Goal: Task Accomplishment & Management: Manage account settings

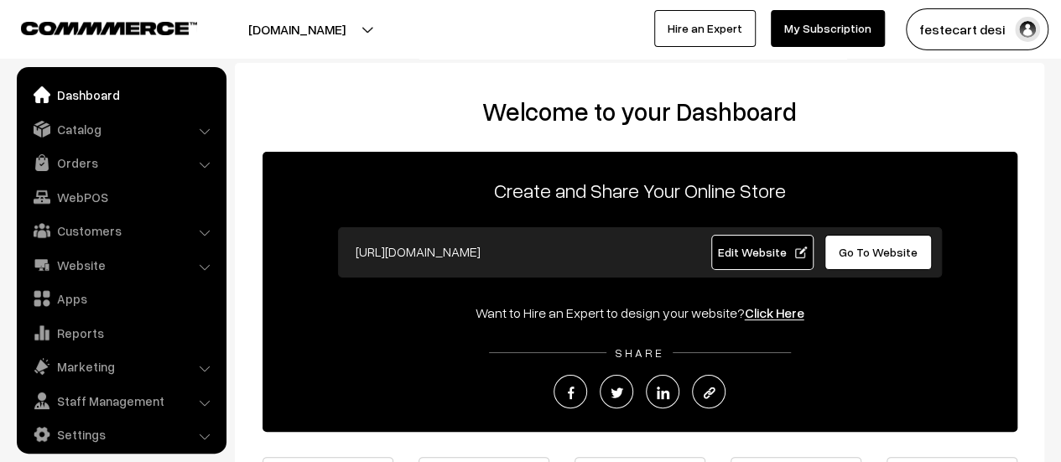
scroll to position [12, 0]
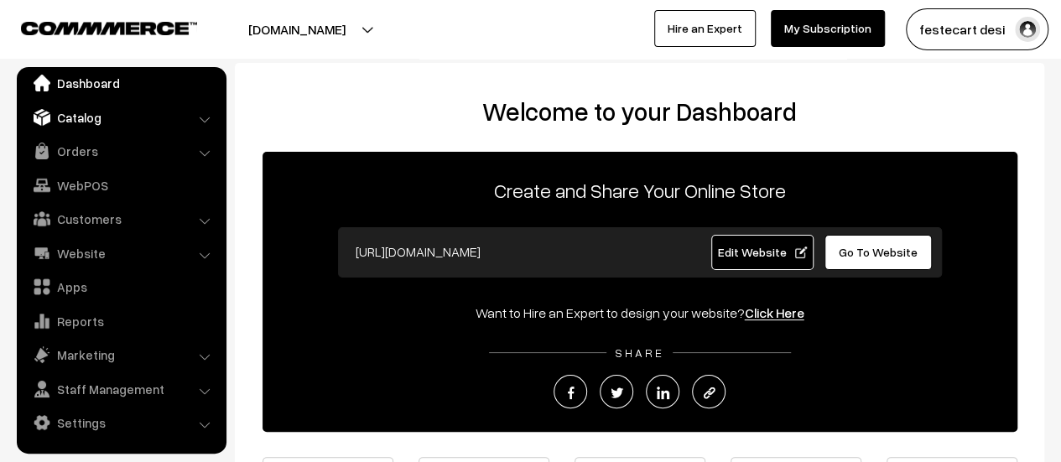
click at [145, 128] on link "Catalog" at bounding box center [121, 117] width 200 height 30
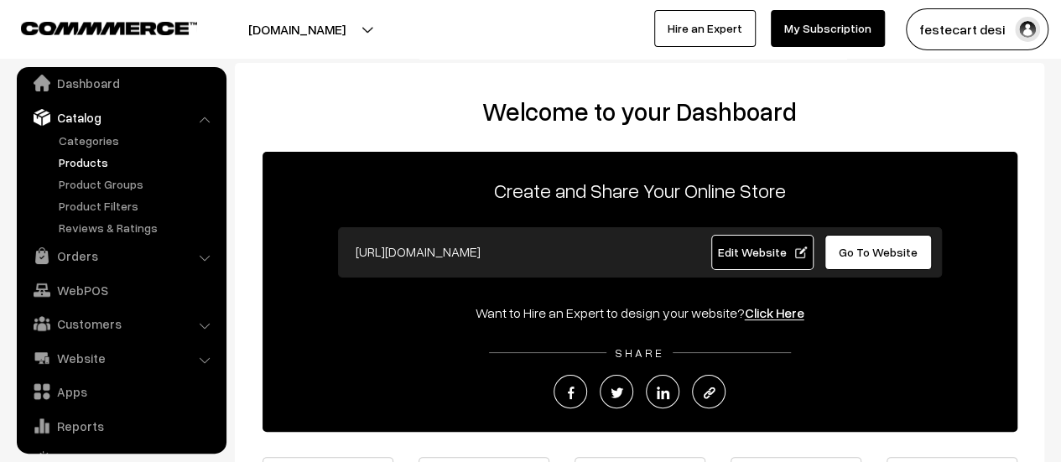
click at [97, 167] on link "Products" at bounding box center [137, 162] width 166 height 18
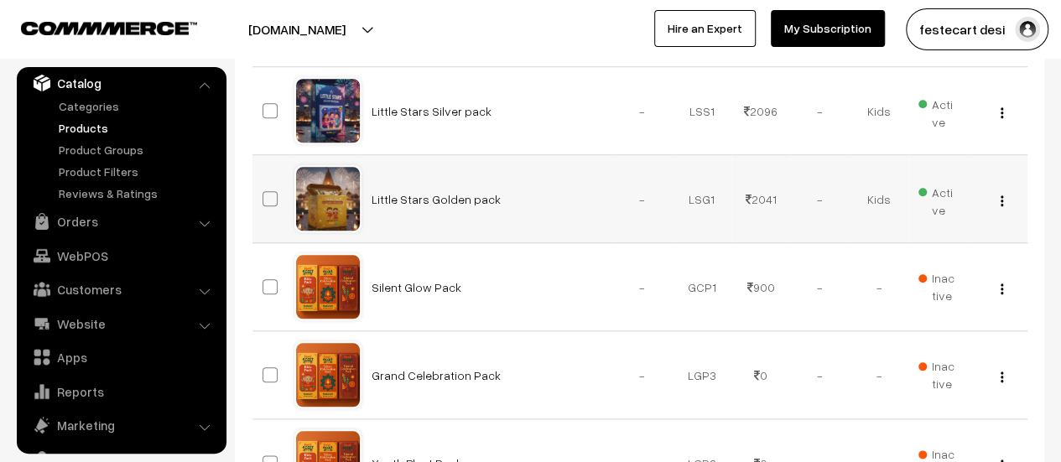
scroll to position [666, 0]
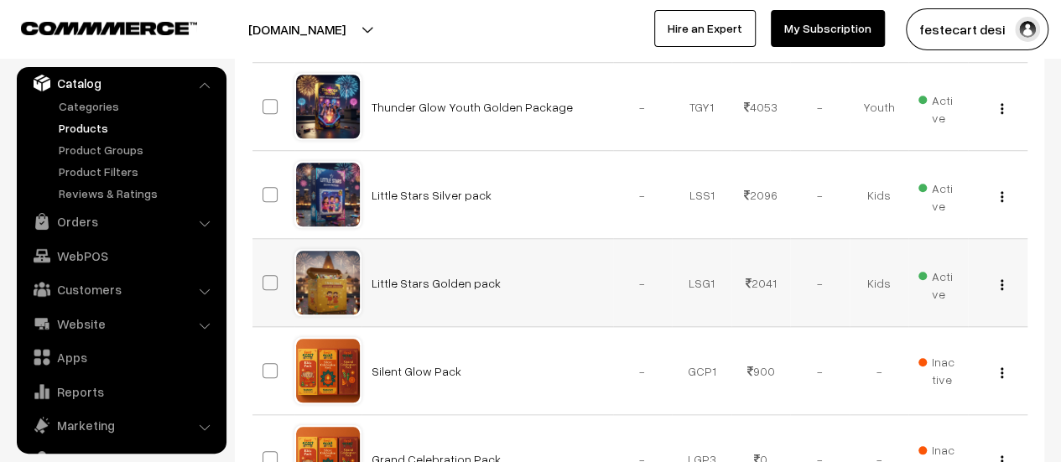
click at [1002, 279] on img "button" at bounding box center [1001, 284] width 3 height 11
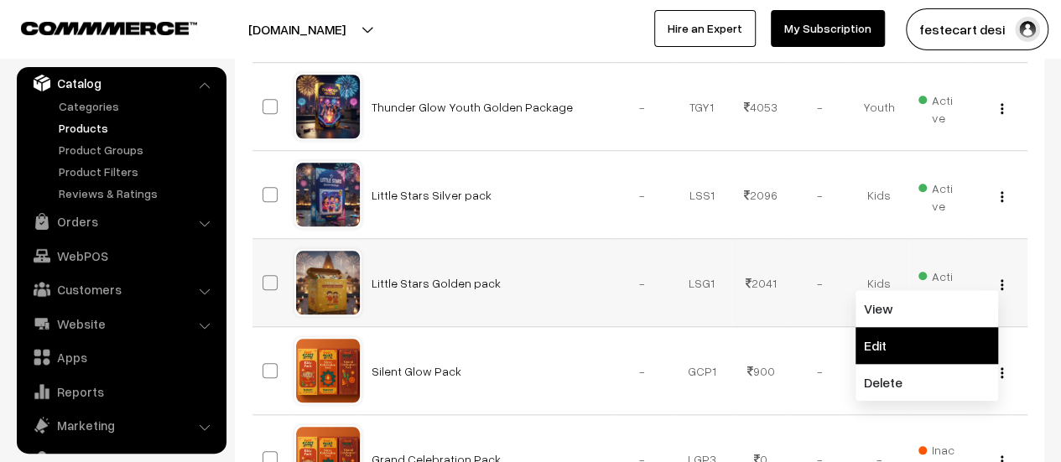
click at [911, 357] on link "Edit" at bounding box center [926, 345] width 143 height 37
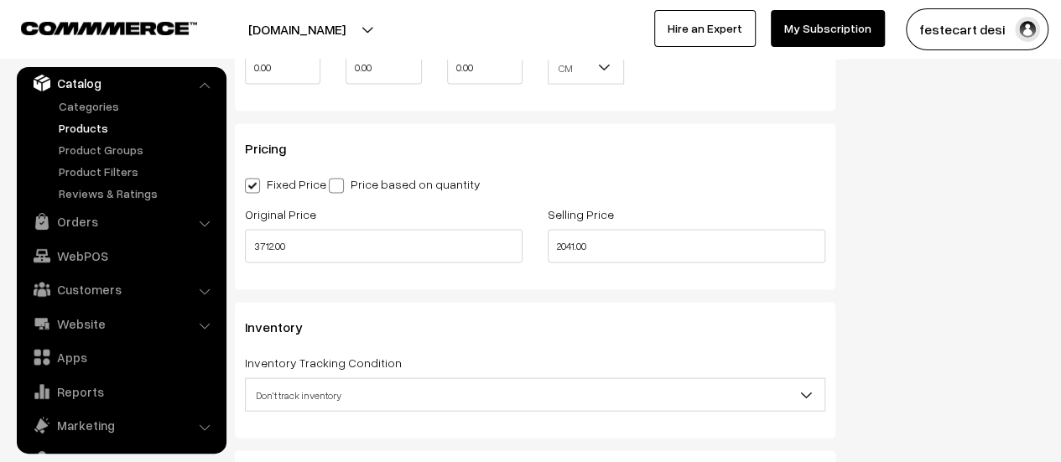
scroll to position [1634, 0]
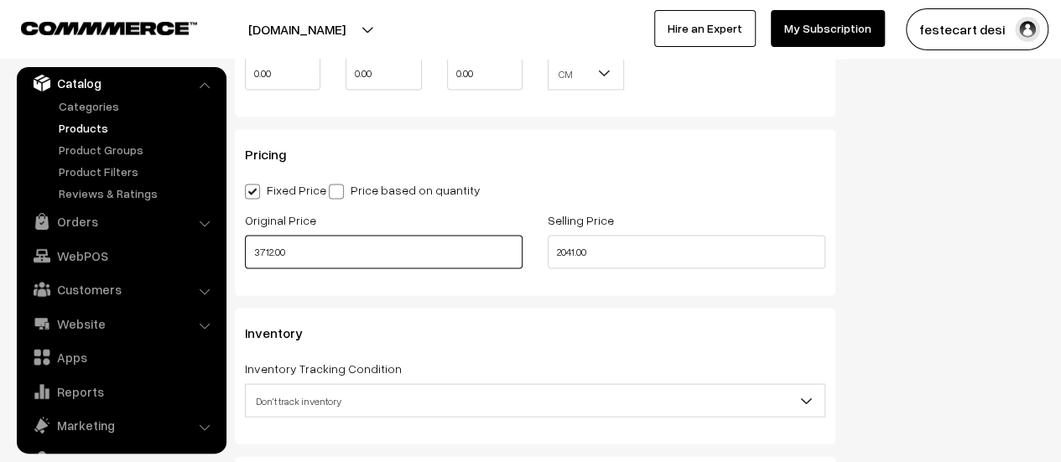
drag, startPoint x: 397, startPoint y: 264, endPoint x: 23, endPoint y: 271, distance: 374.8
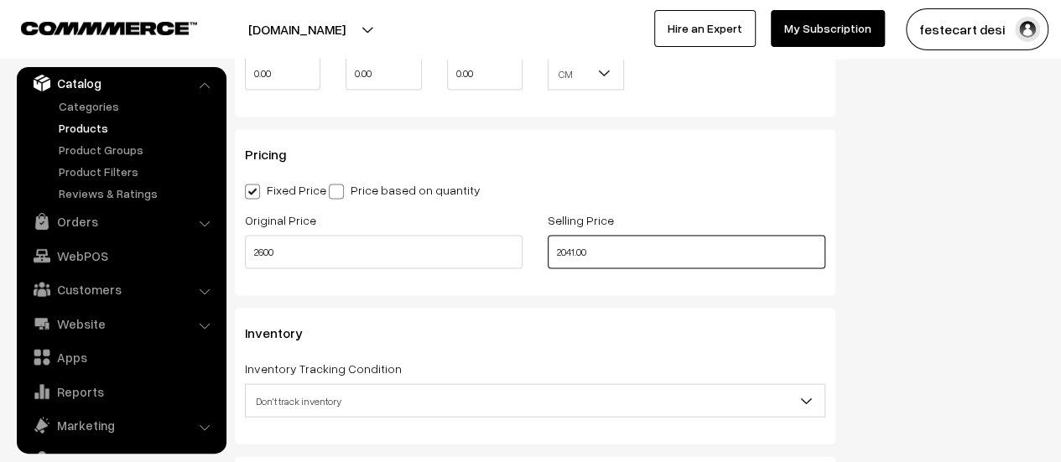
type input "2600.00"
drag, startPoint x: 620, startPoint y: 246, endPoint x: 562, endPoint y: 222, distance: 63.2
click at [477, 242] on div "Original Price 2600.00 Selling Price 2041.00" at bounding box center [534, 245] width 605 height 70
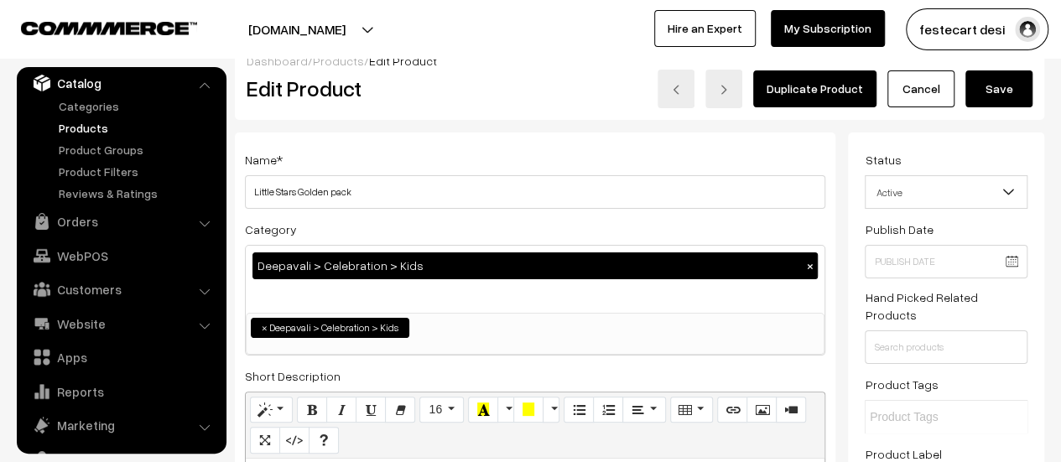
scroll to position [0, 0]
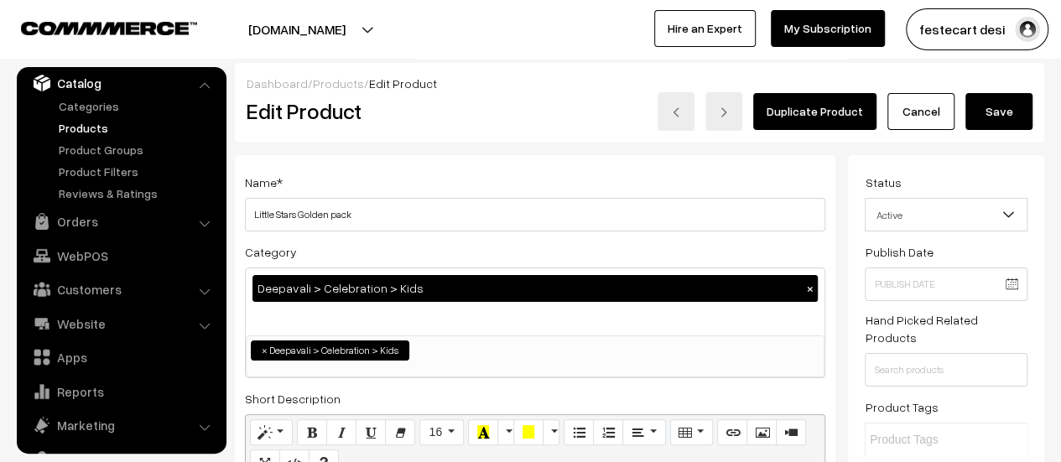
type input "1299.00"
click at [1003, 116] on button "Save" at bounding box center [998, 111] width 67 height 37
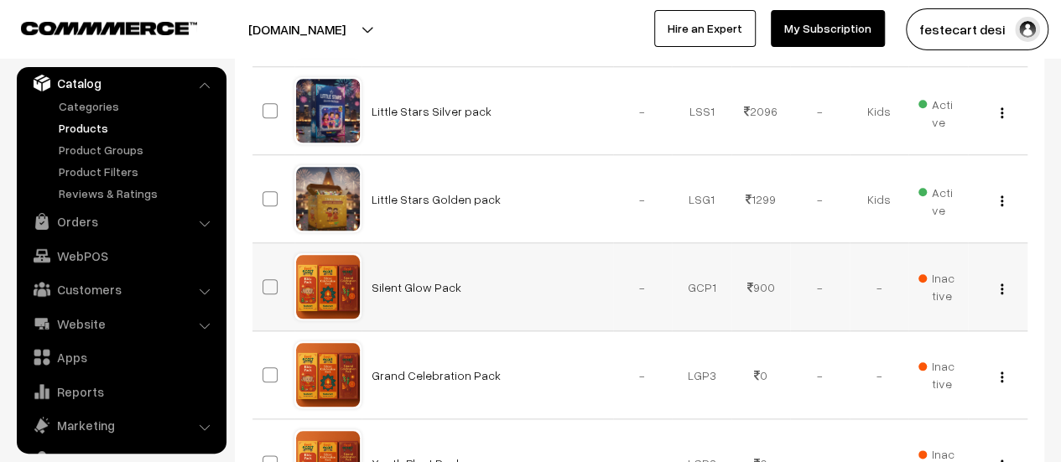
scroll to position [917, 0]
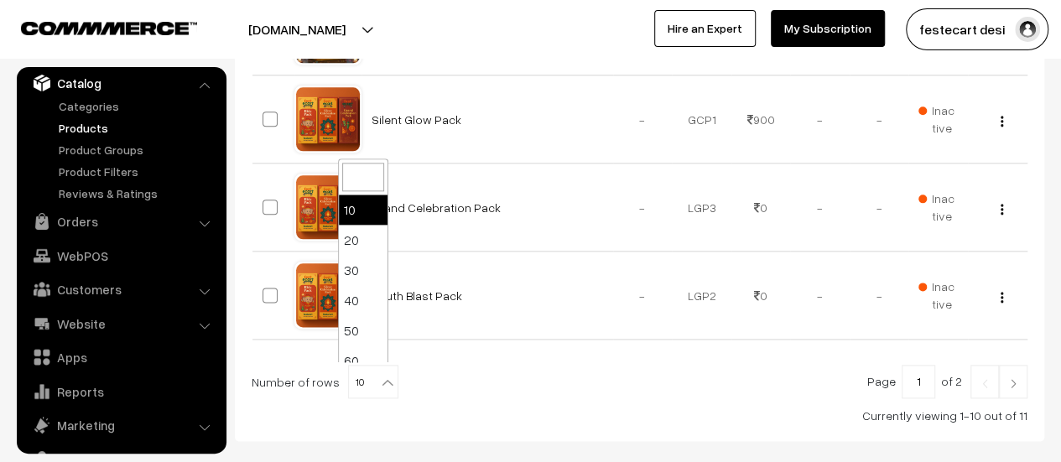
click at [382, 387] on b at bounding box center [387, 382] width 17 height 17
select select "20"
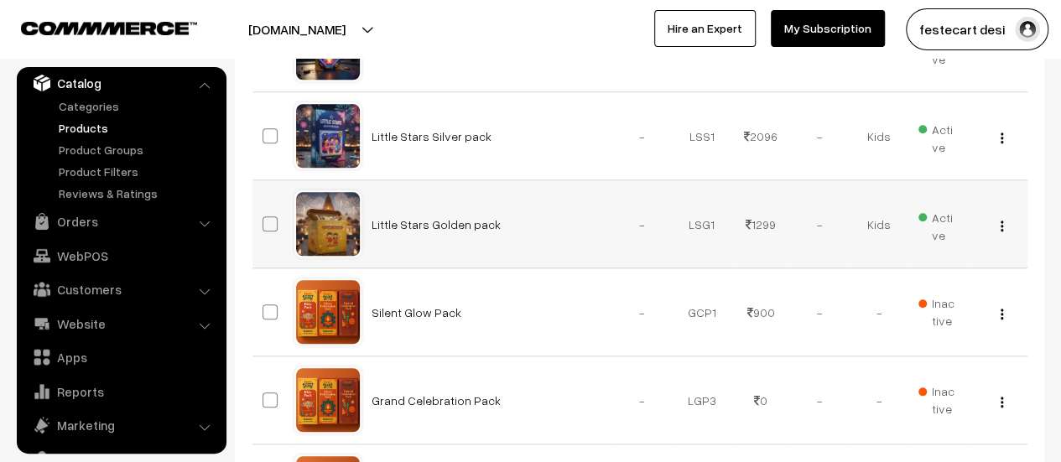
scroll to position [723, 0]
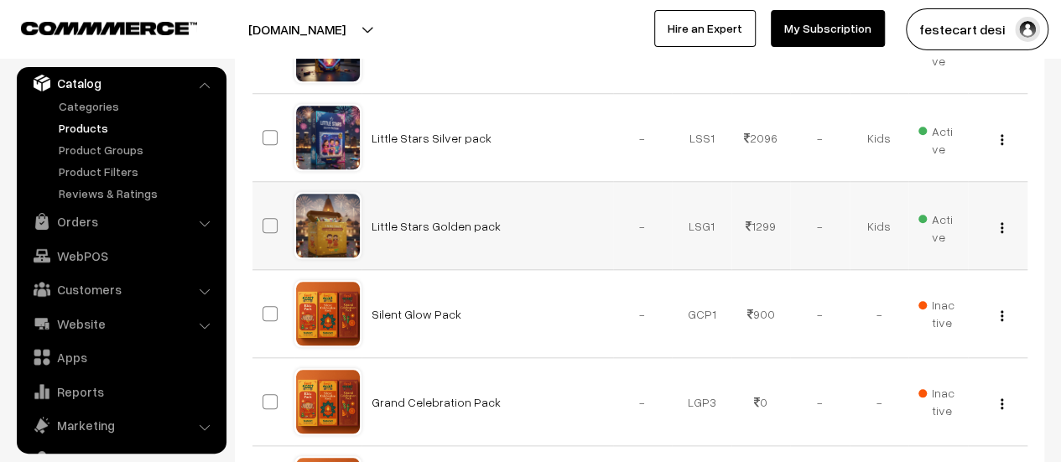
click at [1003, 231] on div "View Edit Delete" at bounding box center [997, 226] width 39 height 18
click at [1001, 224] on img "button" at bounding box center [1001, 227] width 3 height 11
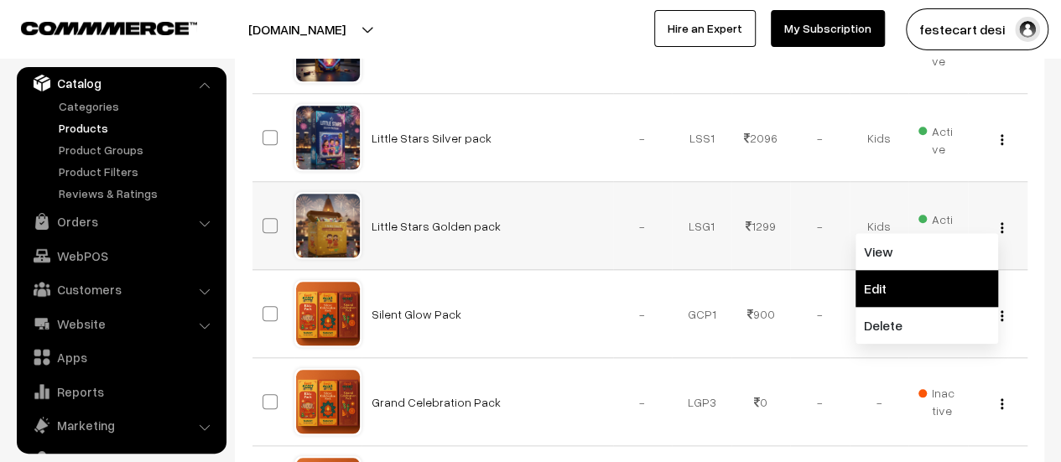
click at [874, 293] on link "Edit" at bounding box center [926, 288] width 143 height 37
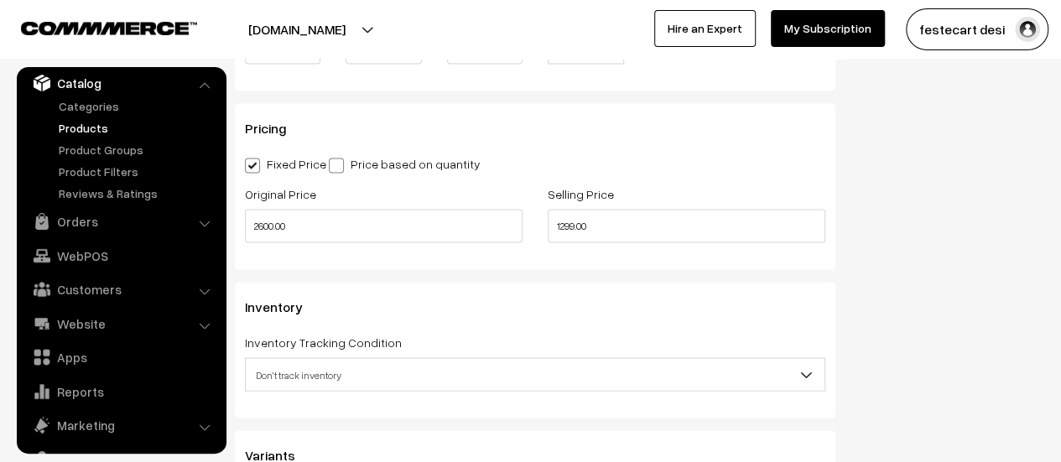
scroll to position [1600, 0]
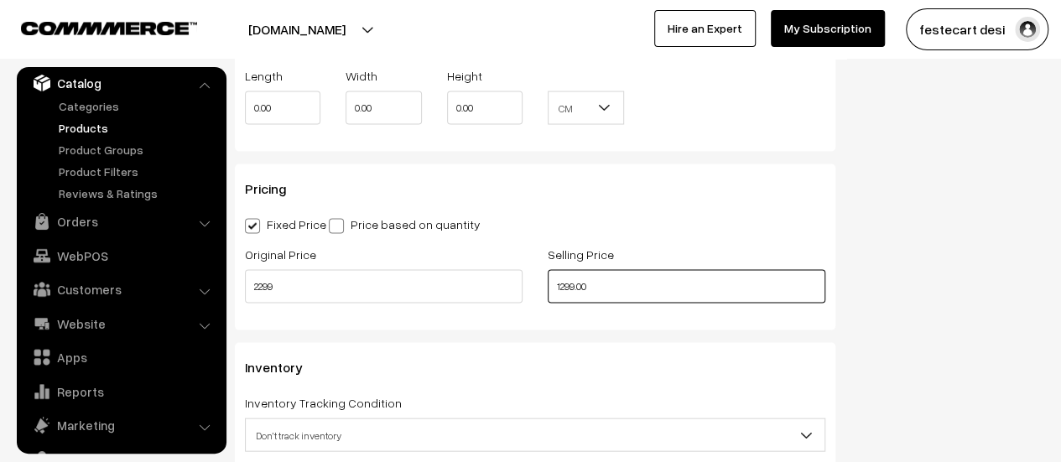
type input "2299.00"
drag, startPoint x: 625, startPoint y: 287, endPoint x: 316, endPoint y: 209, distance: 318.2
click at [288, 219] on div "Pricing Fixed Price Price based on quantity Original Price 2299.00 Selling Pric…" at bounding box center [535, 247] width 600 height 166
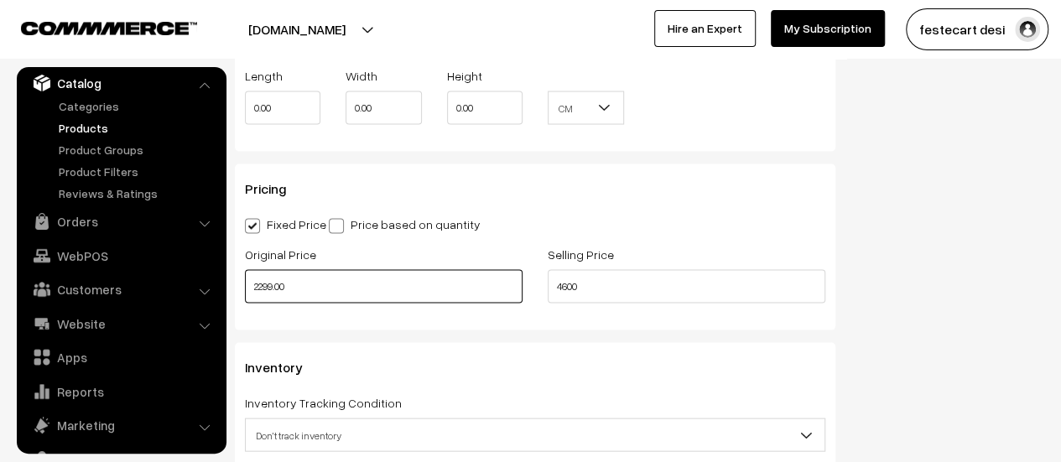
type input "4600.00"
click at [294, 285] on input "2299.00" at bounding box center [384, 287] width 278 height 34
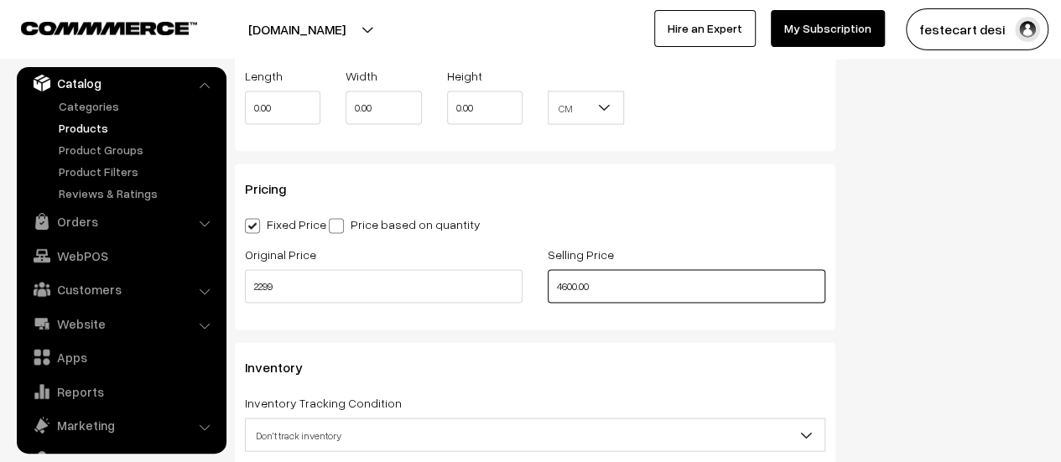
type input "2299.00"
click at [631, 293] on input "4600.00" at bounding box center [687, 287] width 278 height 34
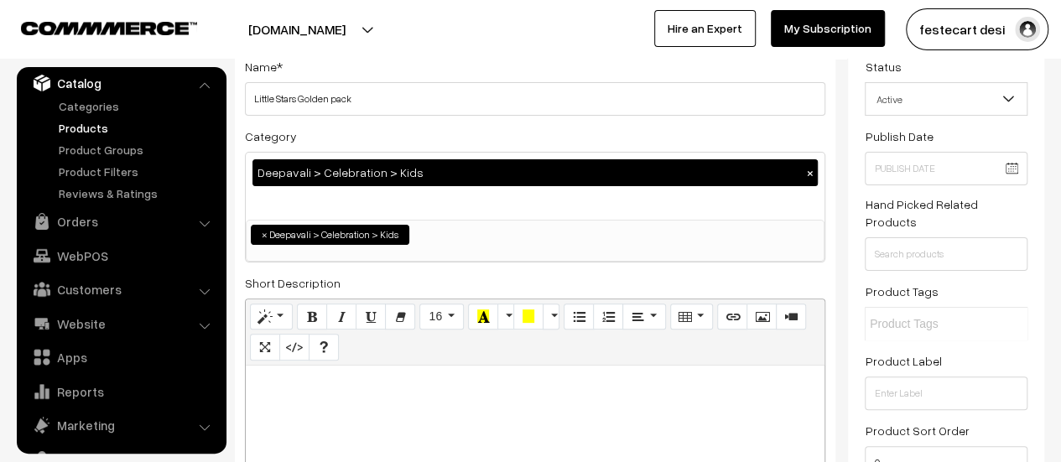
scroll to position [0, 0]
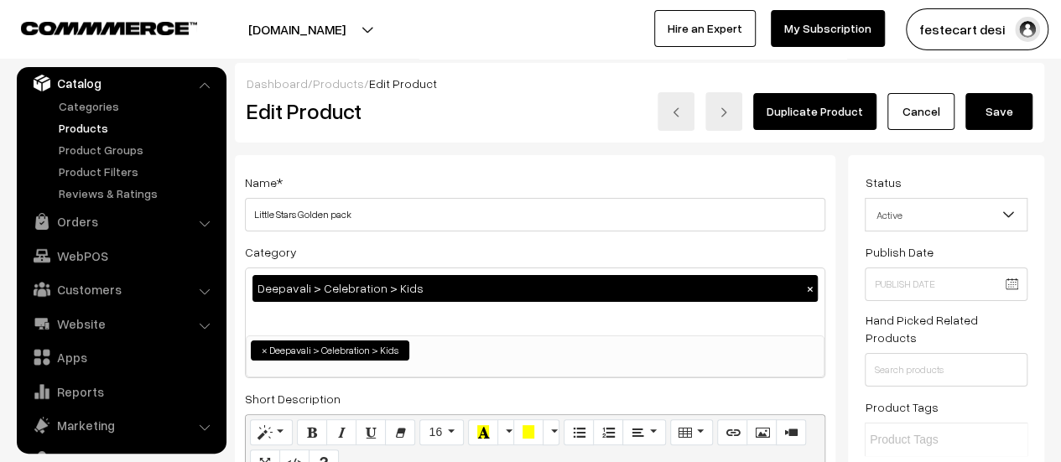
type input "4600.00"
click at [999, 123] on button "Save" at bounding box center [998, 111] width 67 height 37
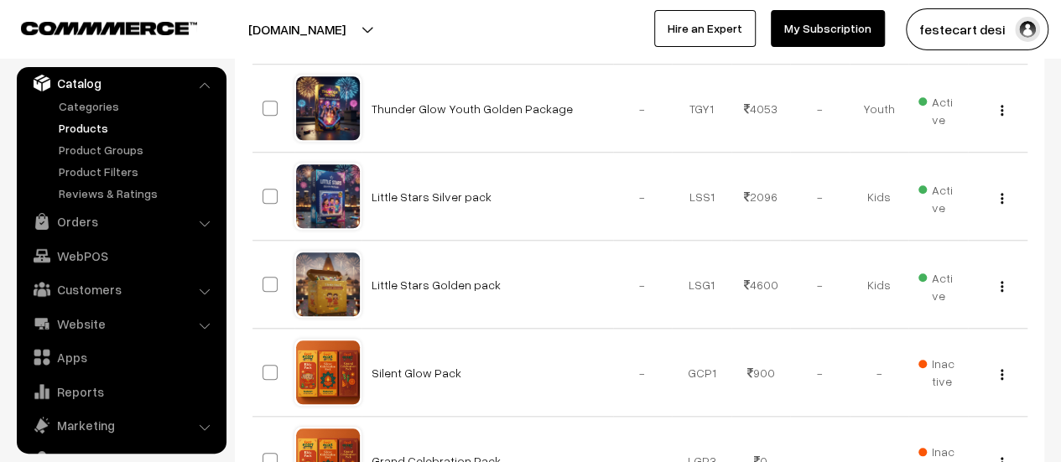
scroll to position [688, 0]
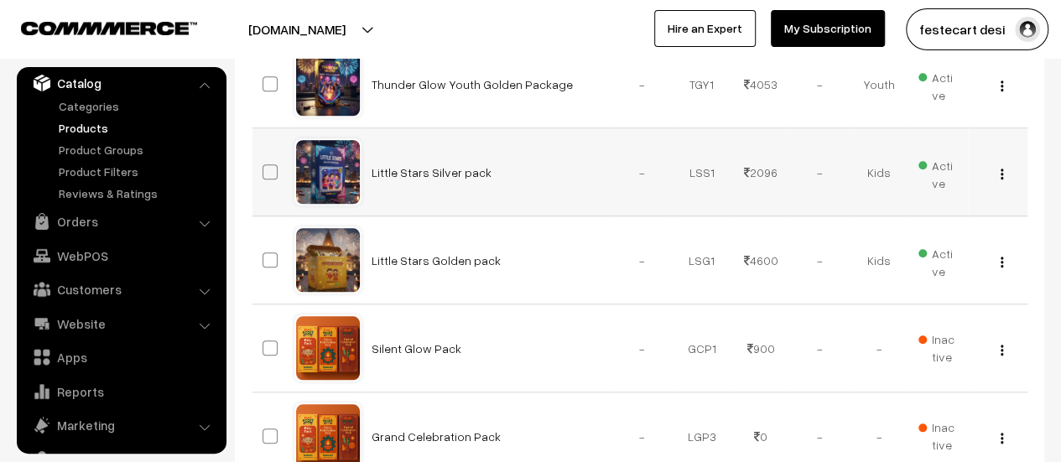
click at [1002, 176] on img "button" at bounding box center [1001, 174] width 3 height 11
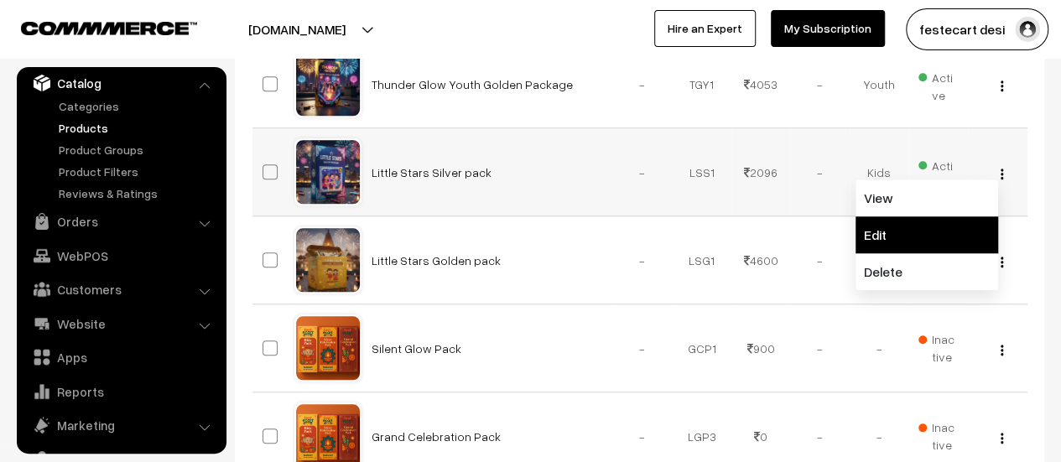
click at [949, 245] on link "Edit" at bounding box center [926, 234] width 143 height 37
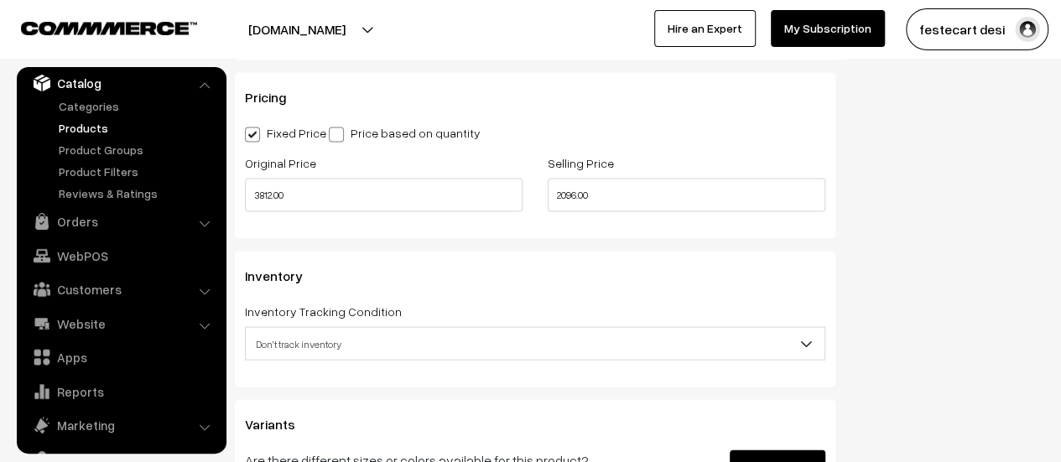
scroll to position [1710, 0]
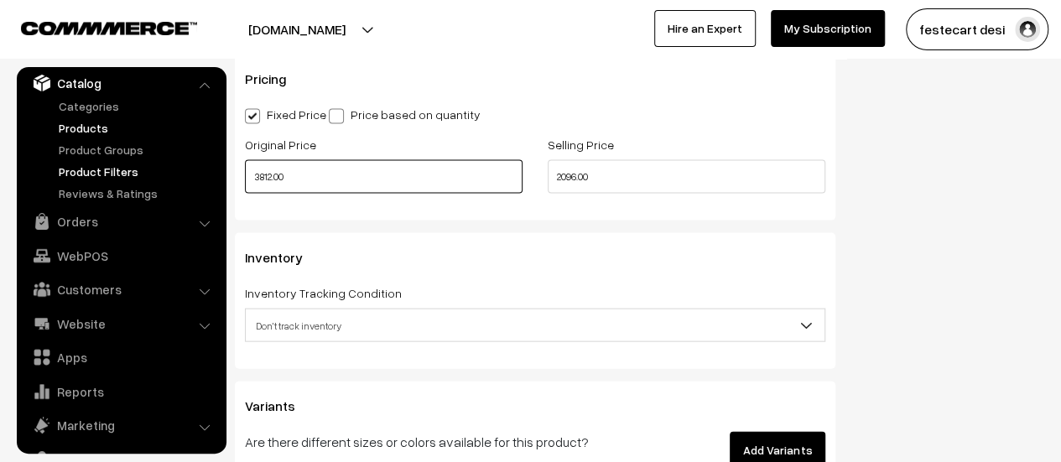
drag, startPoint x: 232, startPoint y: 174, endPoint x: 84, endPoint y: 173, distance: 148.4
type input "1299"
drag, startPoint x: 312, startPoint y: 179, endPoint x: 178, endPoint y: 186, distance: 134.4
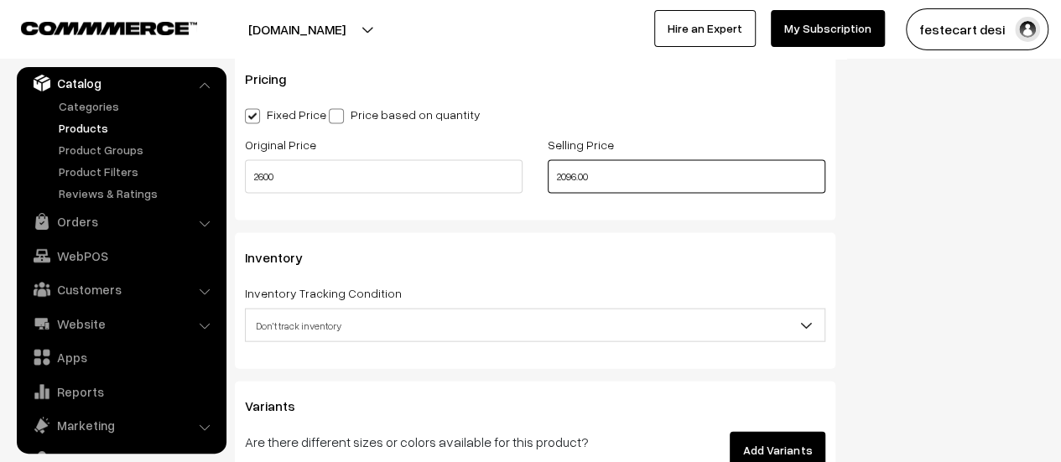
type input "2600.00"
drag, startPoint x: 631, startPoint y: 174, endPoint x: 533, endPoint y: 182, distance: 98.5
click at [533, 182] on div "Original Price 2600.00 Selling Price 2096.00" at bounding box center [534, 169] width 605 height 70
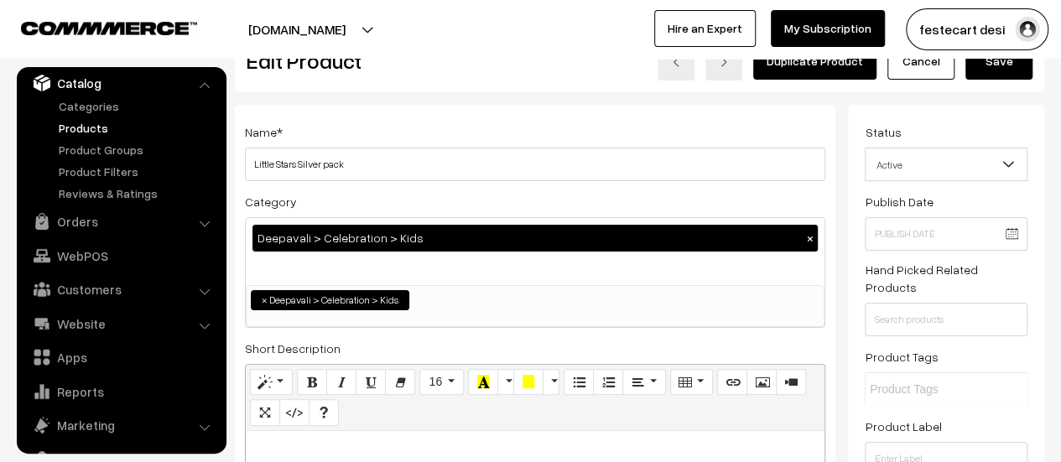
scroll to position [0, 0]
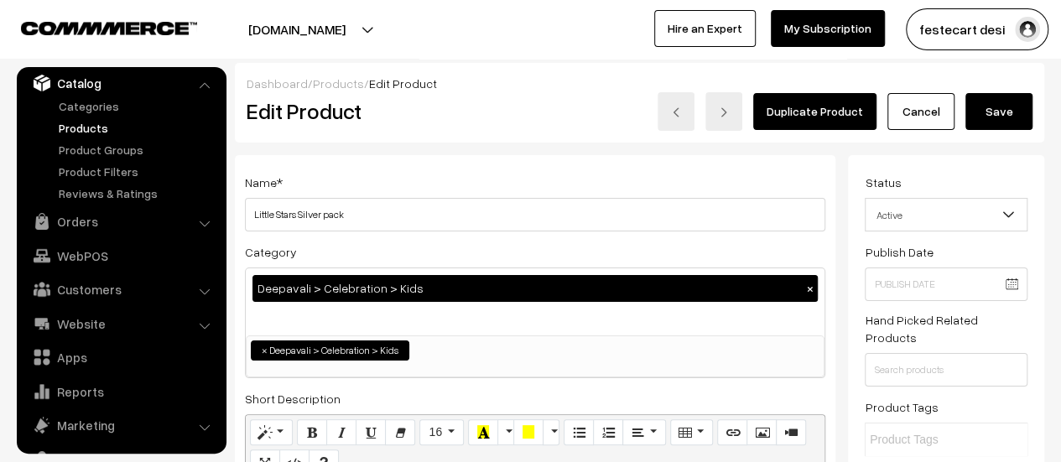
type input "1299.00"
click at [982, 120] on button "Save" at bounding box center [998, 111] width 67 height 37
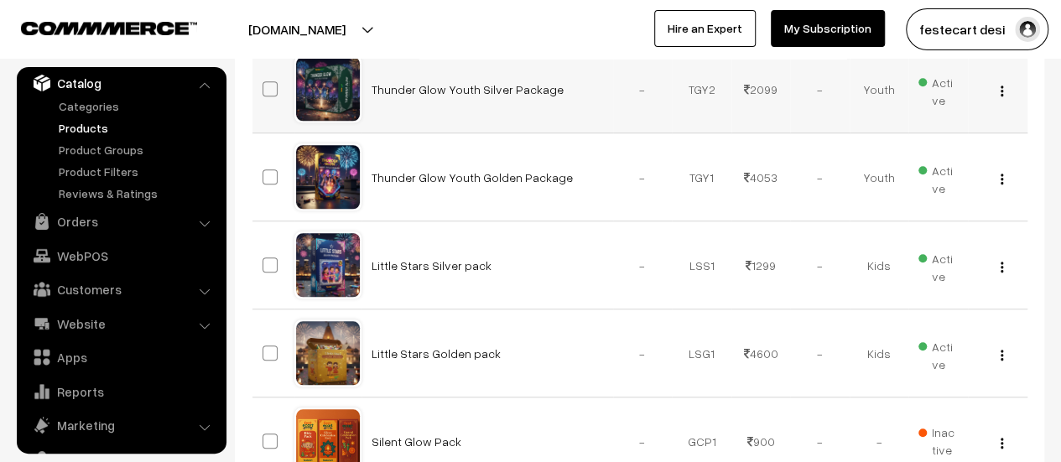
scroll to position [596, 0]
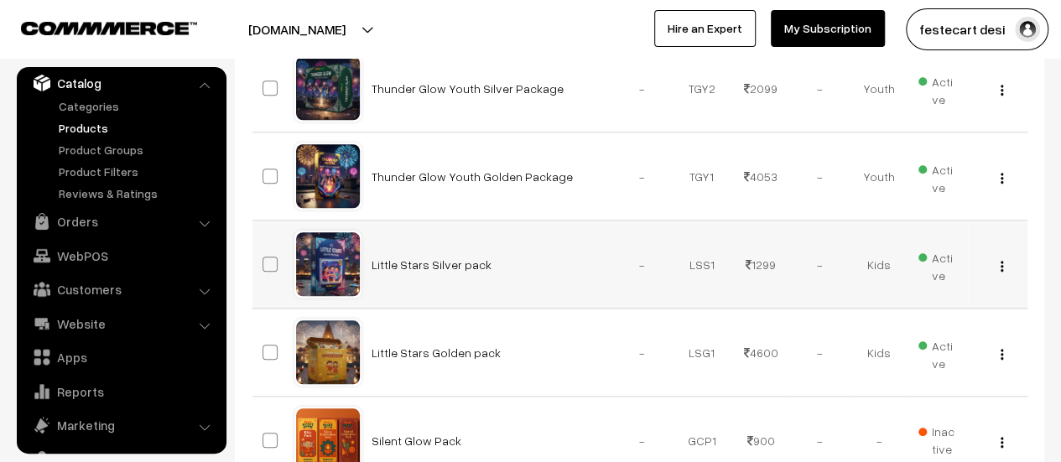
click at [1000, 261] on img "button" at bounding box center [1001, 266] width 3 height 11
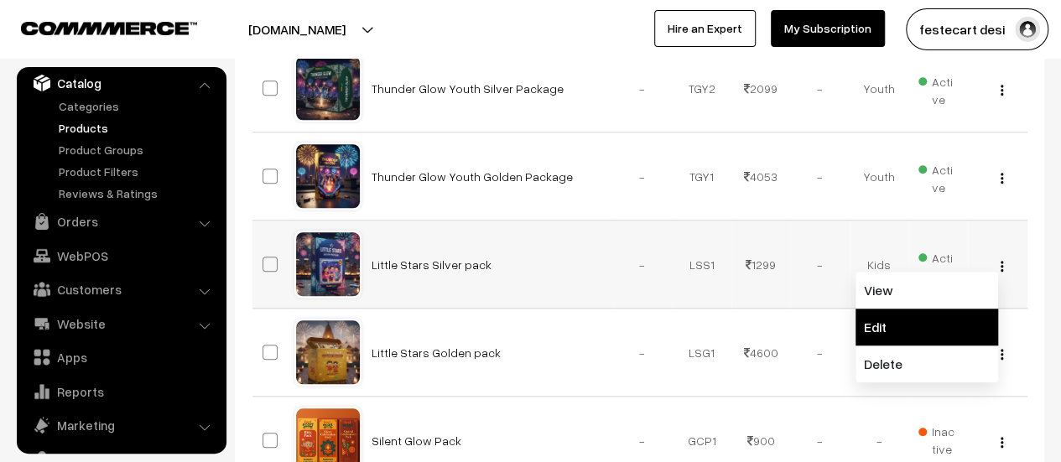
click at [917, 319] on link "Edit" at bounding box center [926, 327] width 143 height 37
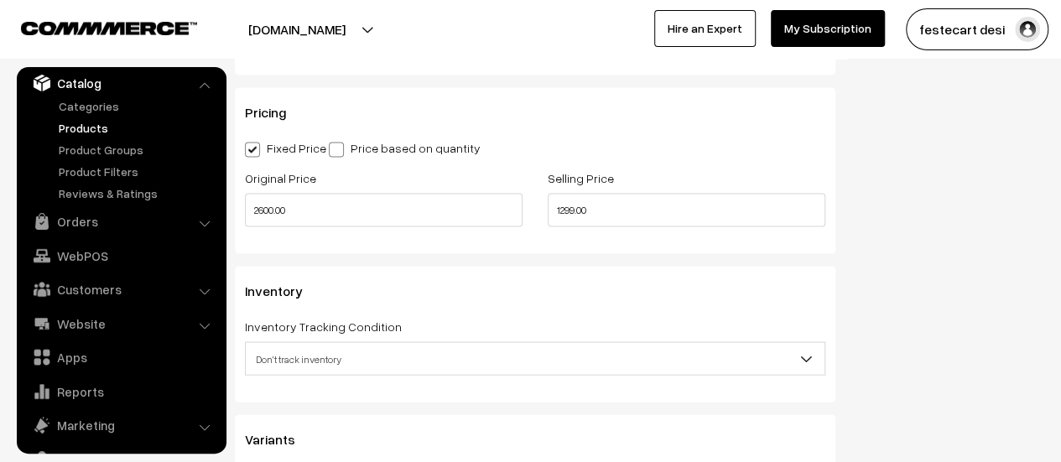
scroll to position [1677, 0]
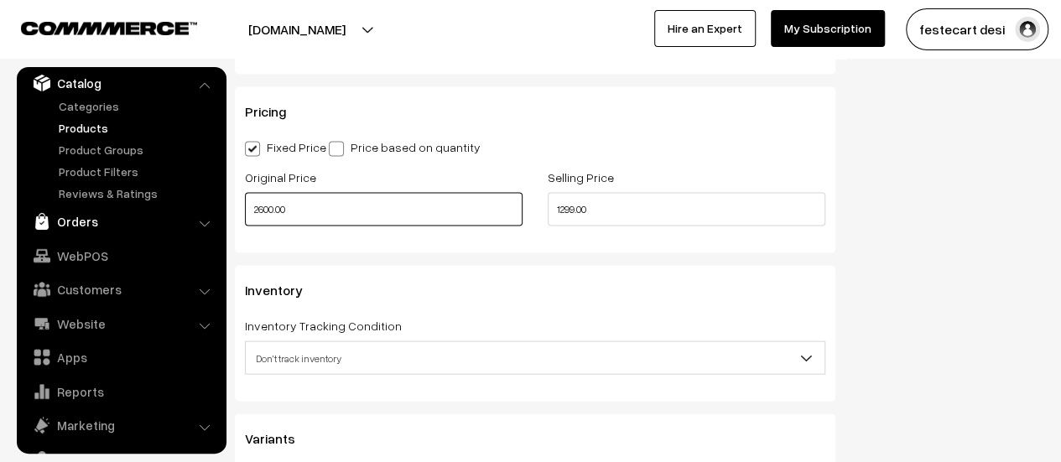
drag, startPoint x: 310, startPoint y: 222, endPoint x: 178, endPoint y: 210, distance: 133.0
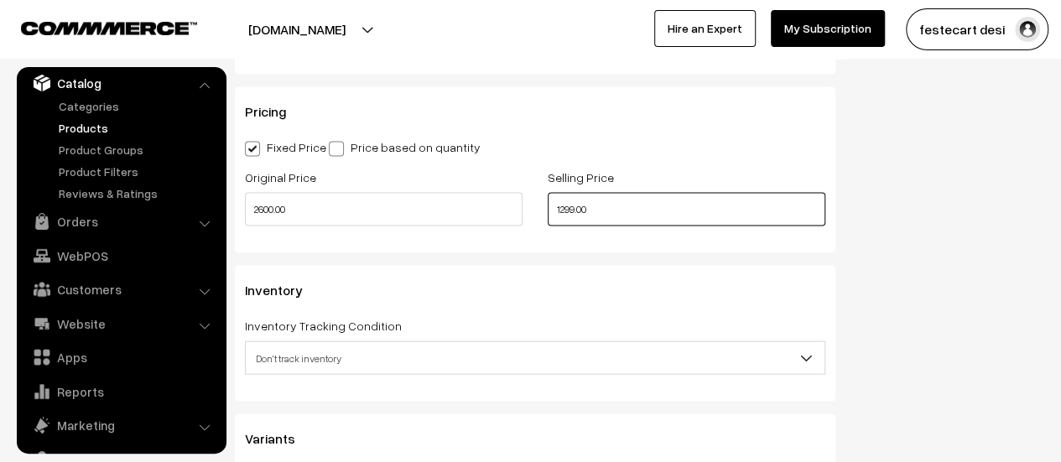
click at [696, 214] on input "1299.00" at bounding box center [687, 210] width 278 height 34
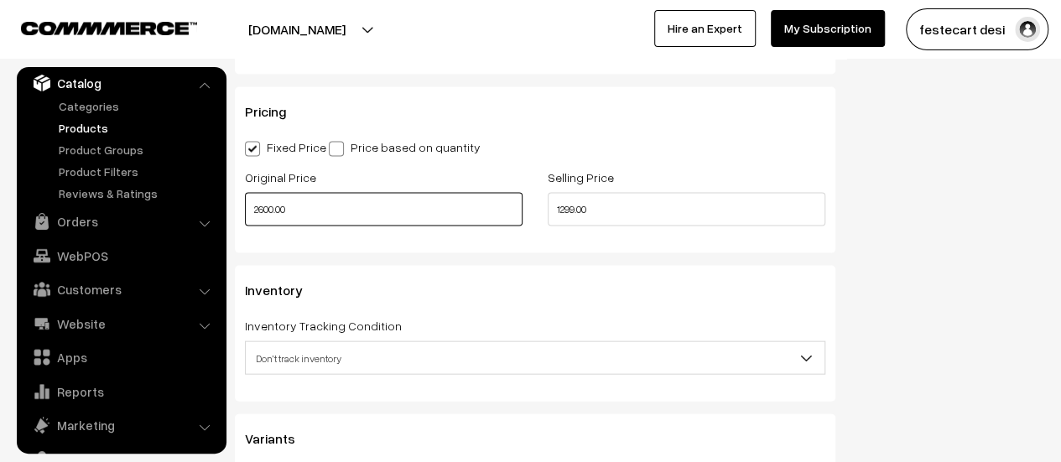
click at [329, 210] on input "2600.00" at bounding box center [384, 210] width 278 height 34
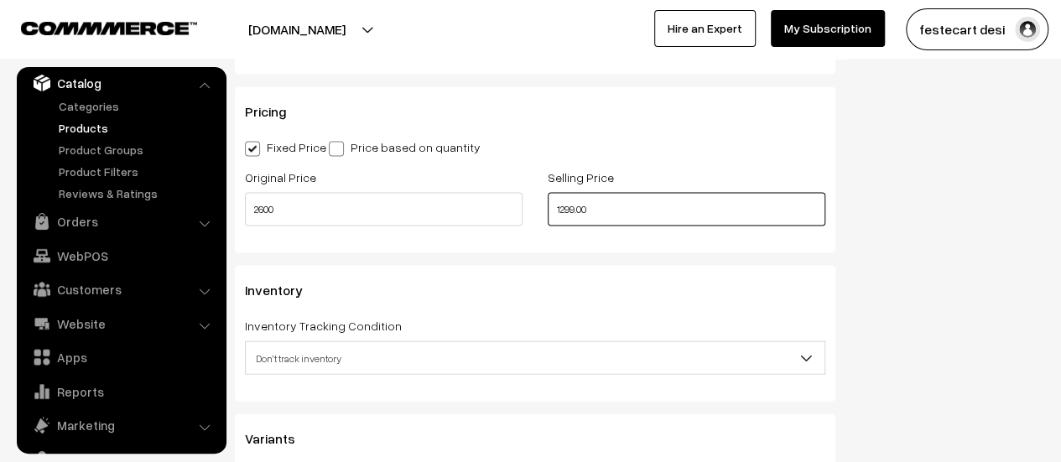
type input "2600.00"
click at [631, 215] on input "1299.00" at bounding box center [687, 210] width 278 height 34
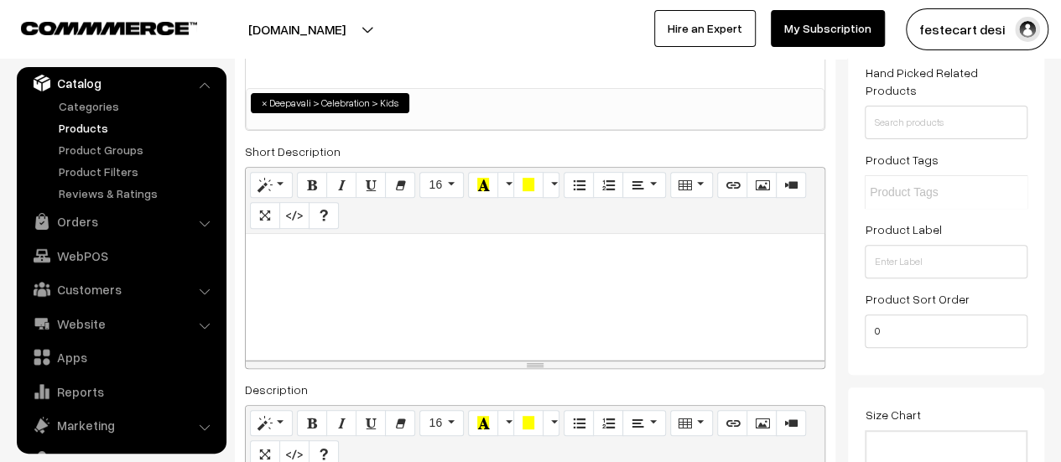
scroll to position [0, 0]
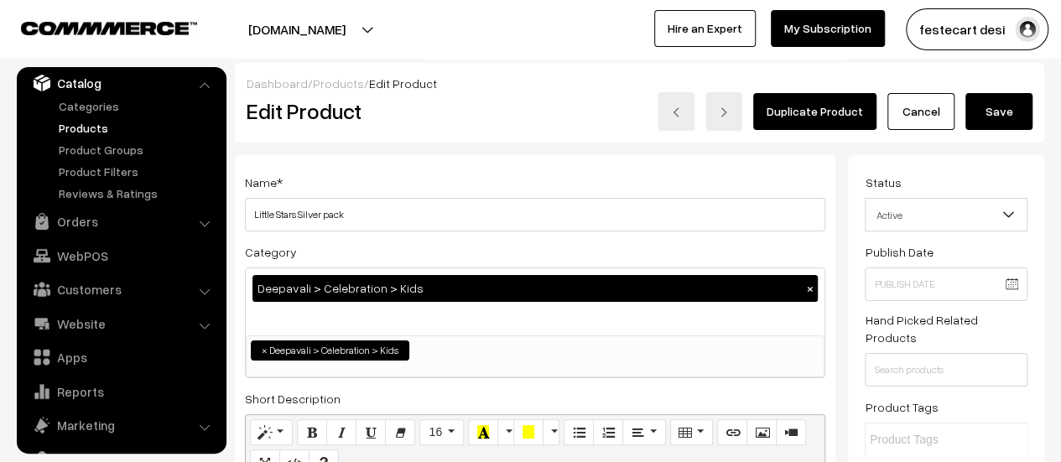
type input "1299.00"
click at [1009, 111] on button "Save" at bounding box center [998, 111] width 67 height 37
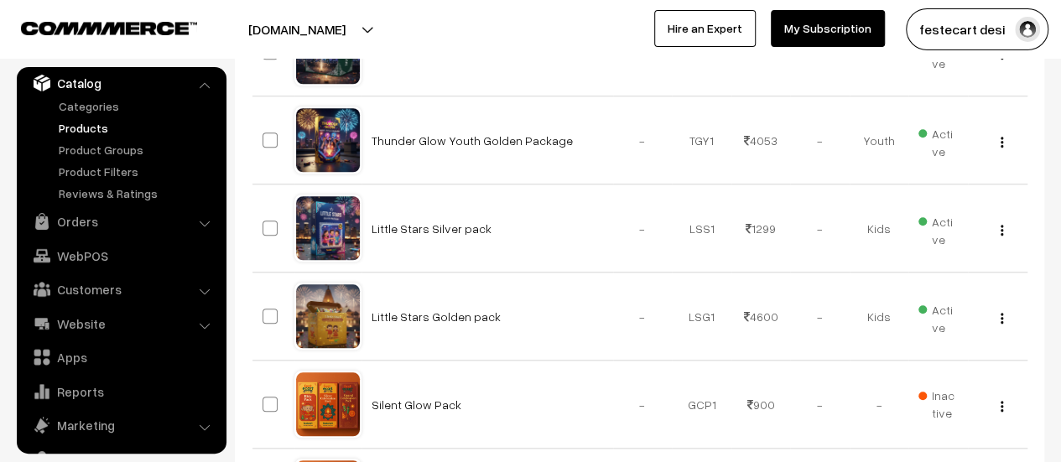
scroll to position [641, 0]
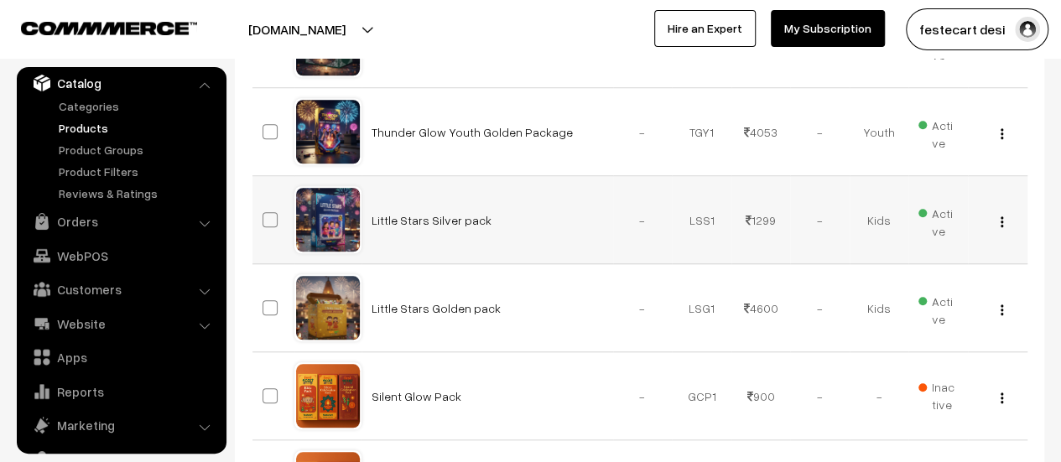
click at [1003, 221] on button "button" at bounding box center [1001, 221] width 4 height 13
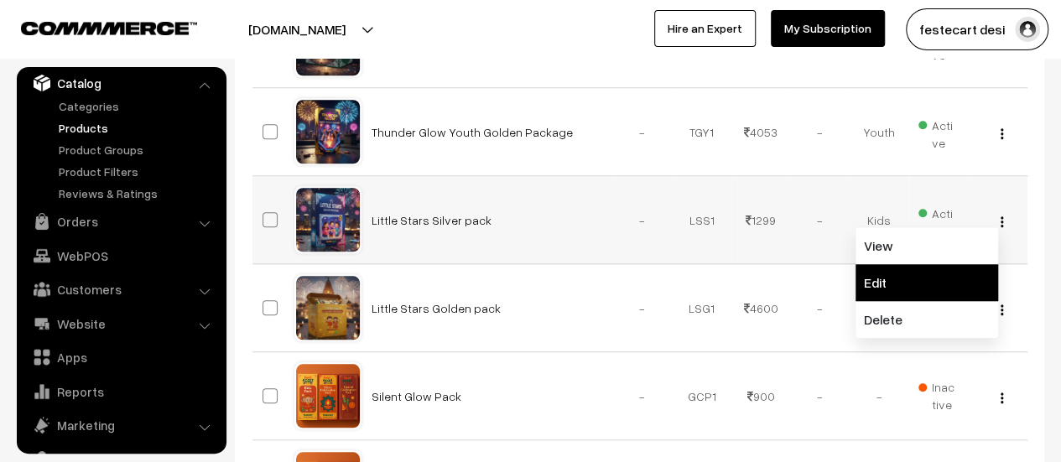
click at [913, 271] on link "Edit" at bounding box center [926, 282] width 143 height 37
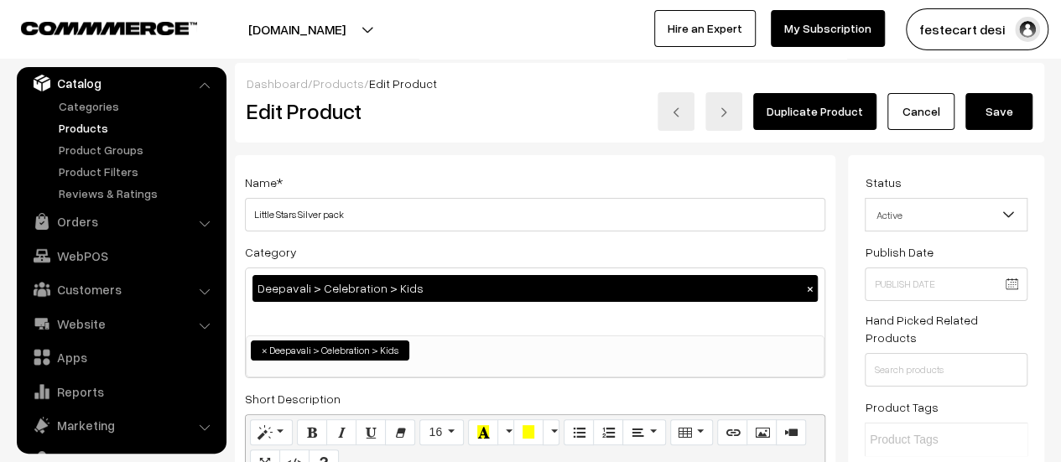
click at [1009, 109] on button "Save" at bounding box center [998, 111] width 67 height 37
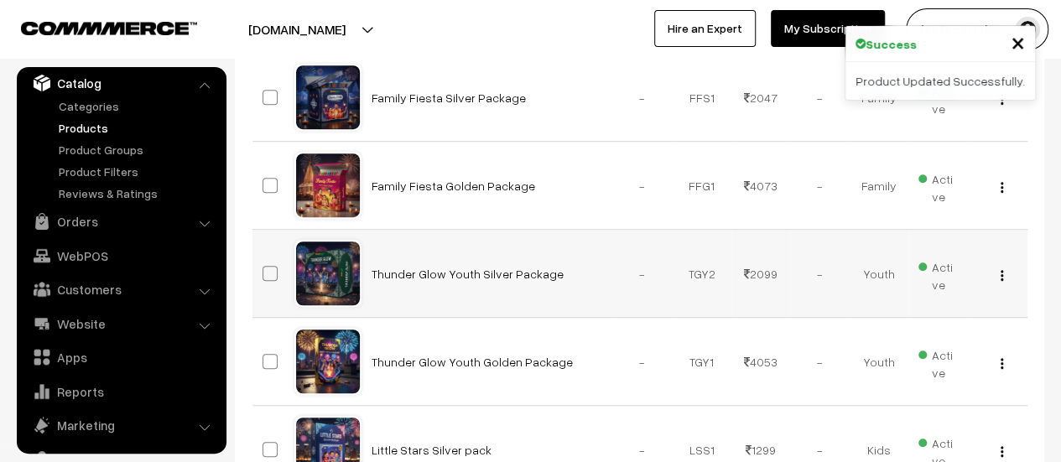
scroll to position [406, 0]
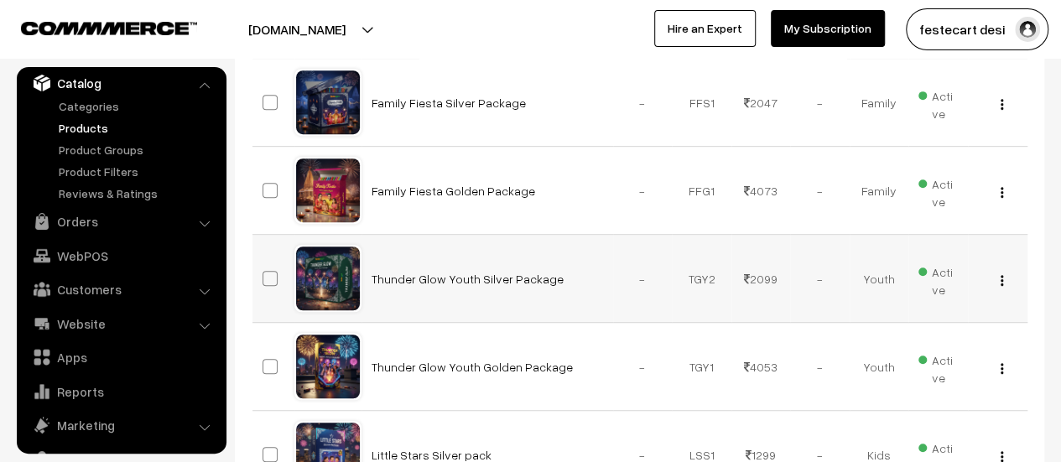
click at [1000, 283] on img "button" at bounding box center [1001, 280] width 3 height 11
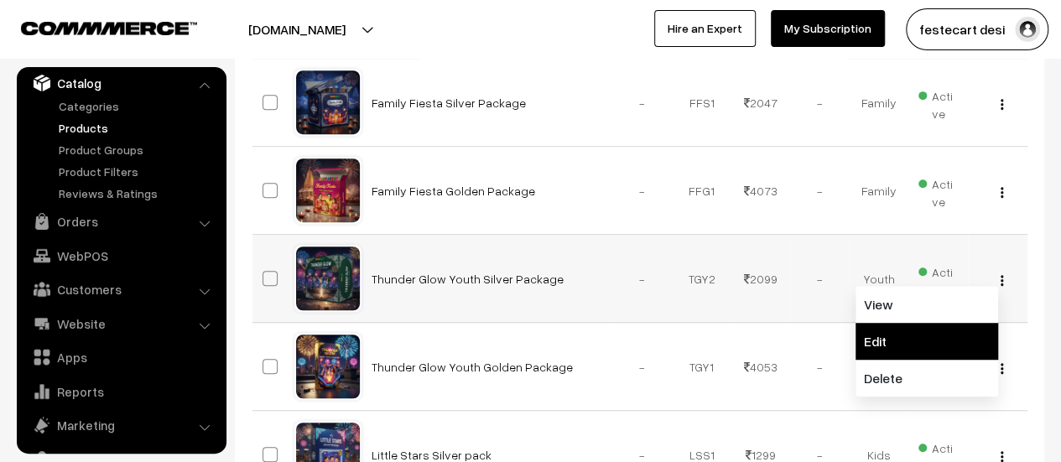
click at [910, 325] on link "Edit" at bounding box center [926, 341] width 143 height 37
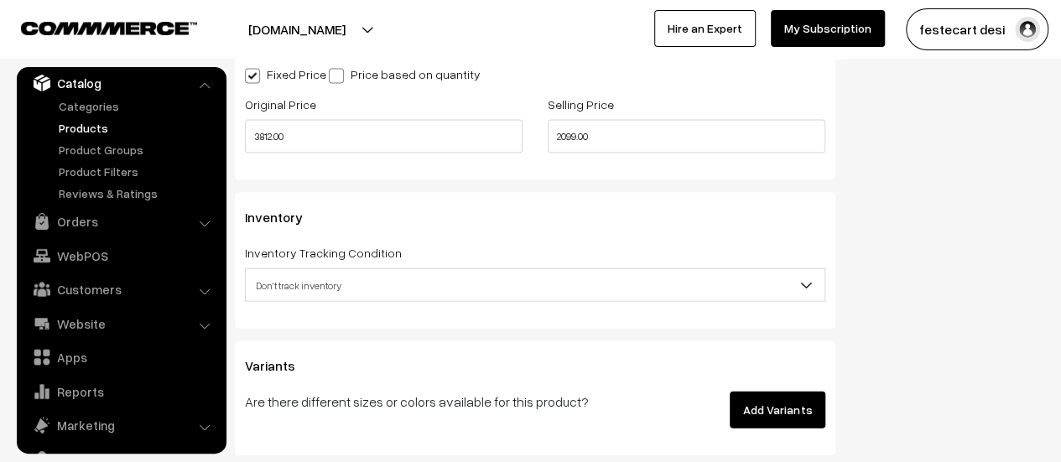
scroll to position [1646, 0]
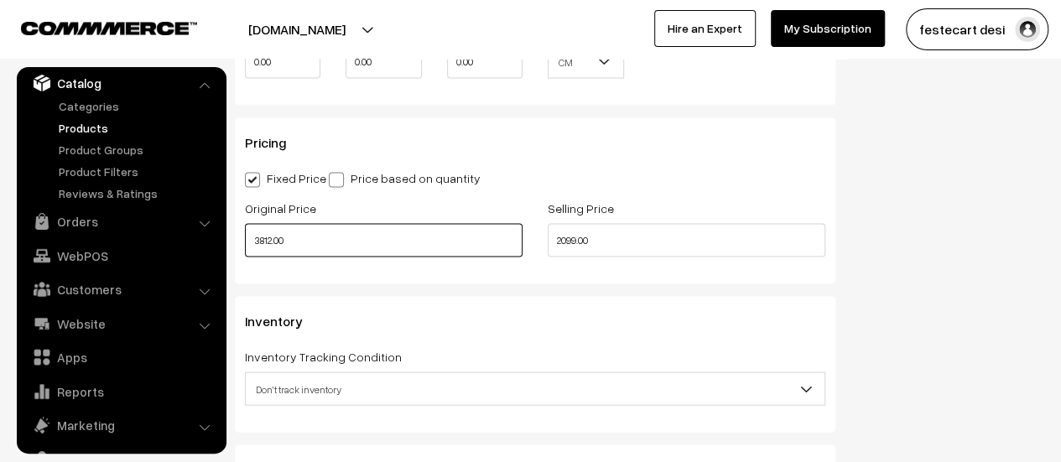
click at [334, 241] on input "3812.00" at bounding box center [384, 241] width 278 height 34
type input "3"
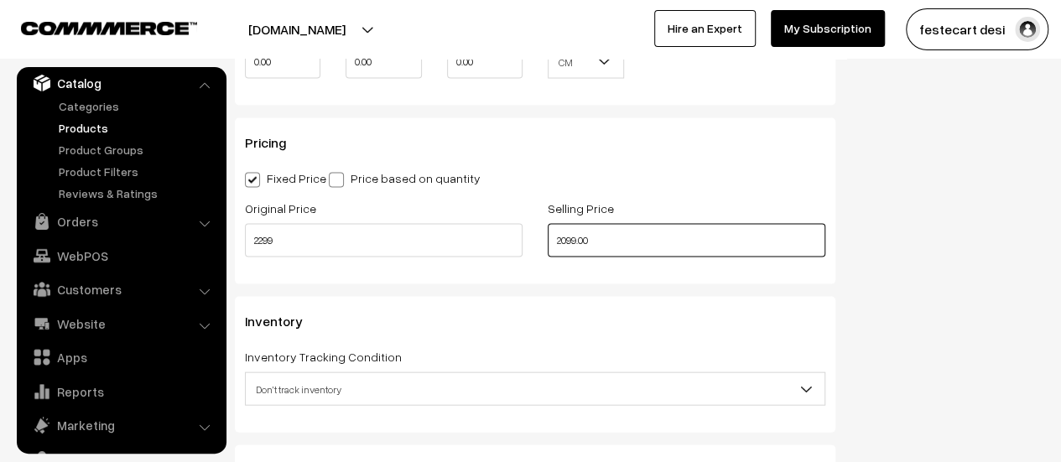
type input "2299.00"
drag, startPoint x: 430, startPoint y: 222, endPoint x: 329, endPoint y: 222, distance: 101.5
click at [329, 222] on div "Original Price 2299.00 Selling Price 2099.00" at bounding box center [534, 233] width 605 height 70
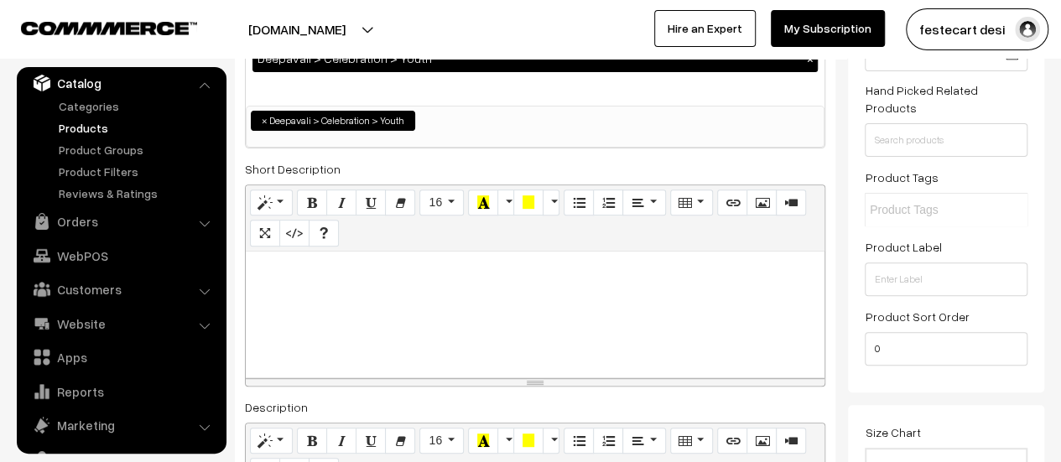
scroll to position [0, 0]
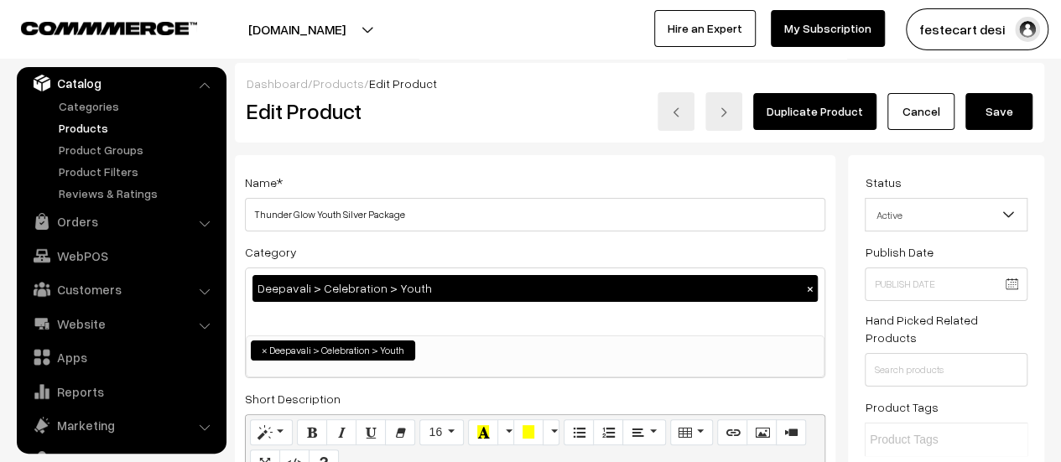
type input "4600.00"
click at [1008, 113] on button "Save" at bounding box center [998, 111] width 67 height 37
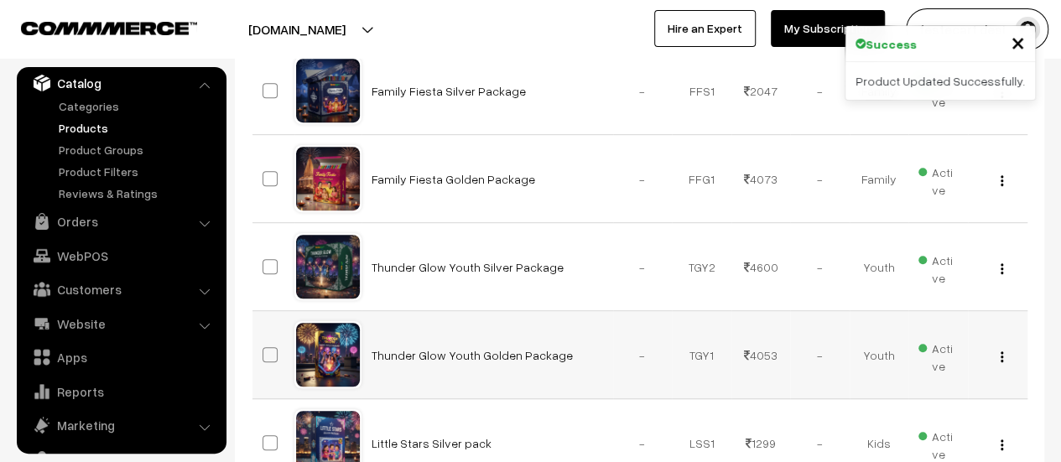
scroll to position [439, 0]
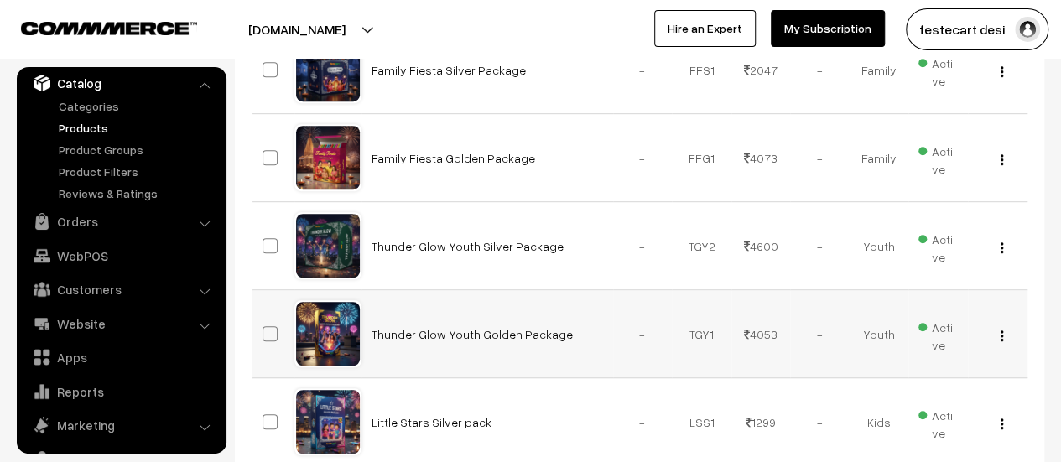
click at [1000, 336] on img "button" at bounding box center [1001, 335] width 3 height 11
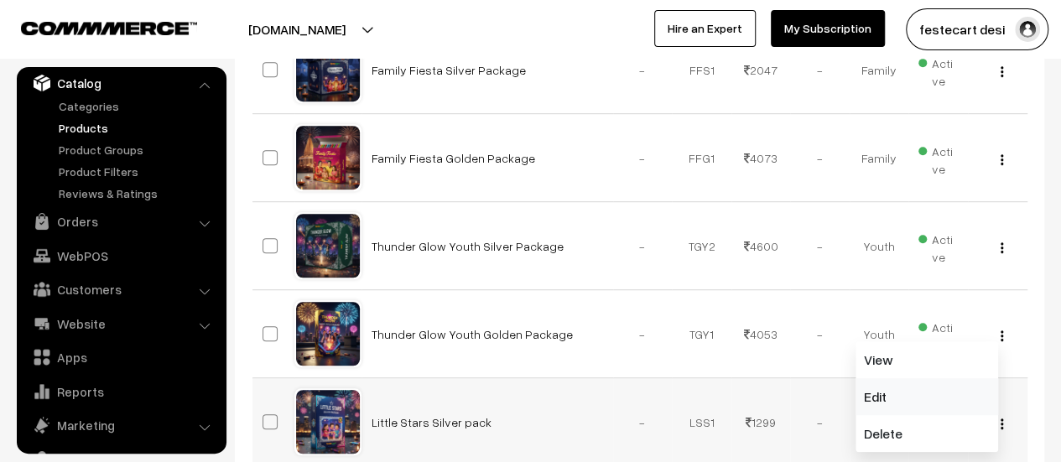
click at [911, 396] on link "Edit" at bounding box center [926, 396] width 143 height 37
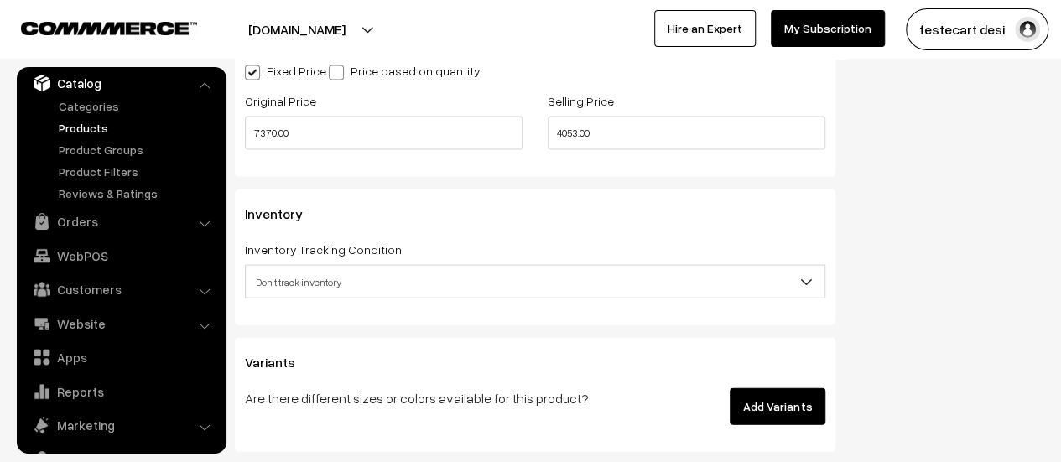
scroll to position [1751, 0]
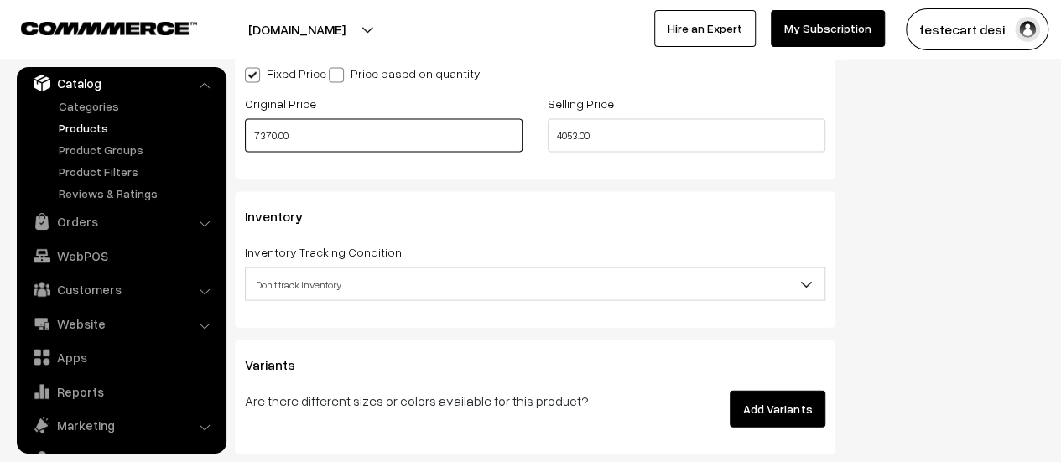
drag, startPoint x: 314, startPoint y: 133, endPoint x: 86, endPoint y: 126, distance: 227.3
type input "4"
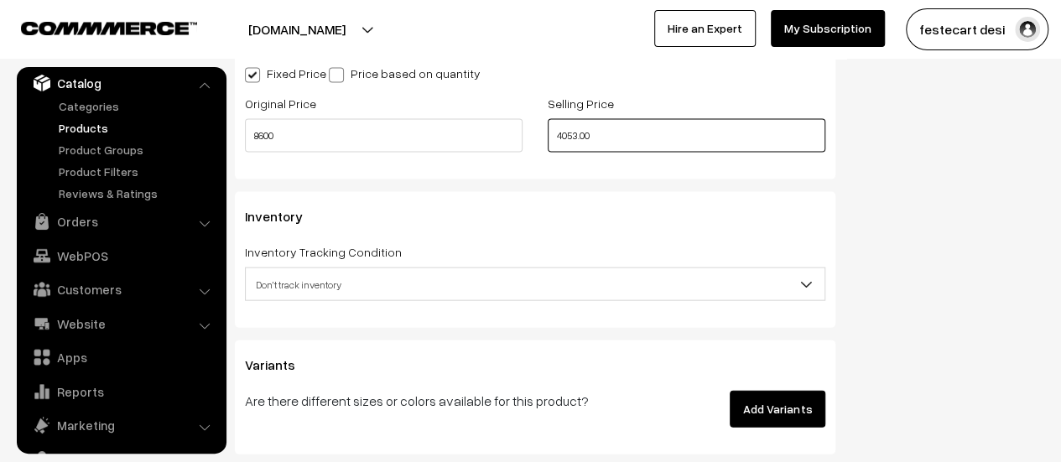
type input "8600.00"
drag, startPoint x: 641, startPoint y: 142, endPoint x: 538, endPoint y: 144, distance: 103.2
click at [538, 144] on div "Selling Price 4053.00" at bounding box center [686, 128] width 303 height 70
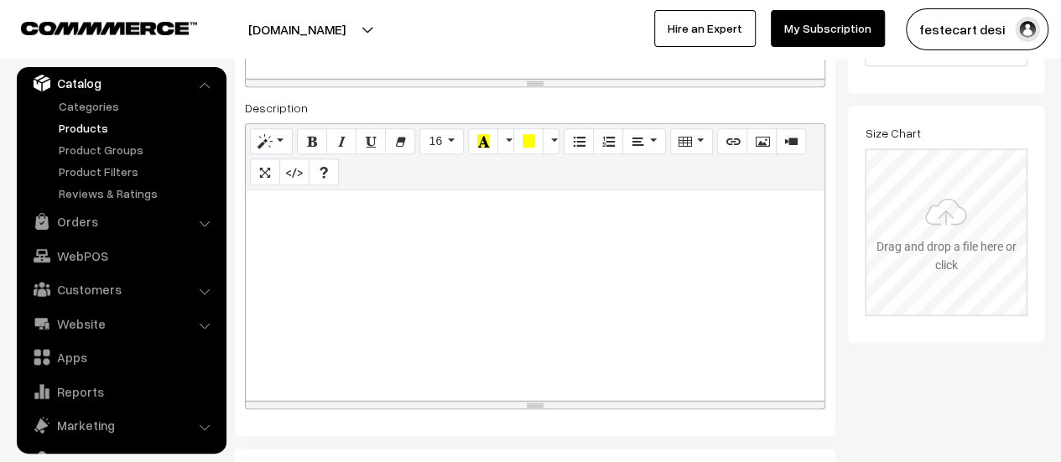
scroll to position [0, 0]
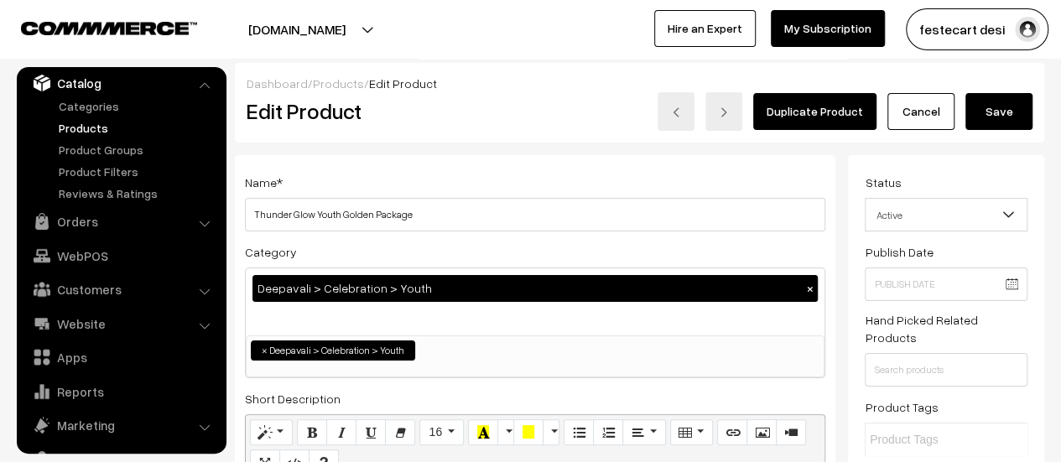
type input "4299.00"
click at [1015, 101] on button "Save" at bounding box center [998, 111] width 67 height 37
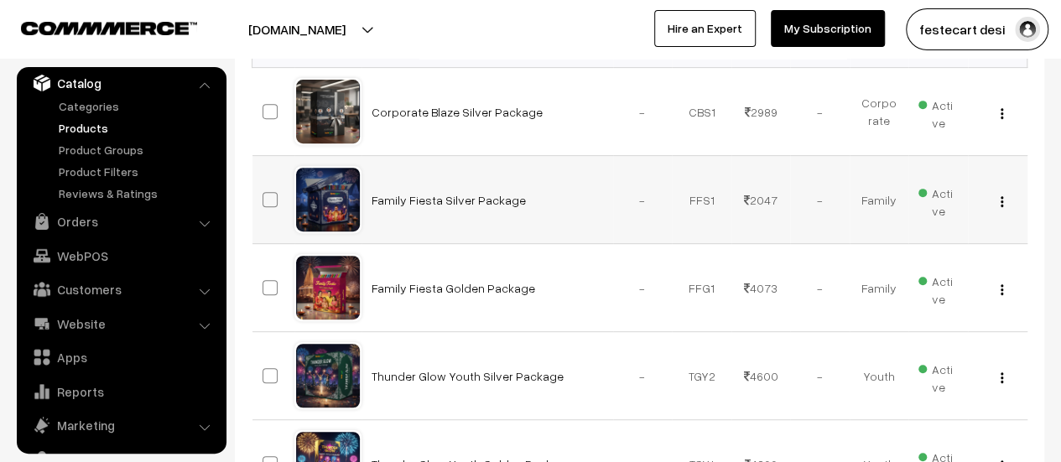
scroll to position [285, 0]
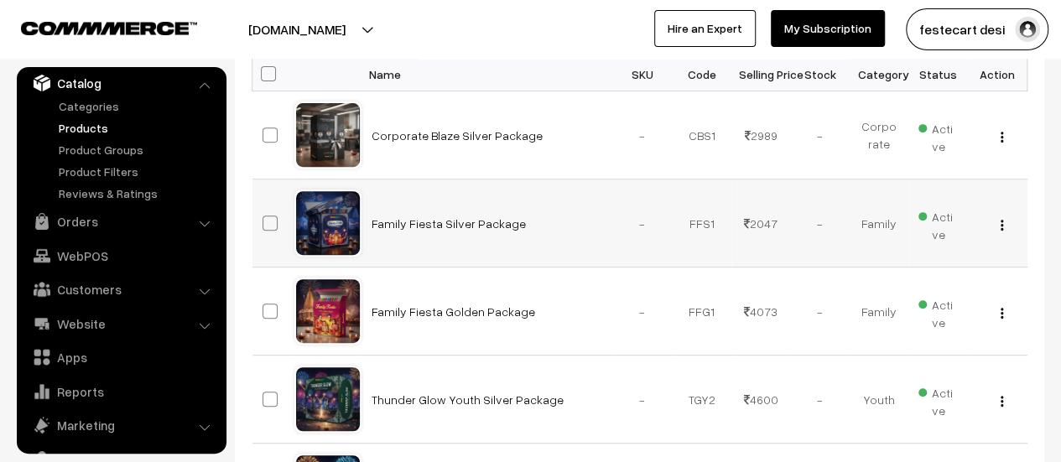
click at [1001, 227] on img "button" at bounding box center [1001, 225] width 3 height 11
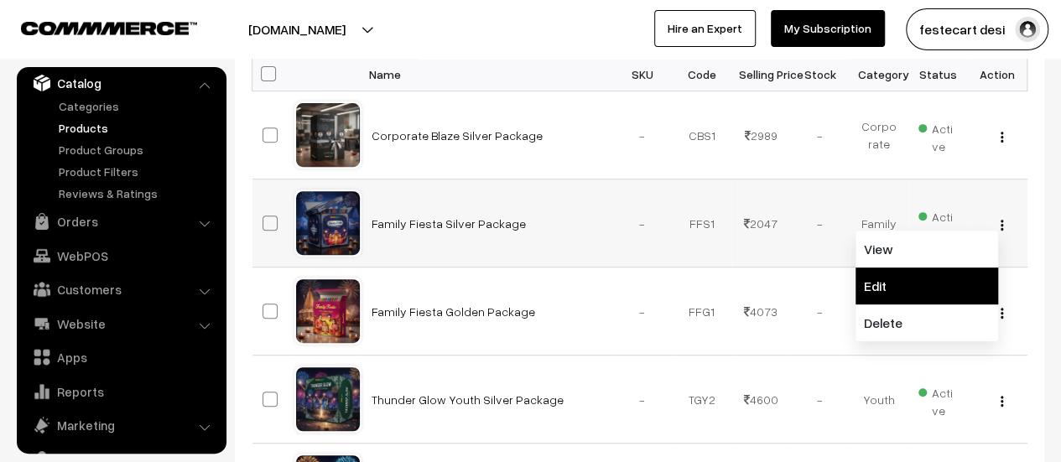
click at [904, 289] on link "Edit" at bounding box center [926, 285] width 143 height 37
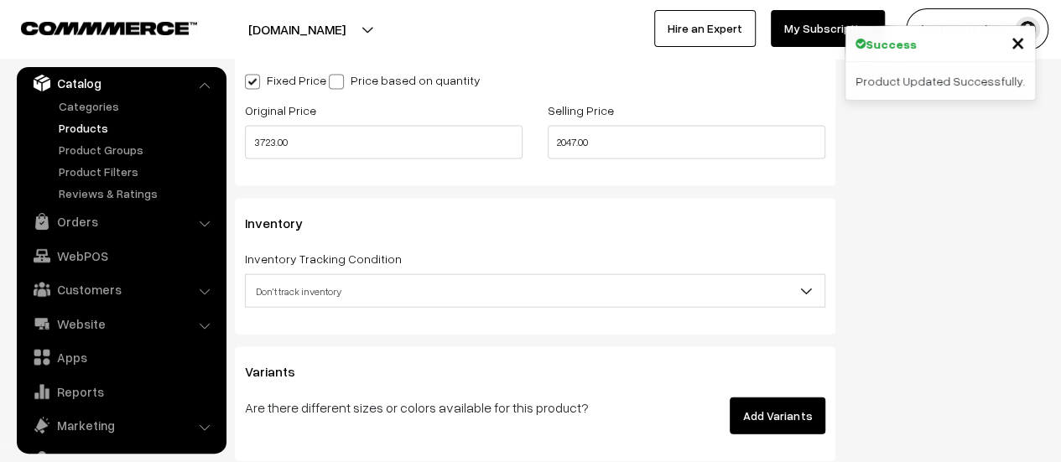
scroll to position [1687, 0]
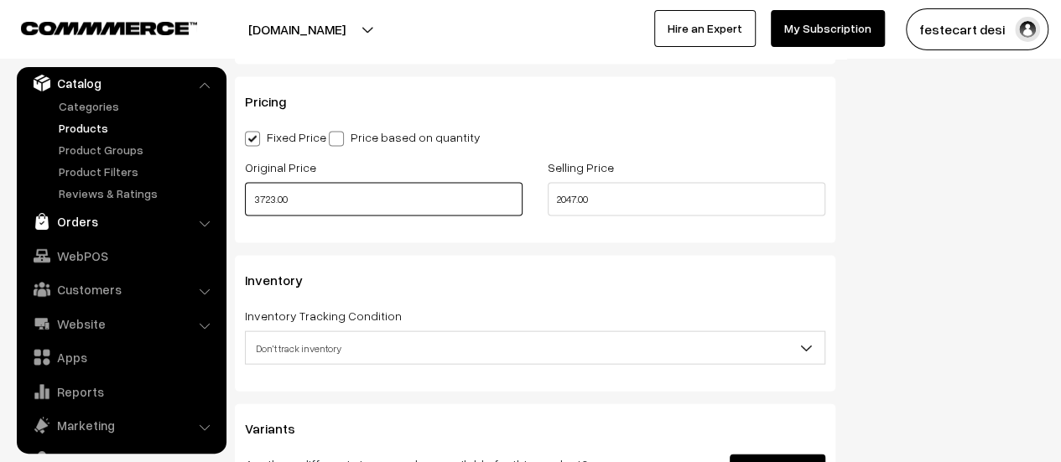
drag, startPoint x: 267, startPoint y: 209, endPoint x: 173, endPoint y: 209, distance: 93.9
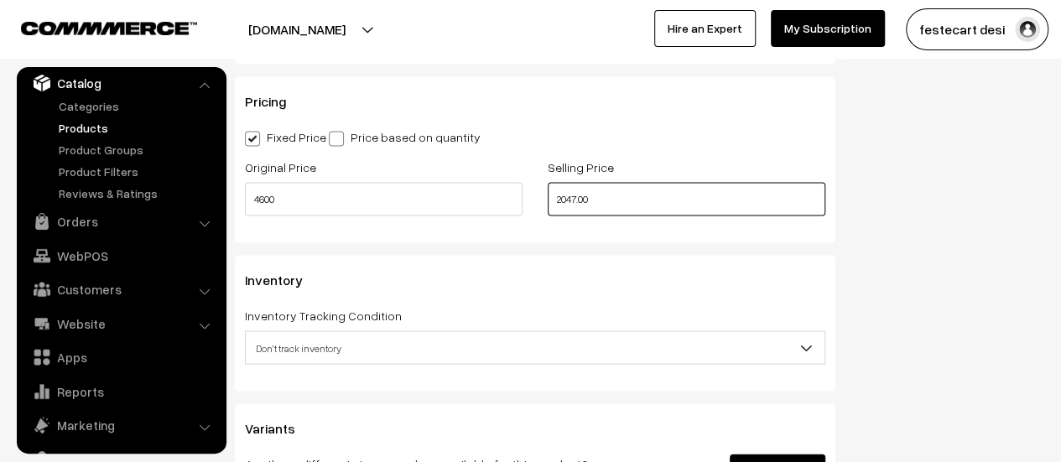
type input "4600.00"
drag, startPoint x: 575, startPoint y: 195, endPoint x: 475, endPoint y: 195, distance: 100.6
click at [475, 195] on div "Original Price 4600.00 Selling Price 2047.00" at bounding box center [534, 192] width 605 height 70
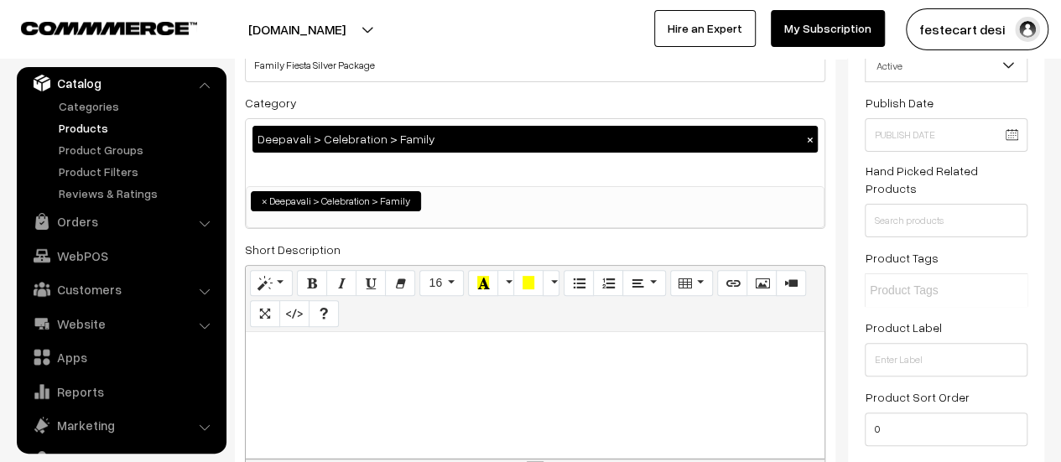
scroll to position [0, 0]
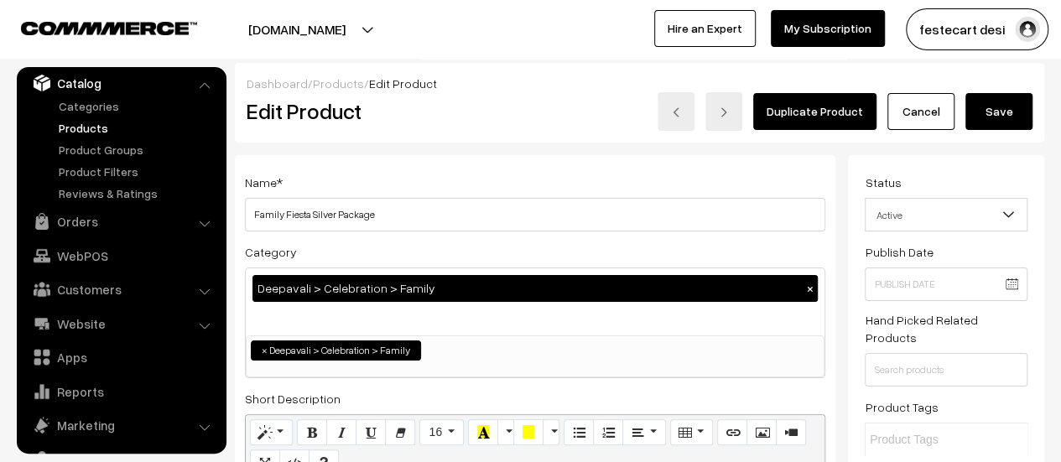
type input "2299.00"
click at [986, 113] on button "Save" at bounding box center [998, 111] width 67 height 37
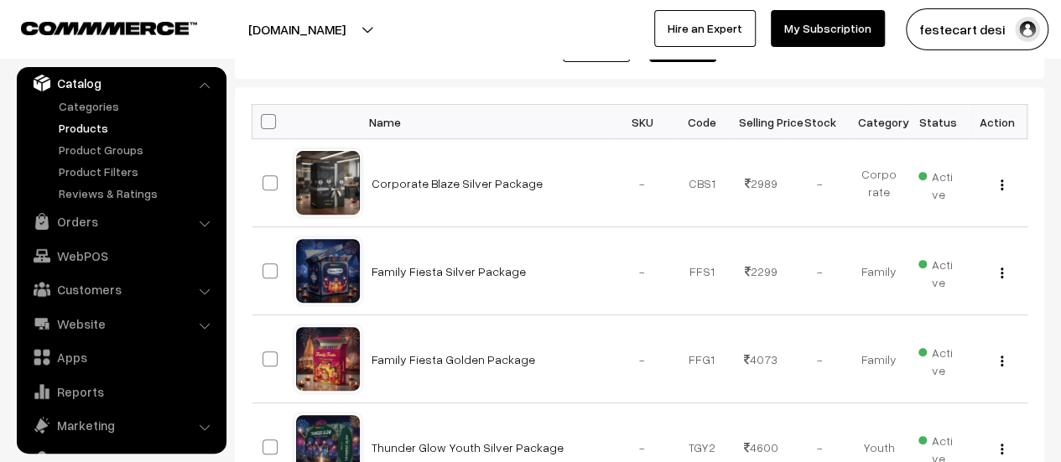
scroll to position [293, 0]
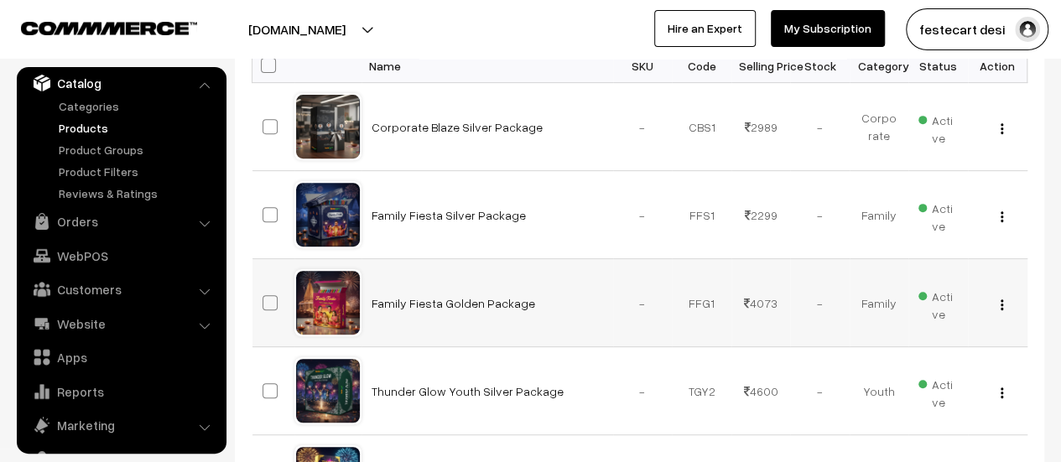
click at [1000, 306] on img "button" at bounding box center [1001, 304] width 3 height 11
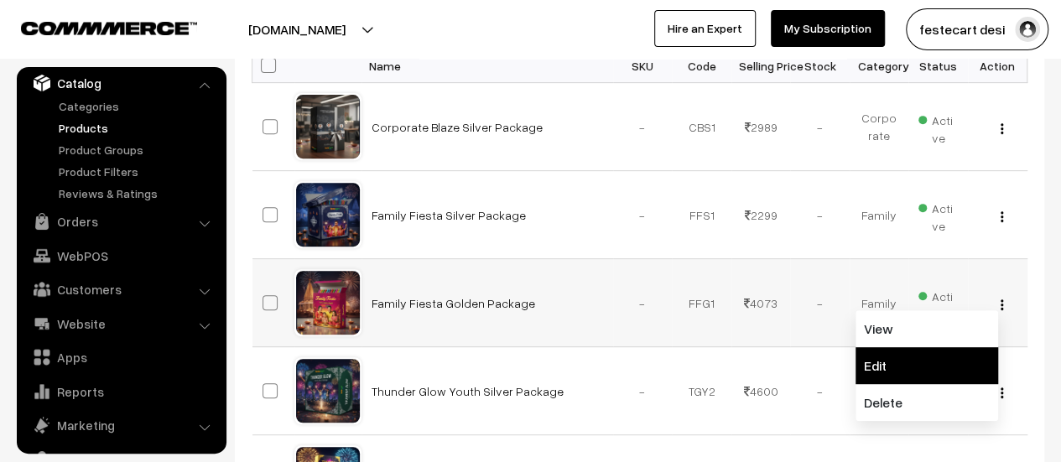
click at [951, 355] on link "Edit" at bounding box center [926, 365] width 143 height 37
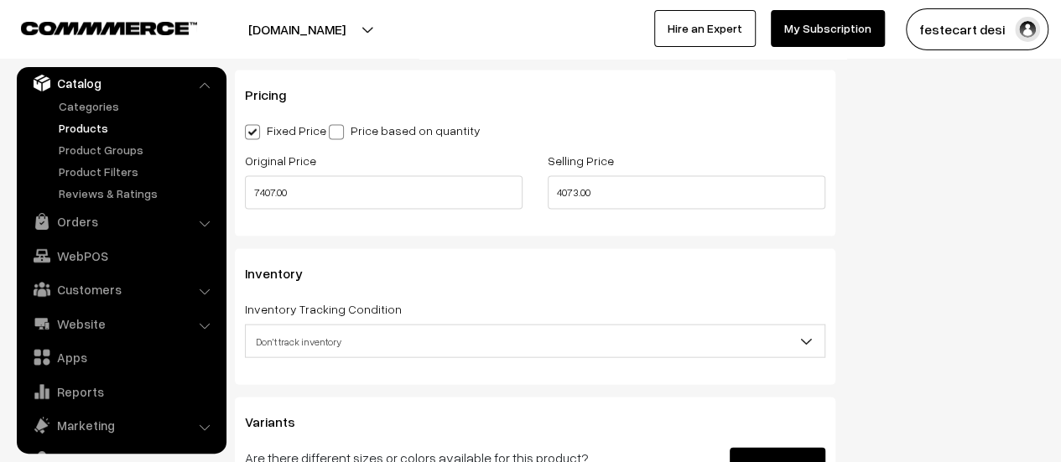
scroll to position [1633, 0]
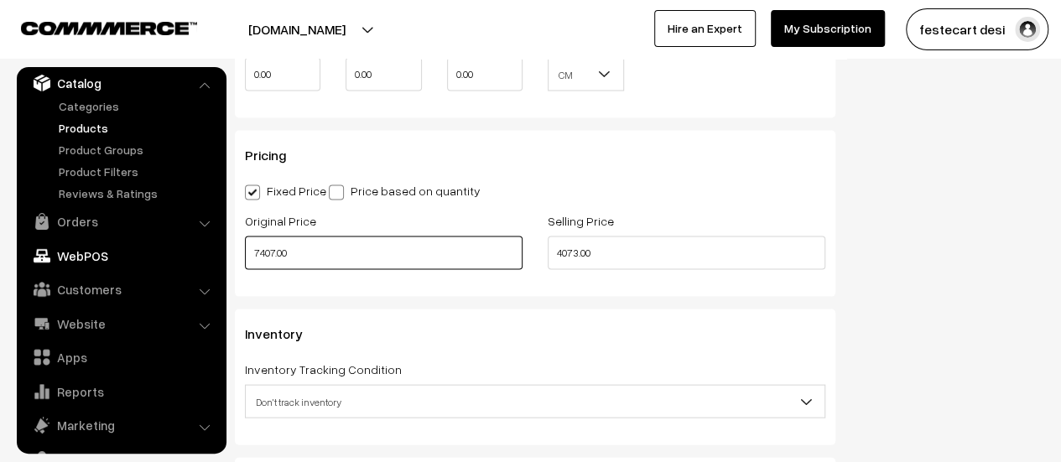
drag, startPoint x: 278, startPoint y: 247, endPoint x: 183, endPoint y: 245, distance: 94.8
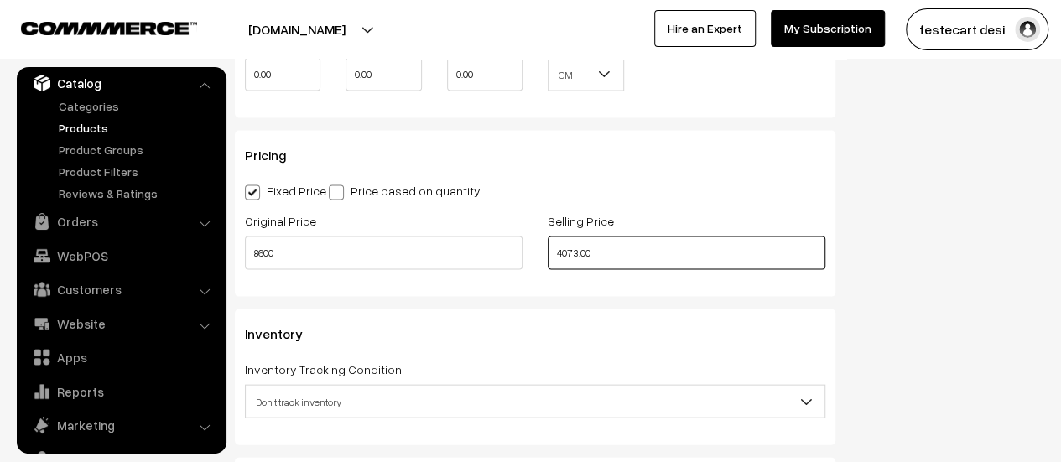
type input "8600.00"
drag, startPoint x: 613, startPoint y: 257, endPoint x: 476, endPoint y: 252, distance: 136.8
click at [476, 252] on div "Original Price 8600.00 Selling Price 4073.00" at bounding box center [534, 245] width 605 height 70
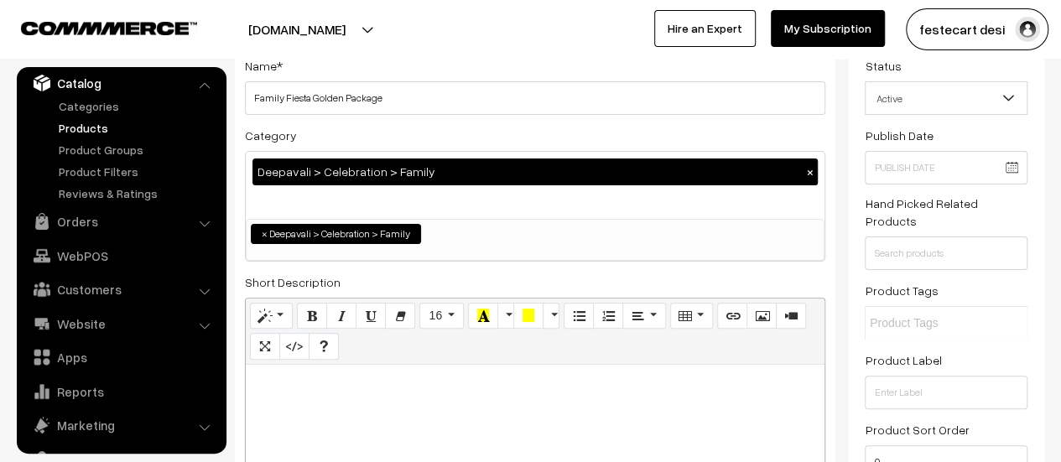
scroll to position [0, 0]
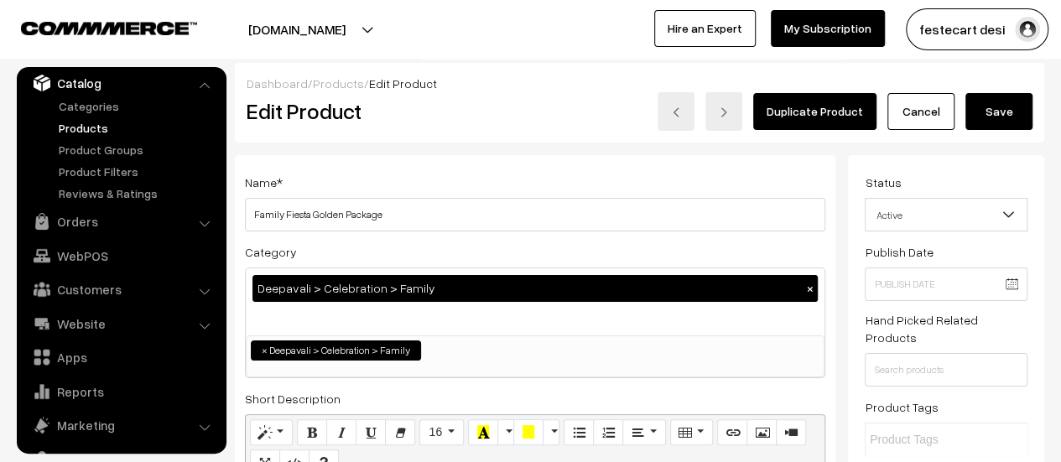
type input "4299.00"
click at [1006, 123] on button "Save" at bounding box center [998, 111] width 67 height 37
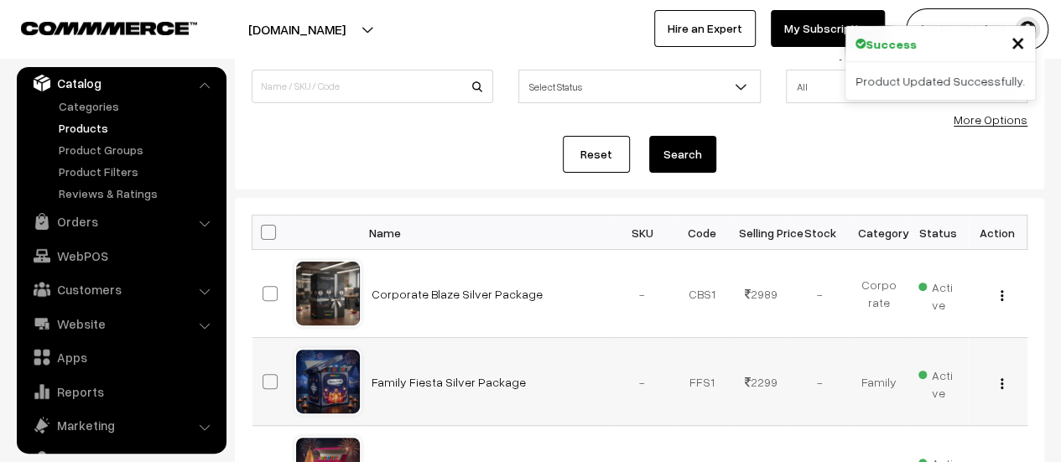
scroll to position [127, 0]
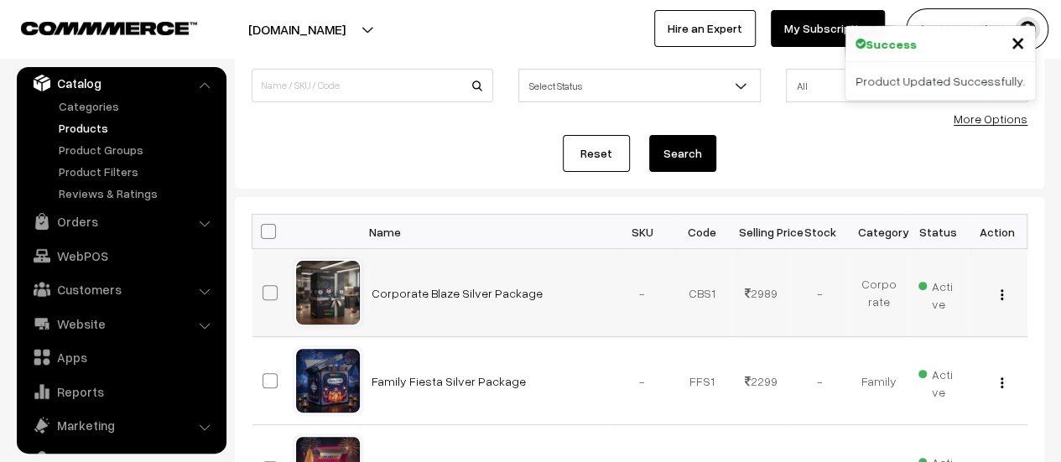
click at [1000, 297] on img "button" at bounding box center [1001, 294] width 3 height 11
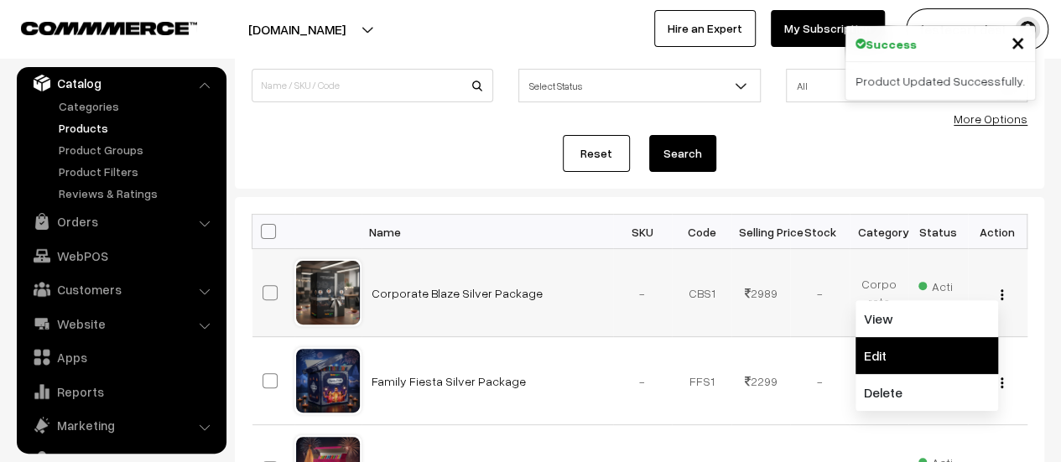
click at [949, 360] on link "Edit" at bounding box center [926, 355] width 143 height 37
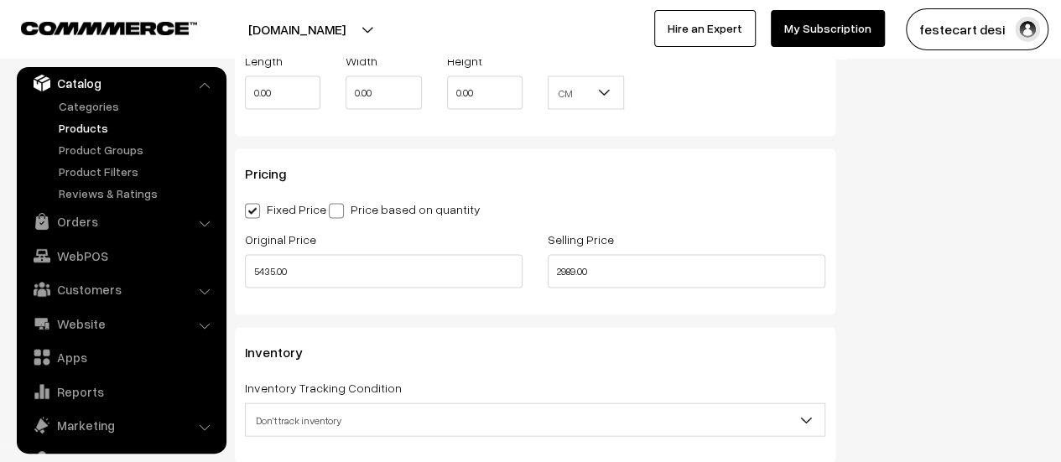
scroll to position [1612, 0]
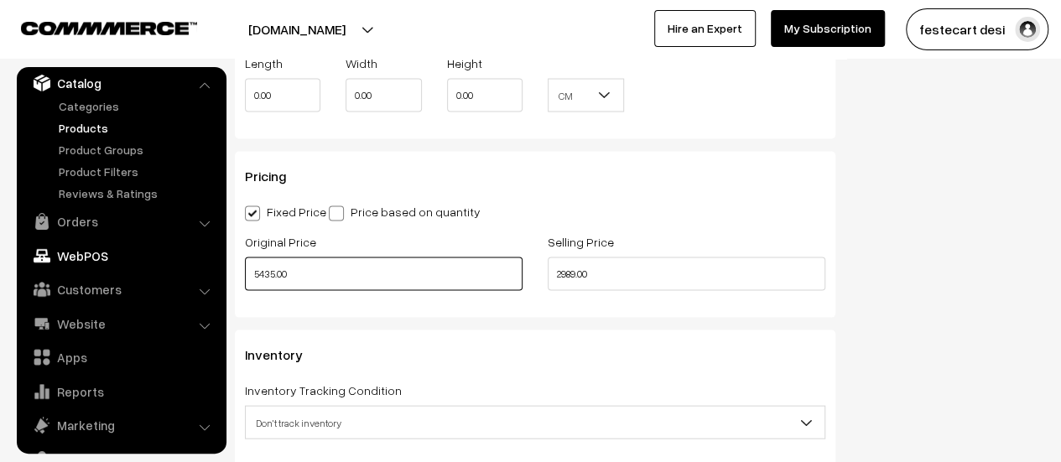
drag, startPoint x: 333, startPoint y: 266, endPoint x: 148, endPoint y: 266, distance: 184.5
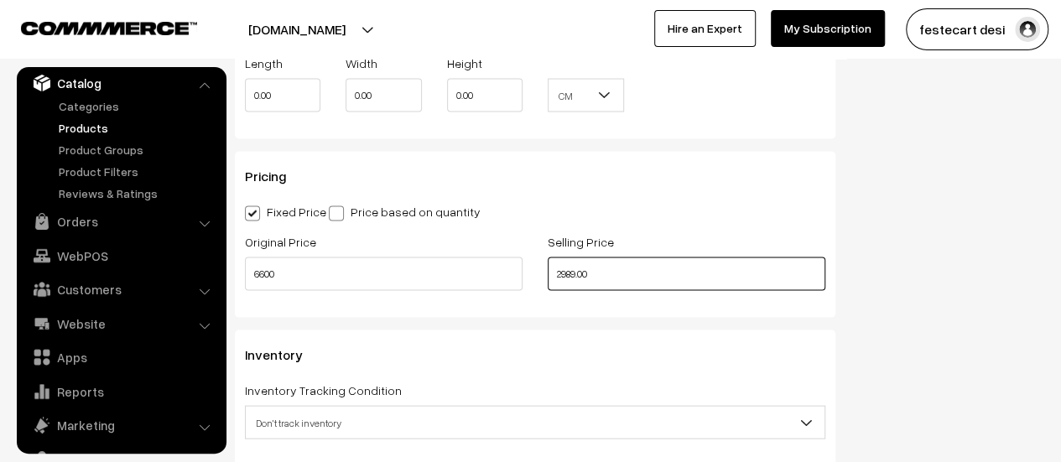
type input "6600.00"
drag, startPoint x: 436, startPoint y: 272, endPoint x: 426, endPoint y: 272, distance: 10.1
click at [426, 272] on div "Original Price 6600.00 Selling Price 2989.00" at bounding box center [534, 266] width 605 height 70
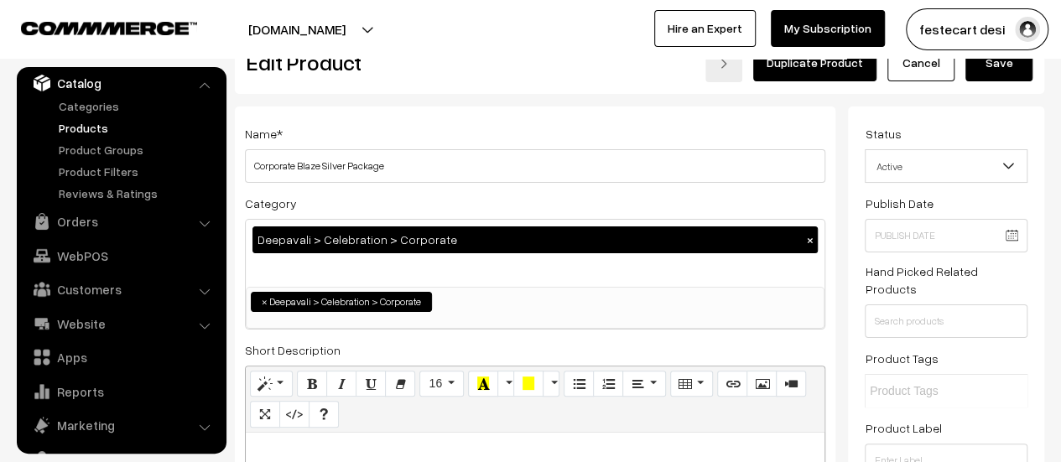
scroll to position [0, 0]
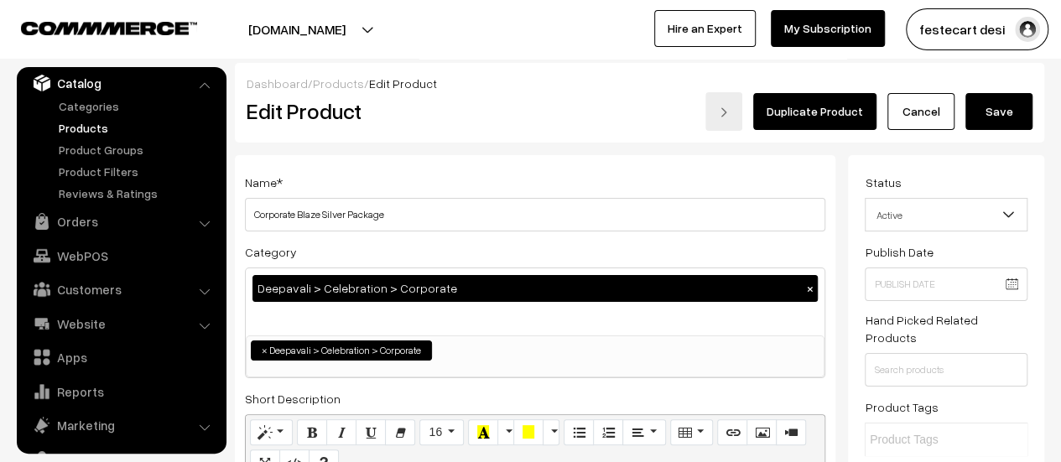
type input "3299.00"
drag, startPoint x: 1010, startPoint y: 131, endPoint x: 1008, endPoint y: 117, distance: 14.5
click at [1010, 129] on div "Dashboard / Products / Edit Product Edit Product Duplicate Product Cancel Save" at bounding box center [639, 103] width 809 height 80
click at [1007, 116] on button "Save" at bounding box center [998, 111] width 67 height 37
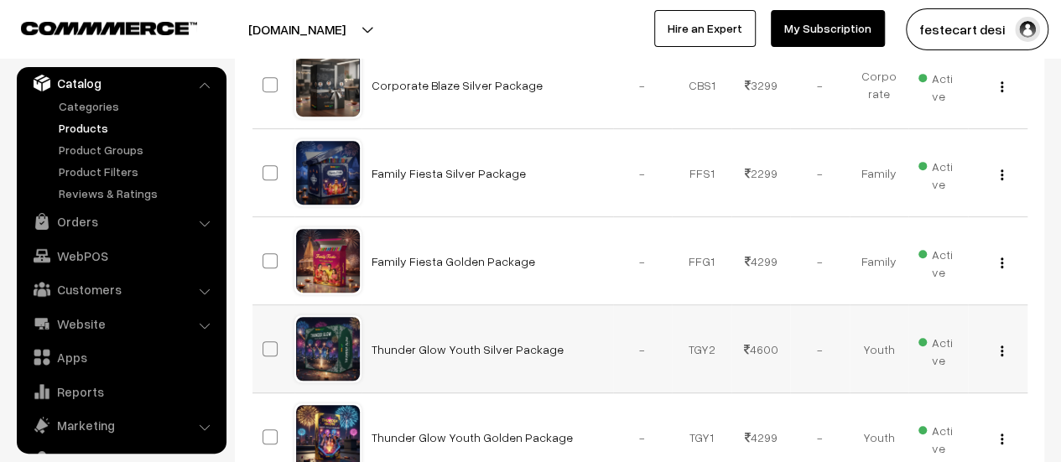
scroll to position [375, 0]
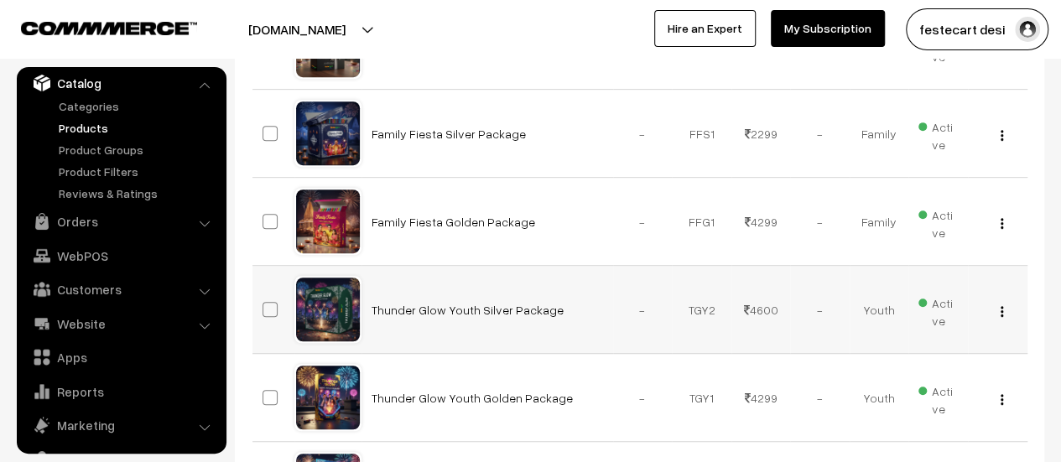
click at [1001, 311] on img "button" at bounding box center [1001, 311] width 3 height 11
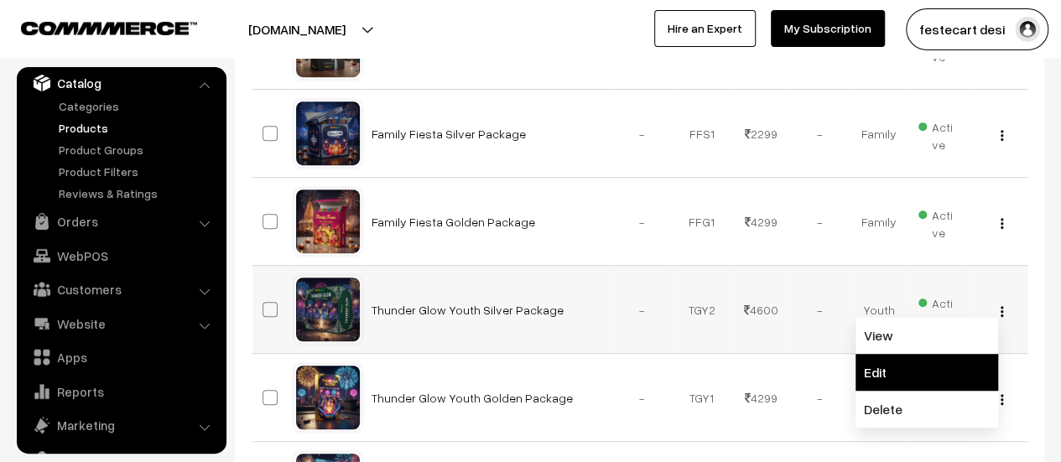
click at [901, 356] on link "Edit" at bounding box center [926, 372] width 143 height 37
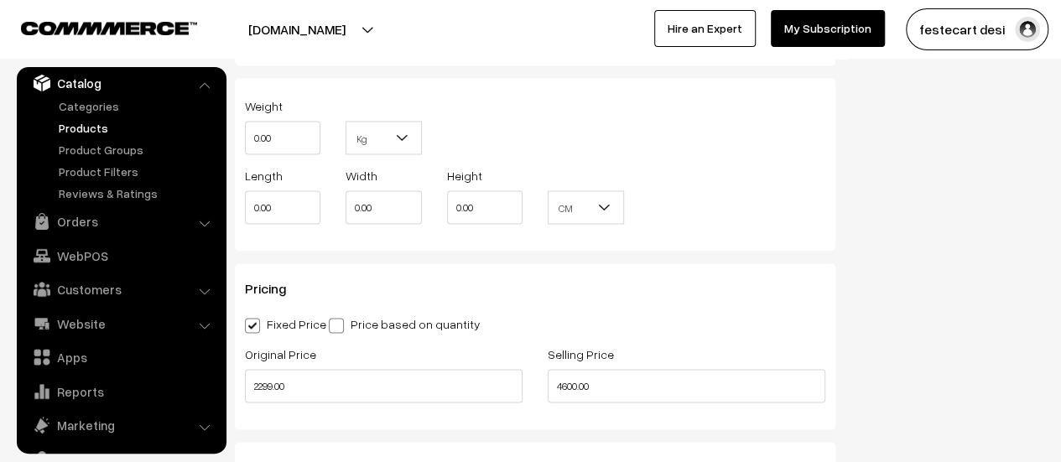
scroll to position [1593, 0]
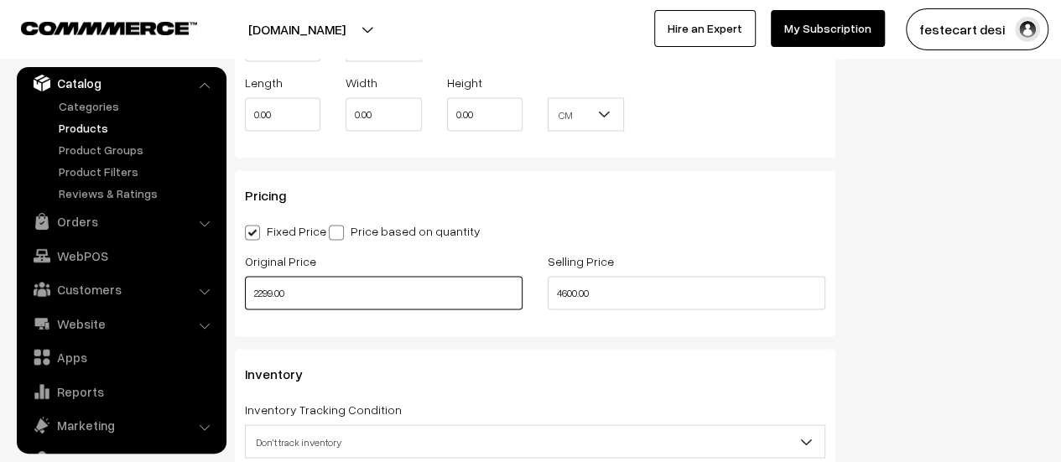
drag, startPoint x: 386, startPoint y: 289, endPoint x: 236, endPoint y: 308, distance: 151.2
click at [236, 308] on div "Original Price 2299.00" at bounding box center [383, 286] width 303 height 70
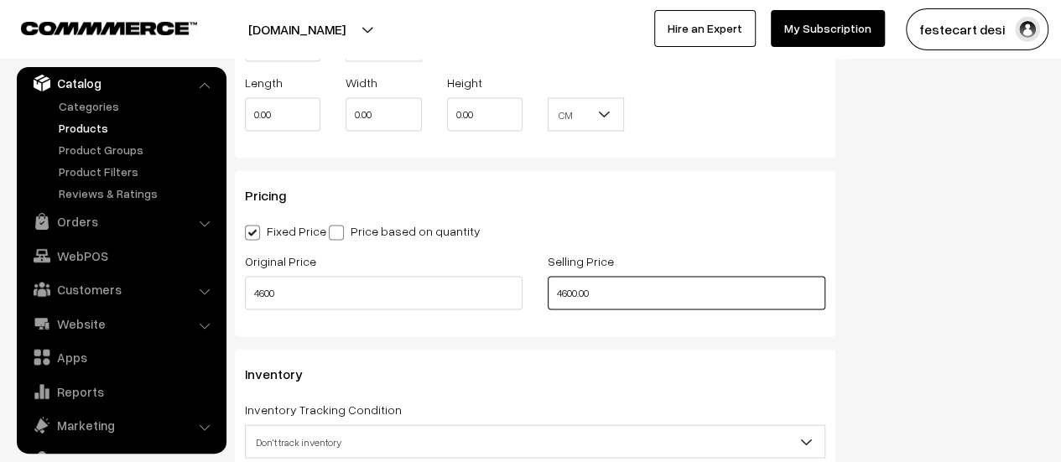
type input "4600.00"
drag, startPoint x: 705, startPoint y: 298, endPoint x: 409, endPoint y: 273, distance: 297.0
click at [402, 276] on div "Original Price 4600.00 Selling Price 4600.00" at bounding box center [534, 286] width 605 height 70
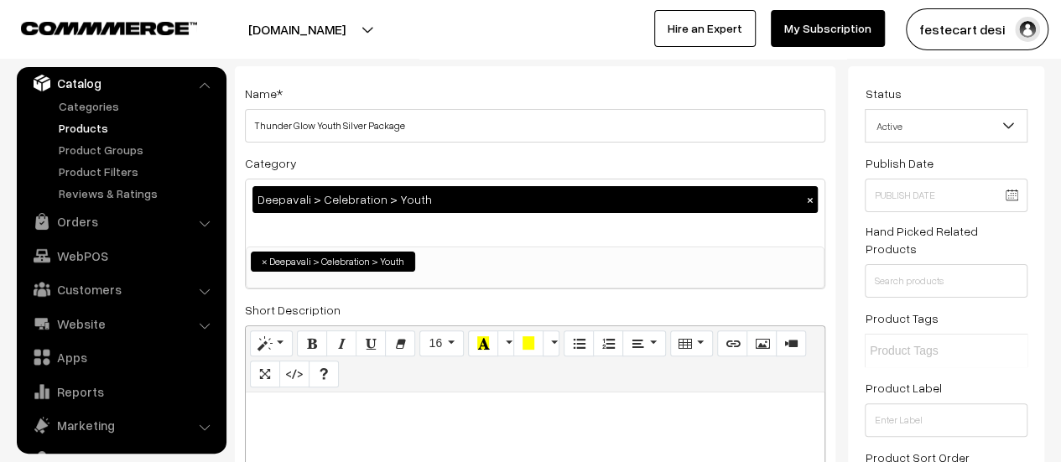
scroll to position [0, 0]
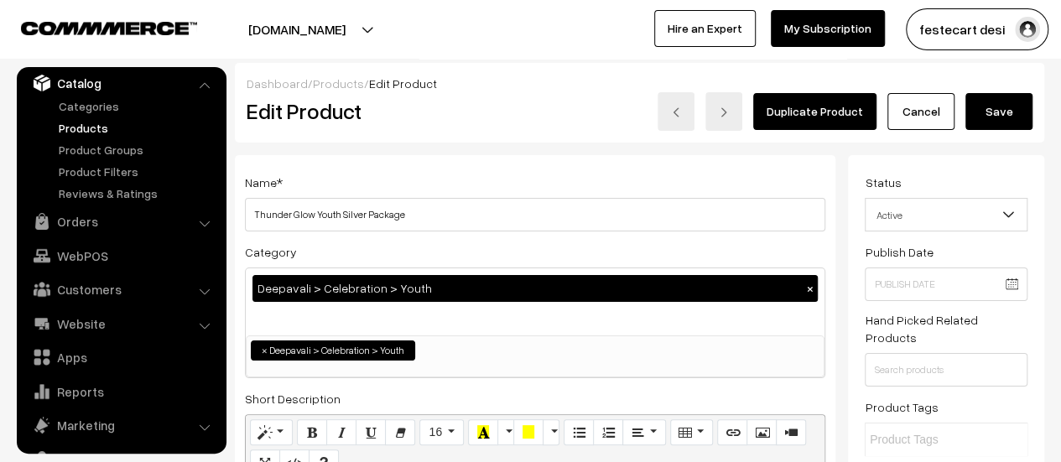
type input "2299.00"
click at [985, 112] on button "Save" at bounding box center [998, 111] width 67 height 37
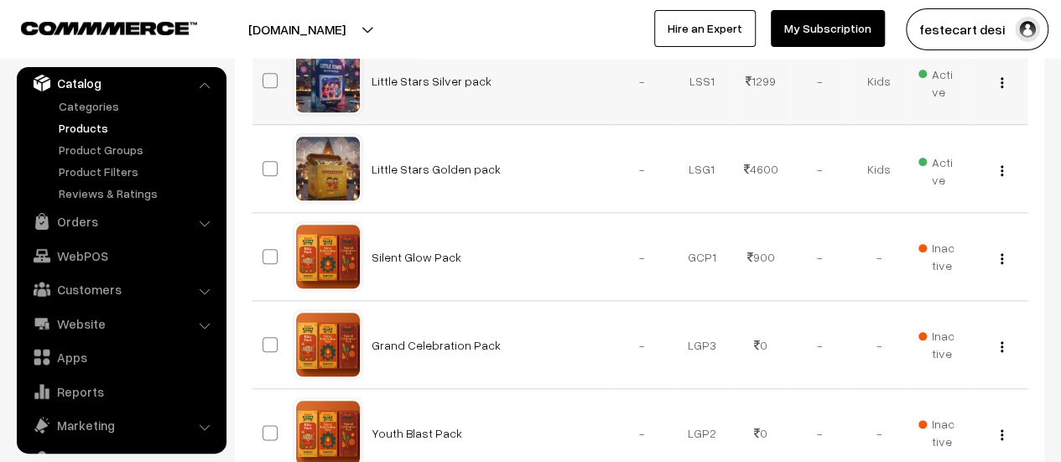
scroll to position [750, 0]
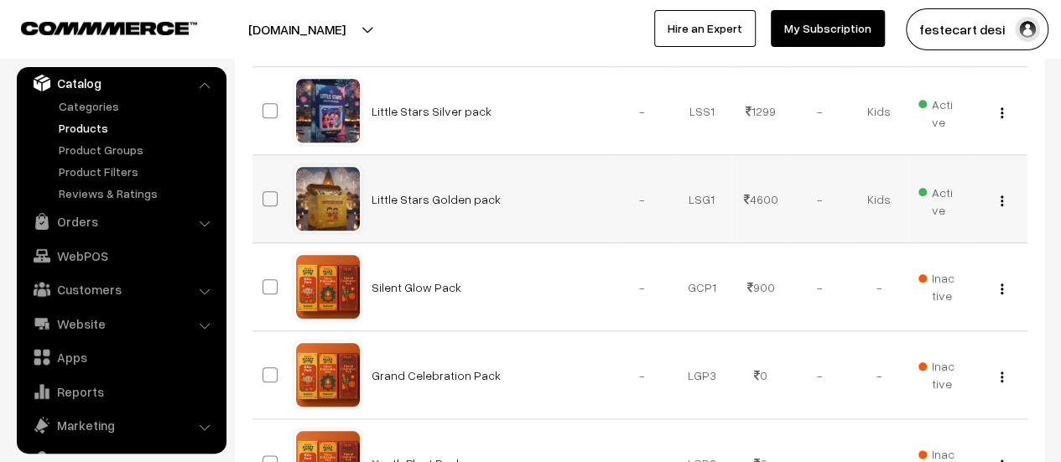
click at [1003, 195] on button "button" at bounding box center [1001, 200] width 4 height 13
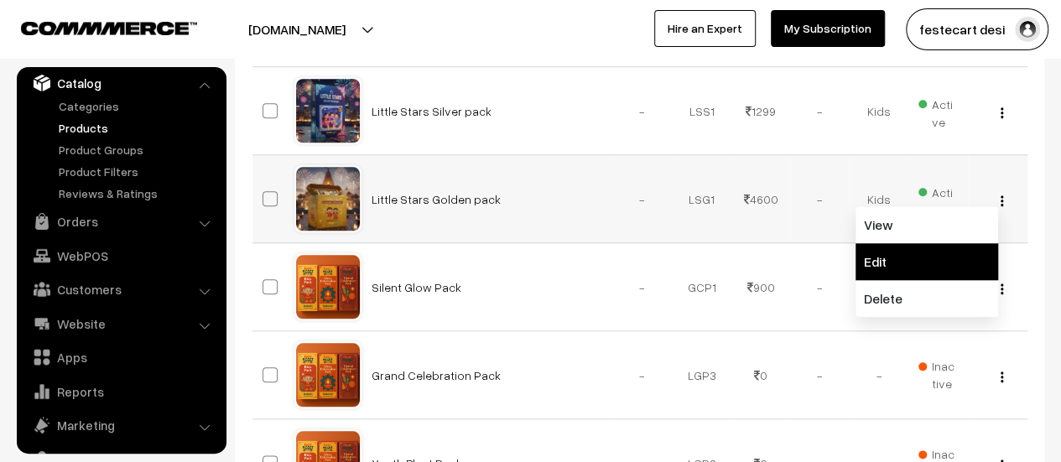
click at [916, 257] on link "Edit" at bounding box center [926, 261] width 143 height 37
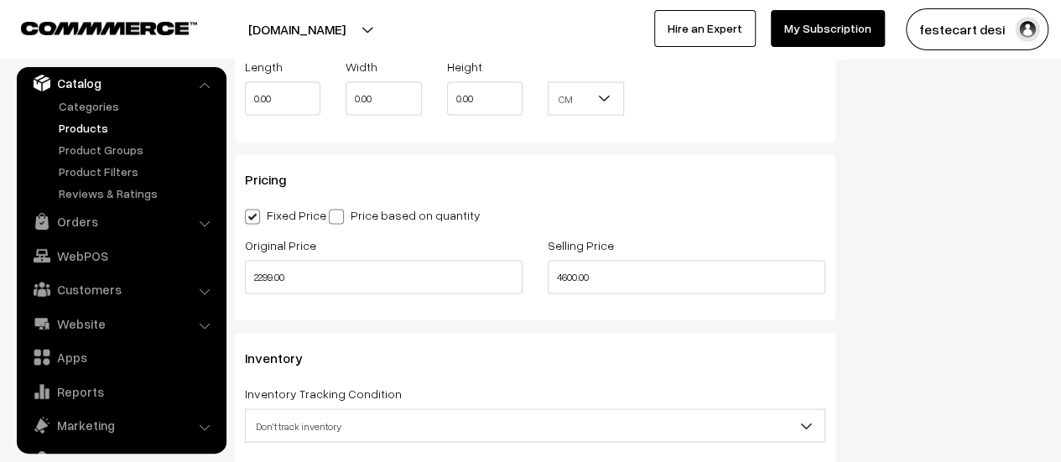
scroll to position [1610, 0]
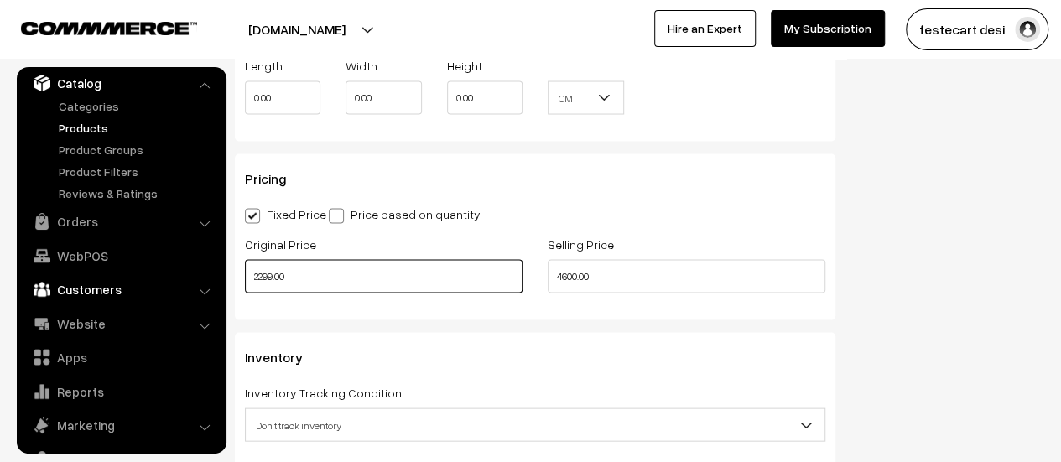
drag, startPoint x: 190, startPoint y: 279, endPoint x: 148, endPoint y: 279, distance: 42.8
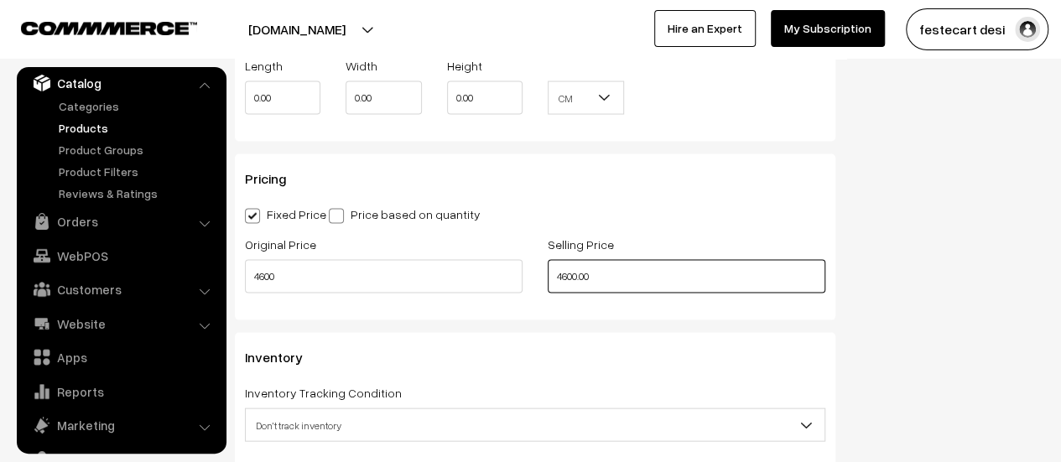
type input "4600.00"
drag, startPoint x: 631, startPoint y: 279, endPoint x: 403, endPoint y: 270, distance: 227.4
click at [403, 270] on div "Original Price 4600.00 Selling Price 4600.00" at bounding box center [534, 269] width 605 height 70
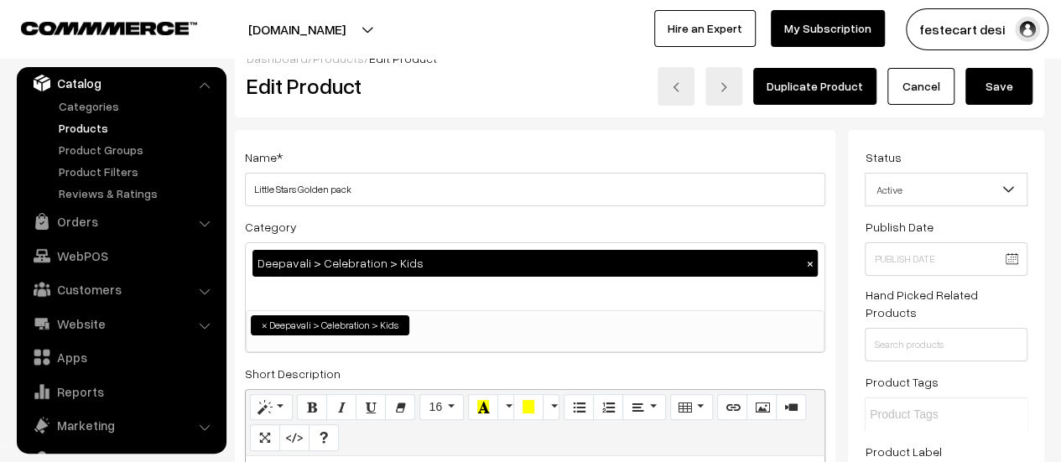
scroll to position [0, 0]
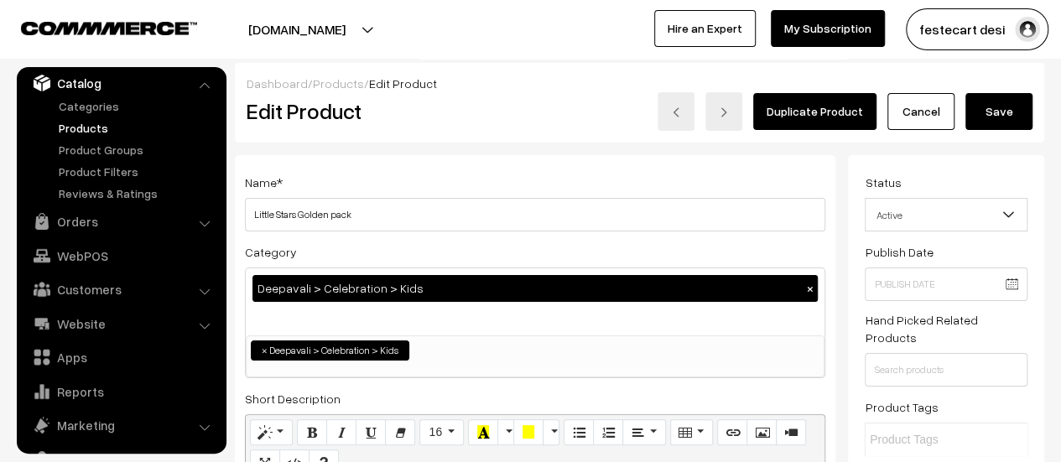
type input "2299.00"
click at [976, 113] on button "Save" at bounding box center [998, 111] width 67 height 37
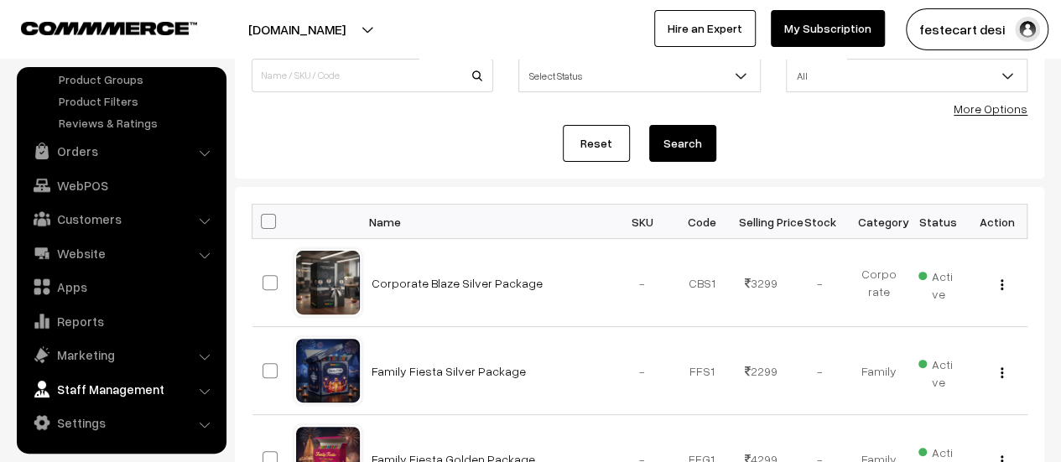
scroll to position [150, 0]
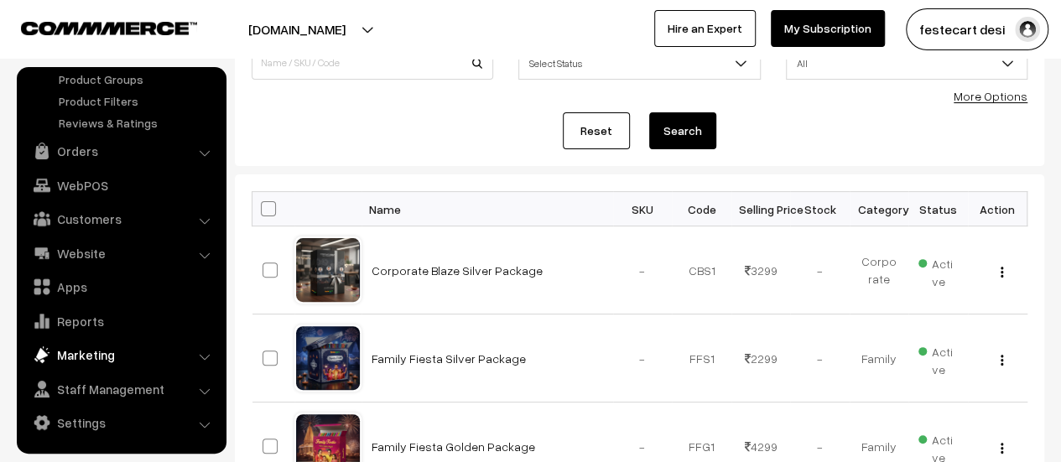
click at [197, 361] on link "Marketing" at bounding box center [121, 355] width 200 height 30
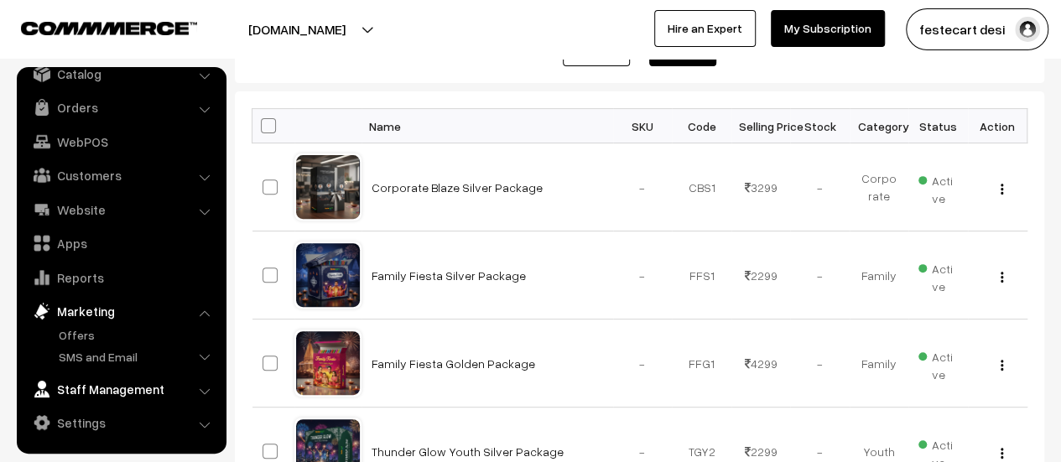
scroll to position [239, 0]
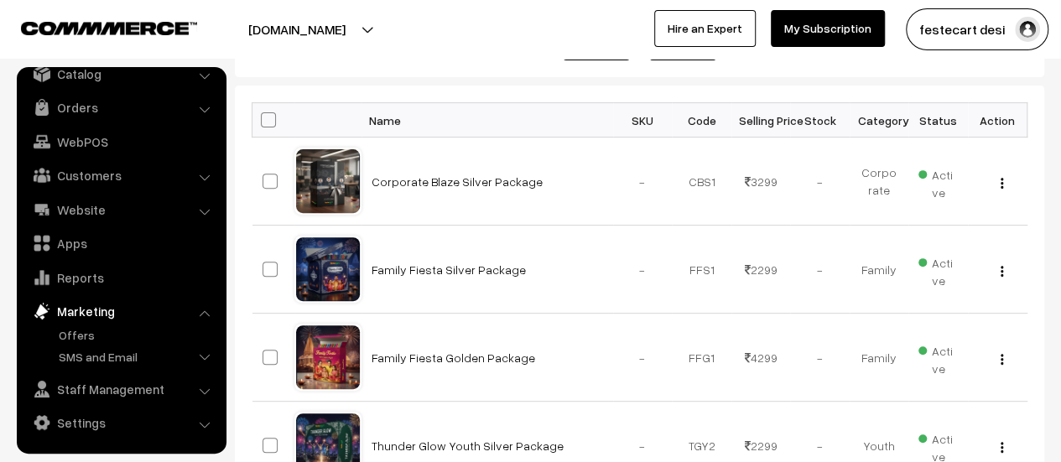
click at [207, 395] on li "Staff Management Backend Users" at bounding box center [121, 389] width 201 height 30
click at [204, 391] on li "Staff Management Backend Users" at bounding box center [121, 389] width 201 height 30
click at [97, 392] on link "Staff Management" at bounding box center [121, 389] width 200 height 30
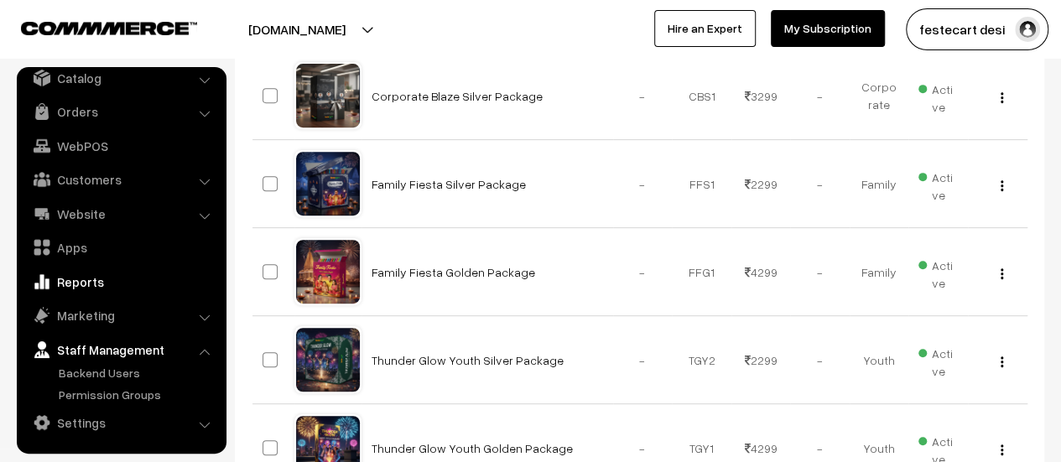
scroll to position [0, 0]
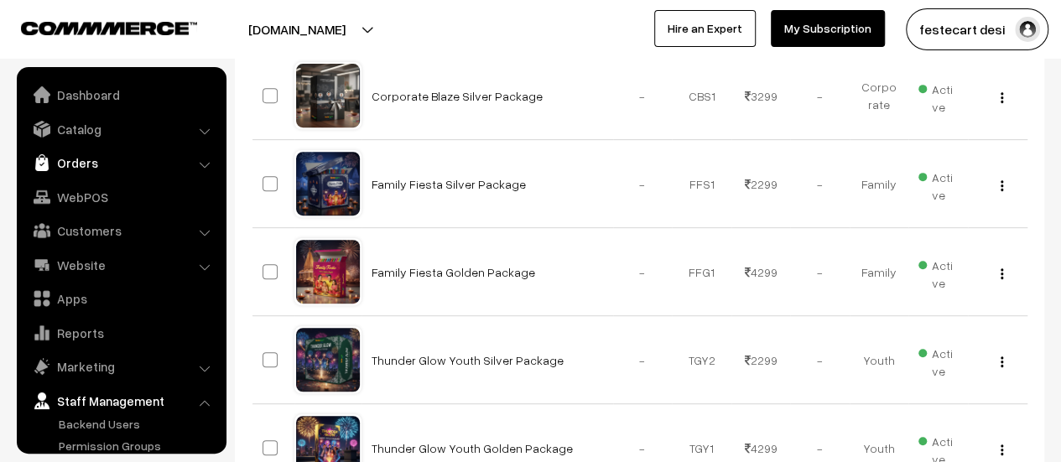
click at [92, 165] on link "Orders" at bounding box center [121, 163] width 200 height 30
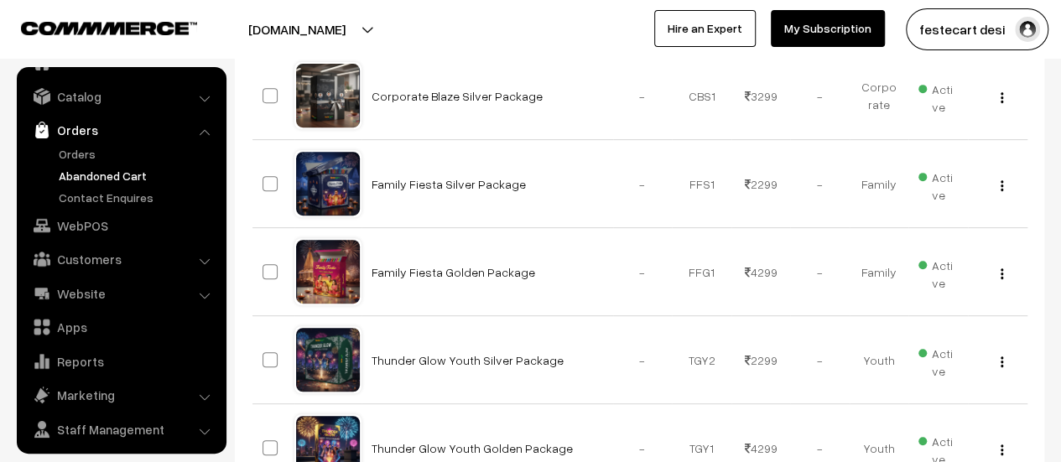
scroll to position [34, 0]
click at [81, 156] on link "Orders" at bounding box center [137, 153] width 166 height 18
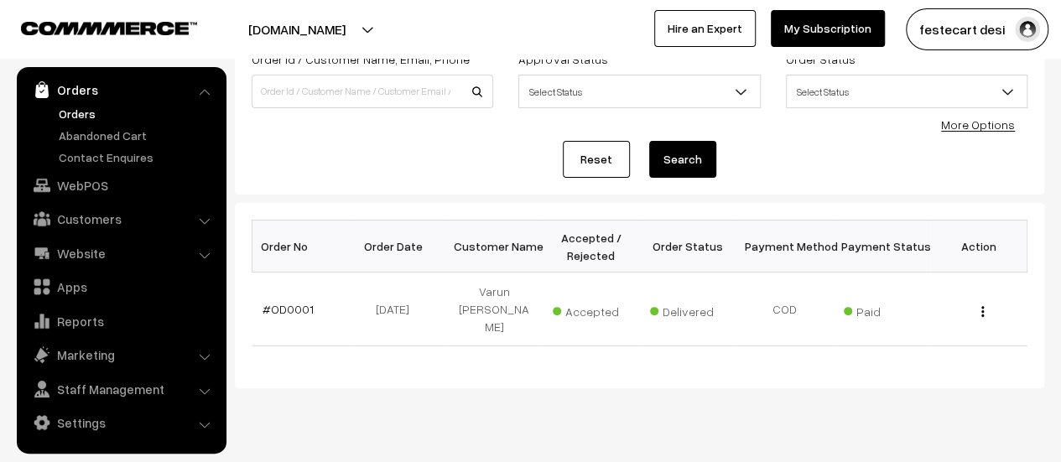
scroll to position [124, 0]
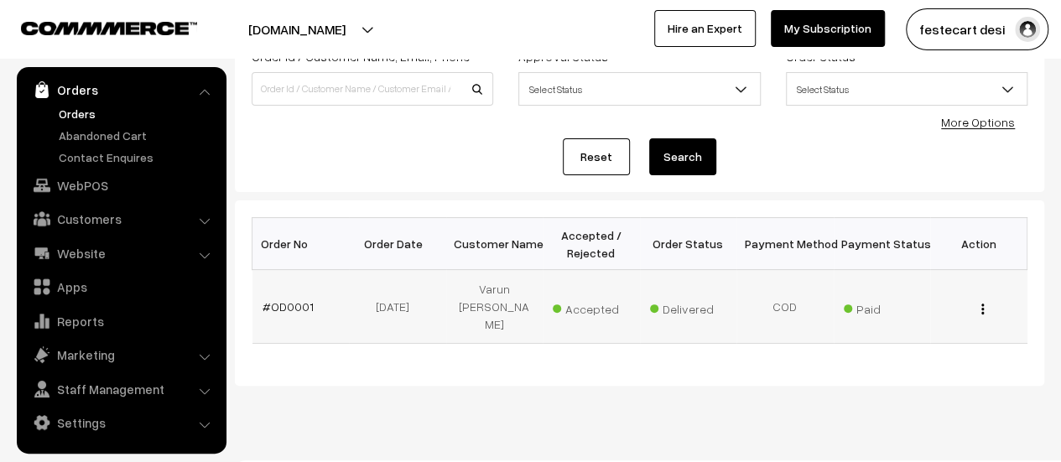
click at [983, 304] on img "button" at bounding box center [982, 309] width 3 height 11
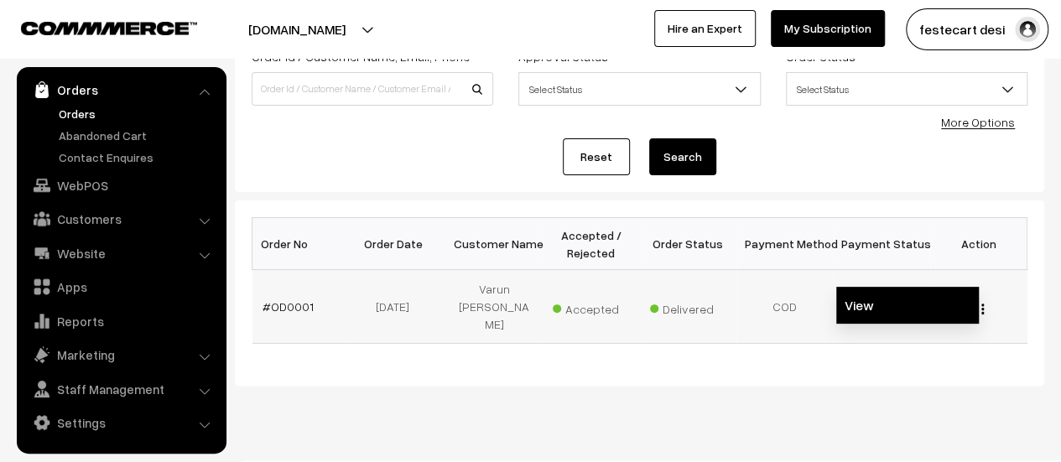
click at [855, 291] on link "View" at bounding box center [907, 305] width 143 height 37
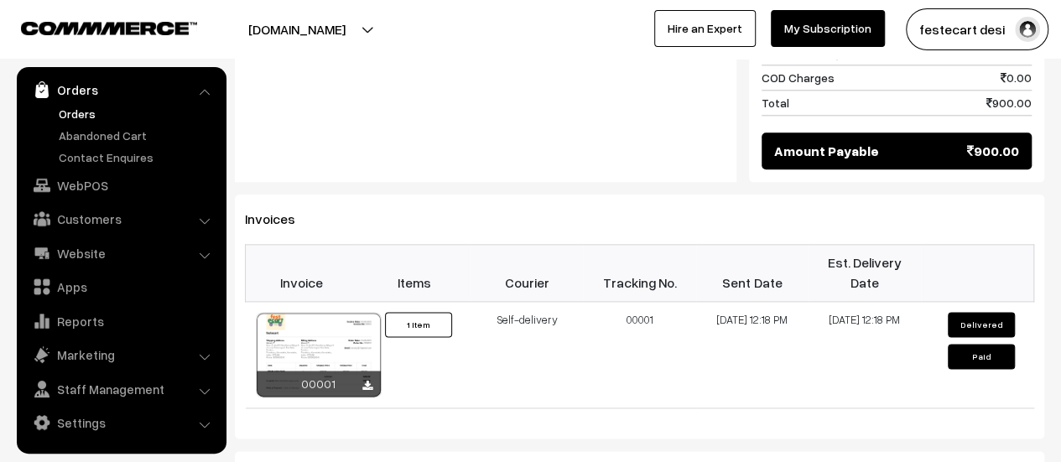
scroll to position [915, 0]
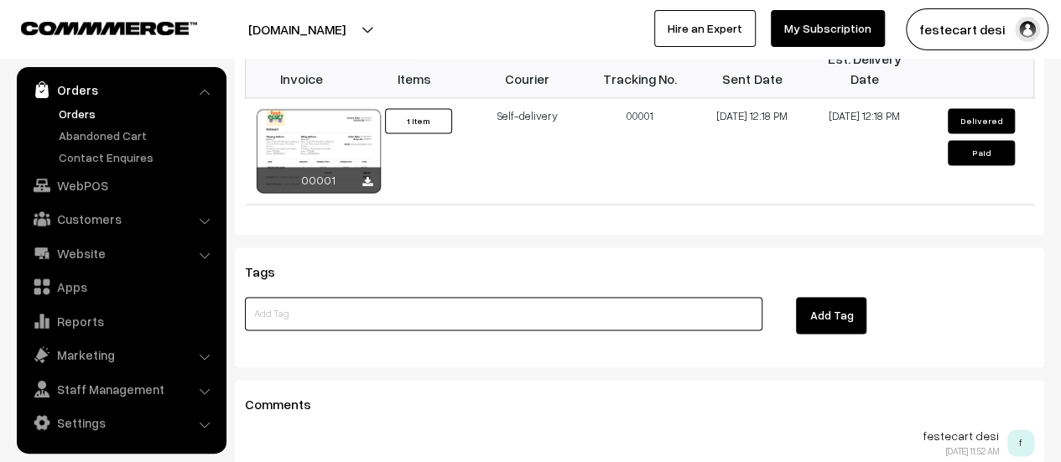
click at [369, 297] on input at bounding box center [503, 314] width 517 height 34
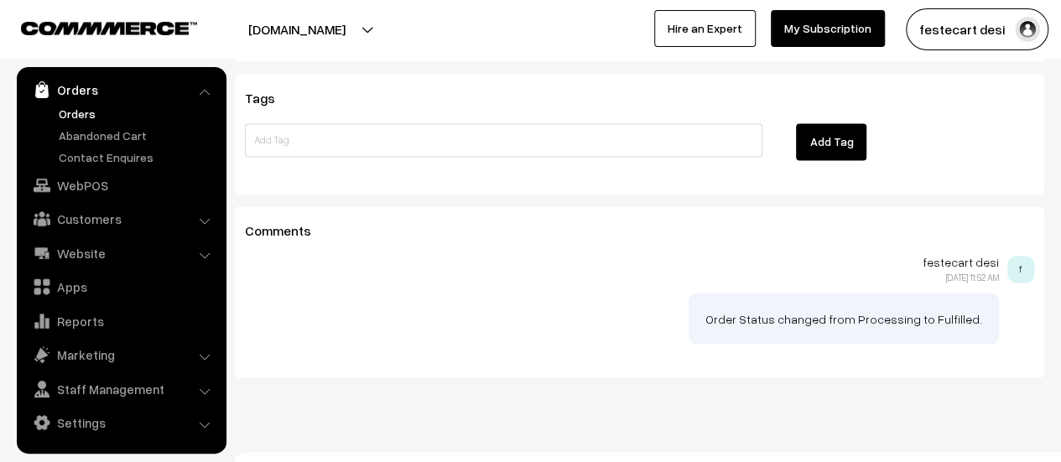
click at [790, 309] on p "Order Status changed from Processing to Fulfilled." at bounding box center [843, 318] width 277 height 18
drag, startPoint x: 909, startPoint y: 298, endPoint x: 925, endPoint y: 298, distance: 16.0
click at [922, 309] on p "Order Status changed from Processing to Fulfilled." at bounding box center [843, 318] width 277 height 18
click at [961, 309] on p "Order Status changed from Processing to Fulfilled." at bounding box center [843, 318] width 277 height 18
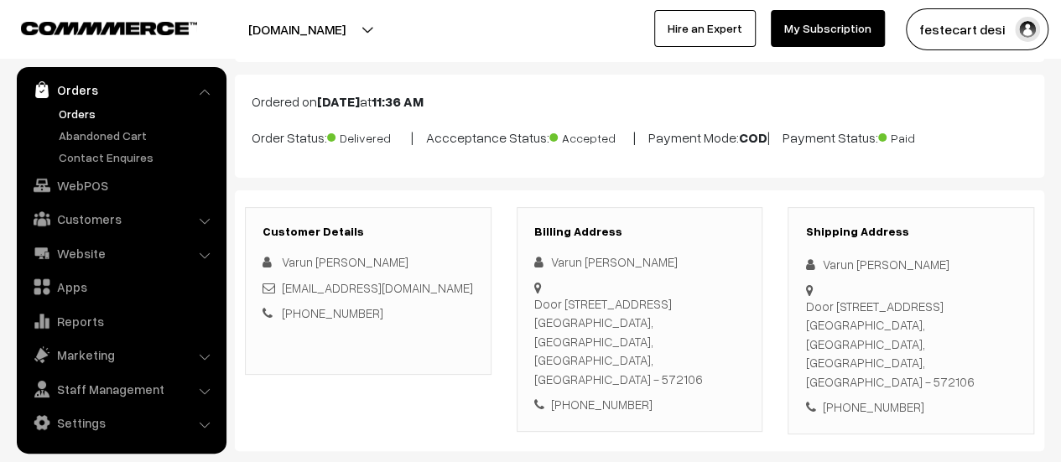
scroll to position [0, 0]
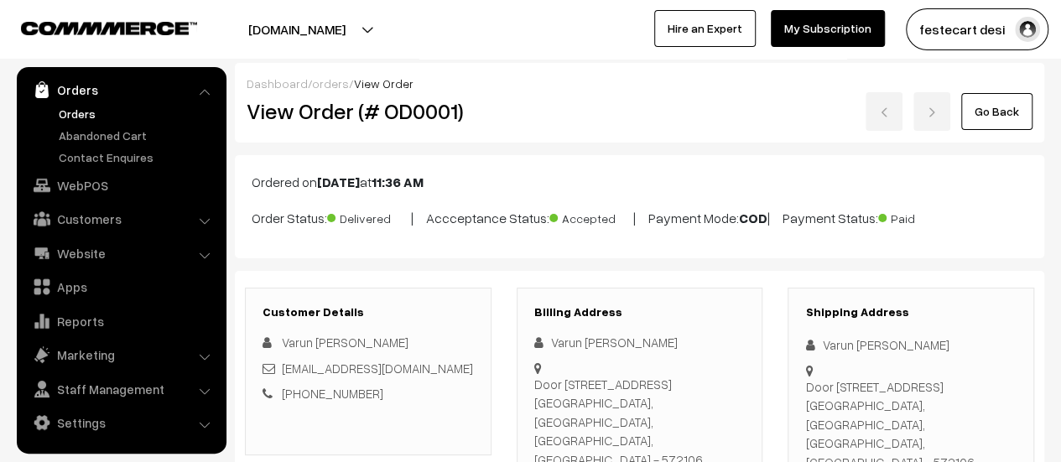
click at [1010, 117] on link "Go Back" at bounding box center [996, 111] width 71 height 37
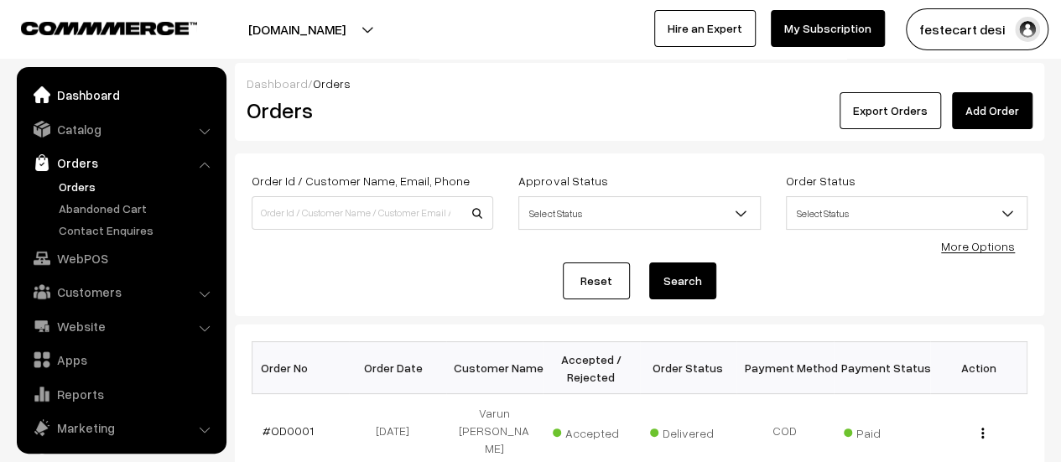
click at [93, 99] on link "Dashboard" at bounding box center [121, 95] width 200 height 30
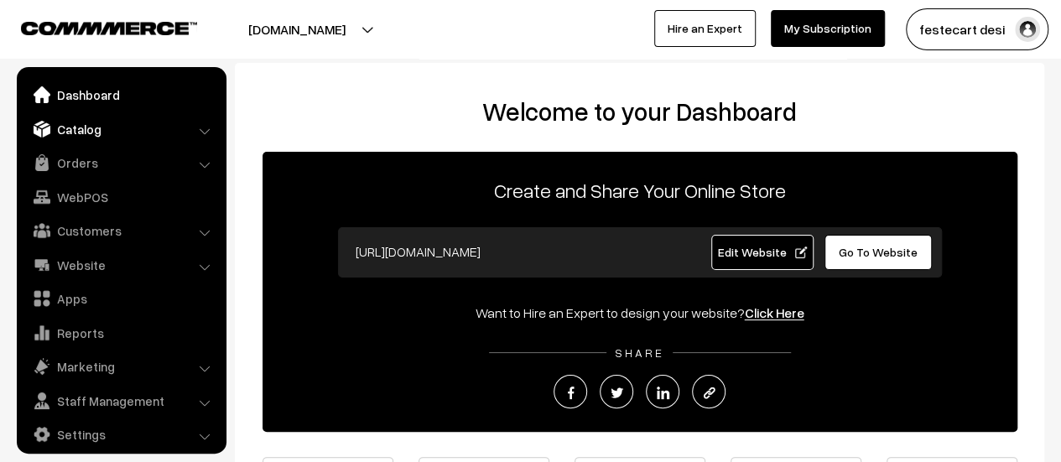
scroll to position [12, 0]
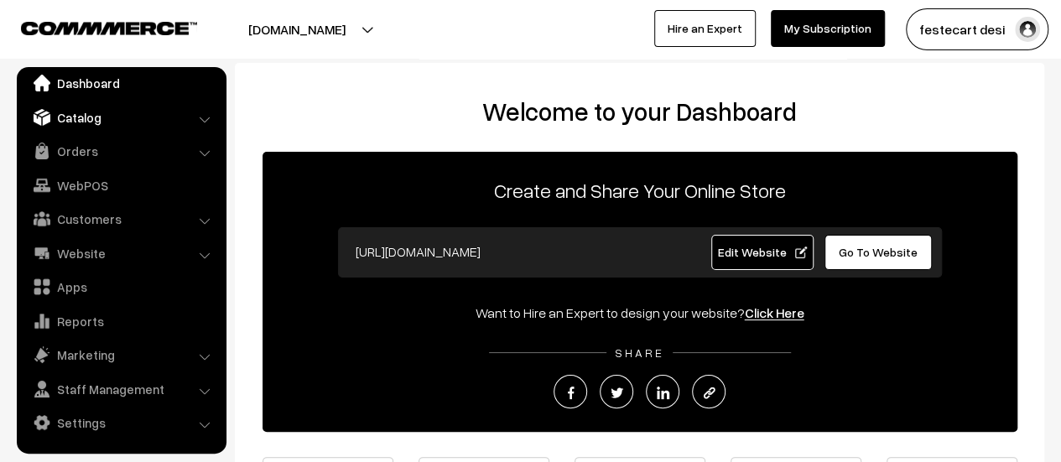
click at [100, 121] on link "Catalog" at bounding box center [121, 117] width 200 height 30
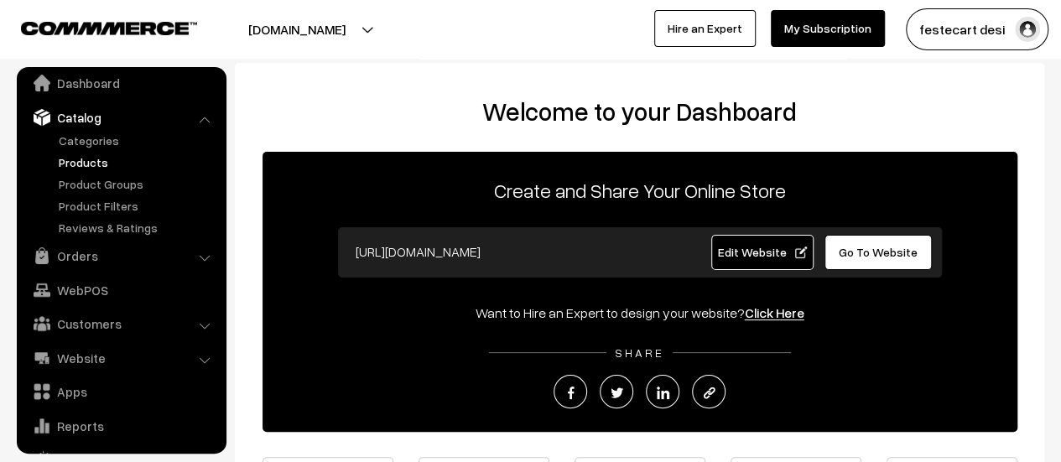
click at [95, 162] on link "Products" at bounding box center [137, 162] width 166 height 18
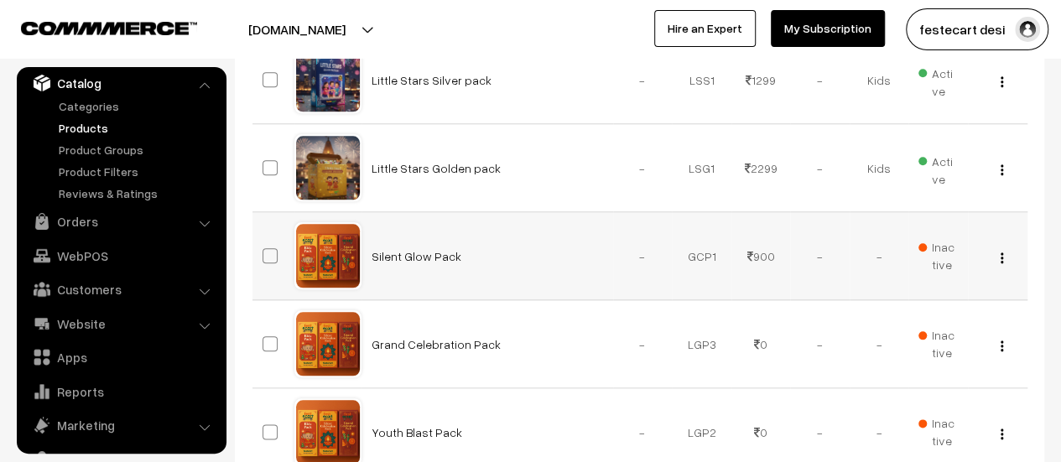
scroll to position [755, 0]
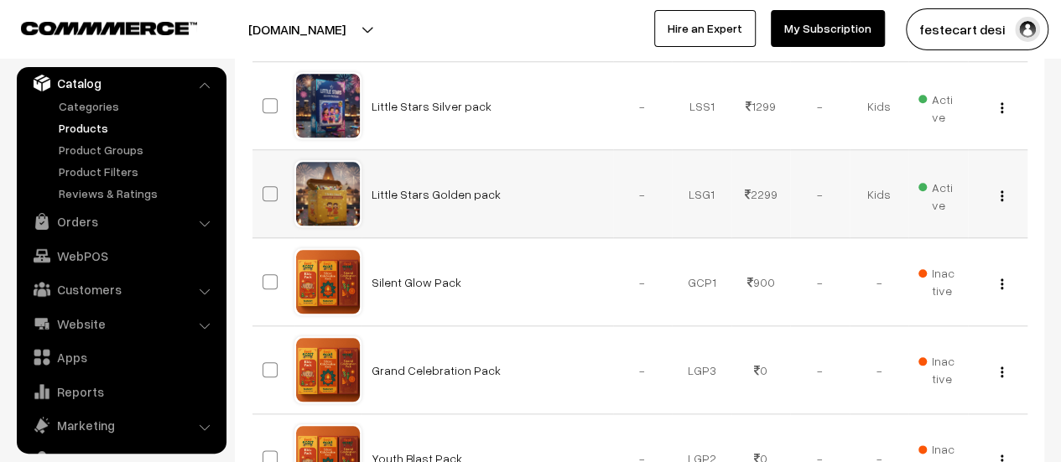
click at [1000, 195] on img "button" at bounding box center [1001, 195] width 3 height 11
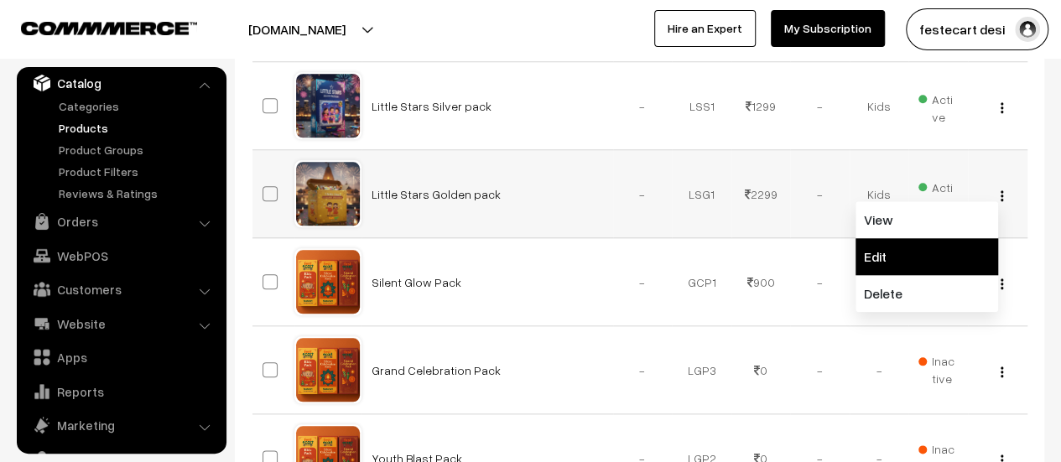
click at [939, 247] on link "Edit" at bounding box center [926, 256] width 143 height 37
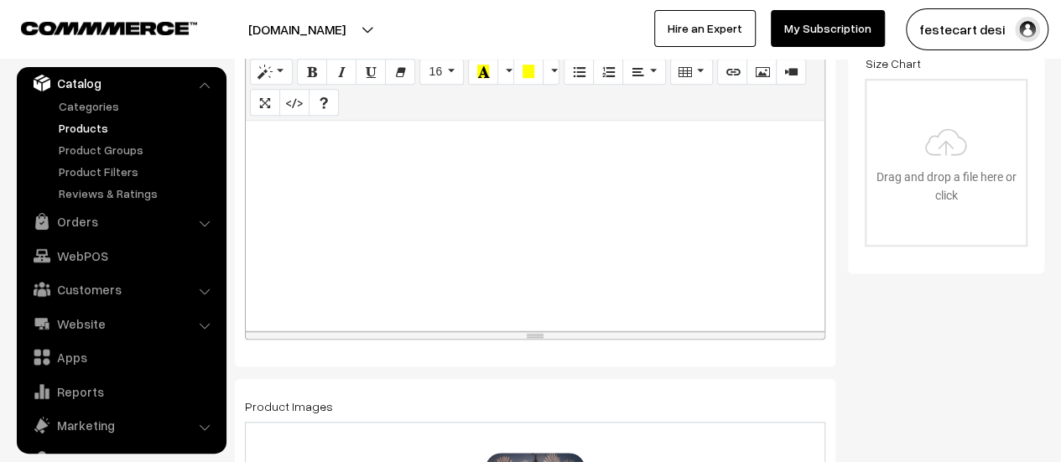
scroll to position [602, 0]
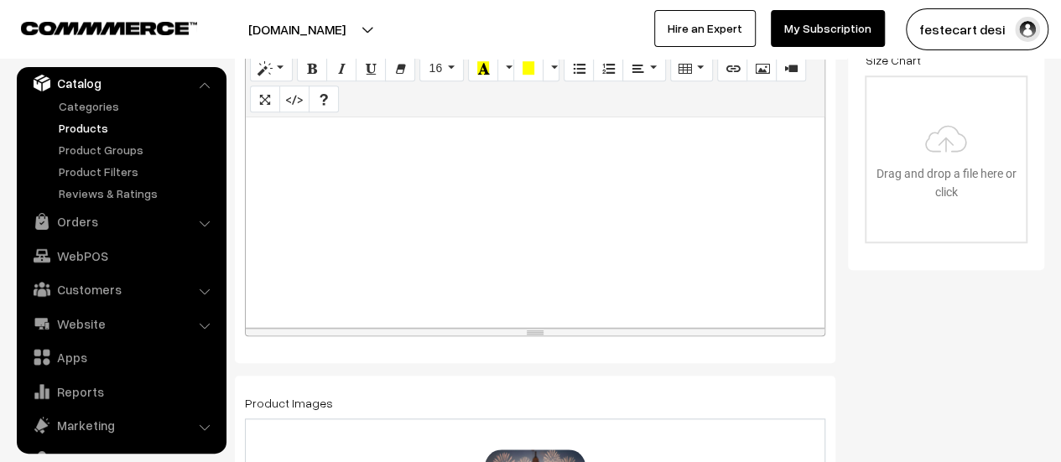
click at [437, 236] on div at bounding box center [535, 222] width 579 height 210
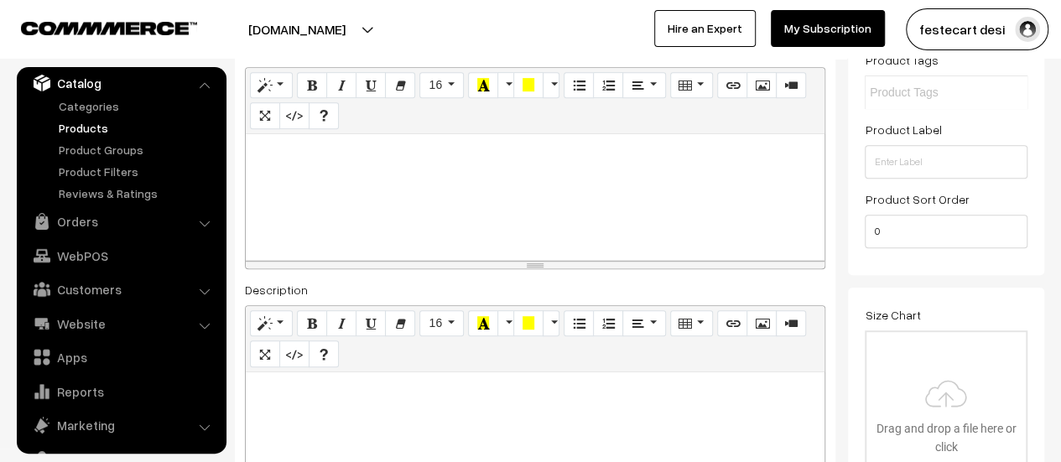
scroll to position [345, 0]
click at [343, 189] on div at bounding box center [535, 199] width 579 height 126
paste div
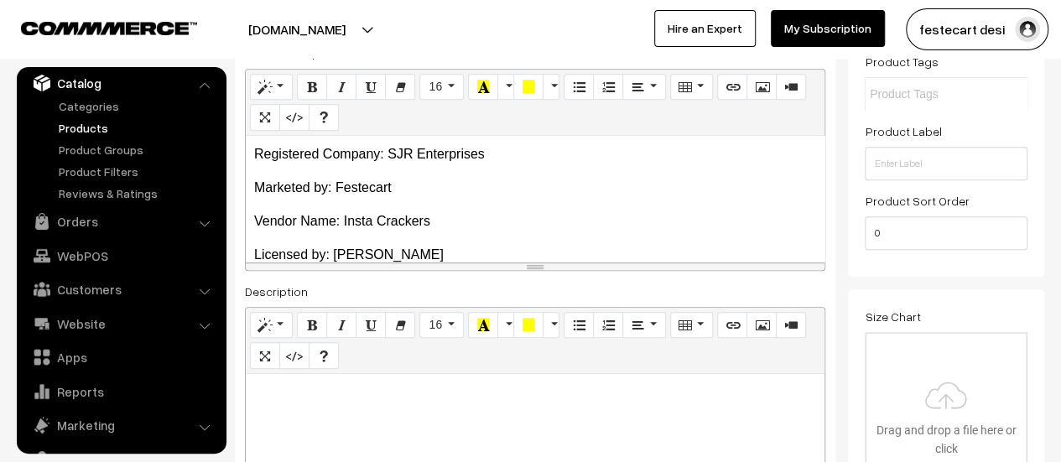
click at [326, 171] on div "Registered Company: SJR Enterprises Marketed by: Festecart Vendor Name: Insta…" at bounding box center [535, 199] width 579 height 126
click at [385, 174] on div "Registered Company: SJR Enterprises Marketed by: Festecart Vendor Name: Insta…" at bounding box center [535, 199] width 579 height 126
click at [279, 172] on div "Registered Company: SJR Enterprises Marketed by: Festecart Vendor Name: Insta…" at bounding box center [535, 199] width 579 height 126
click at [256, 166] on div "Registered Company: SJR Enterprises Marketed by: Festecart Vendor Name: Insta…" at bounding box center [535, 199] width 579 height 126
click at [268, 169] on div "Registered Company: SJR Enterprises Marketed by: Festecart Vendor Name: Insta…" at bounding box center [535, 199] width 579 height 126
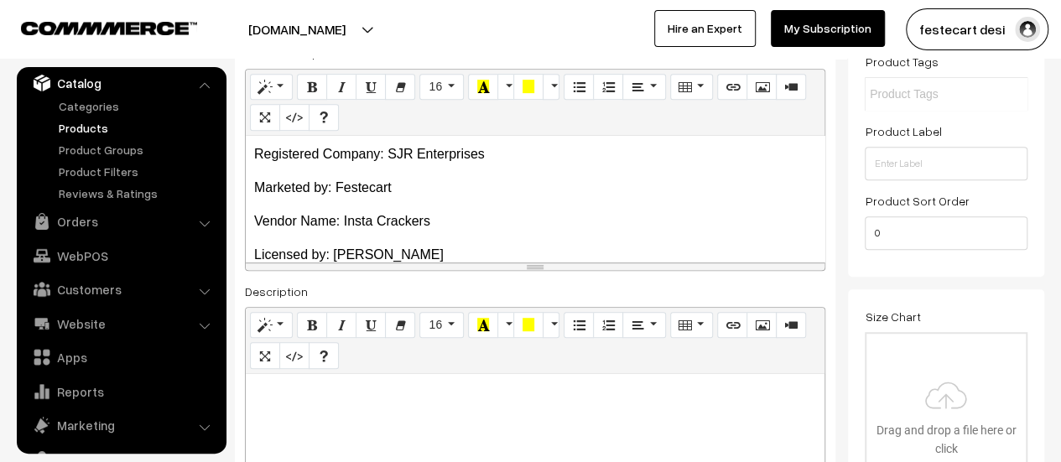
click at [259, 187] on p "Marketed by: Festecart" at bounding box center [535, 188] width 562 height 20
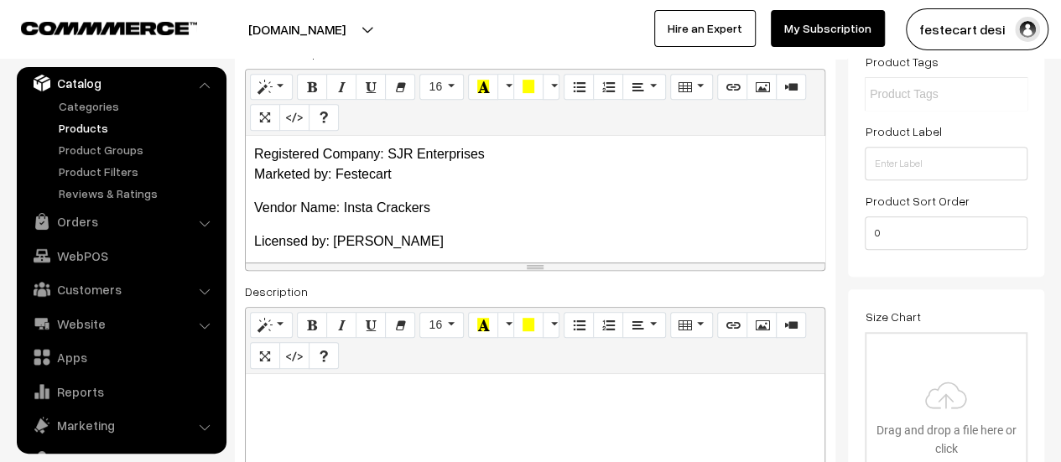
click at [254, 209] on p "Vendor Name: Insta Crackers" at bounding box center [535, 208] width 562 height 20
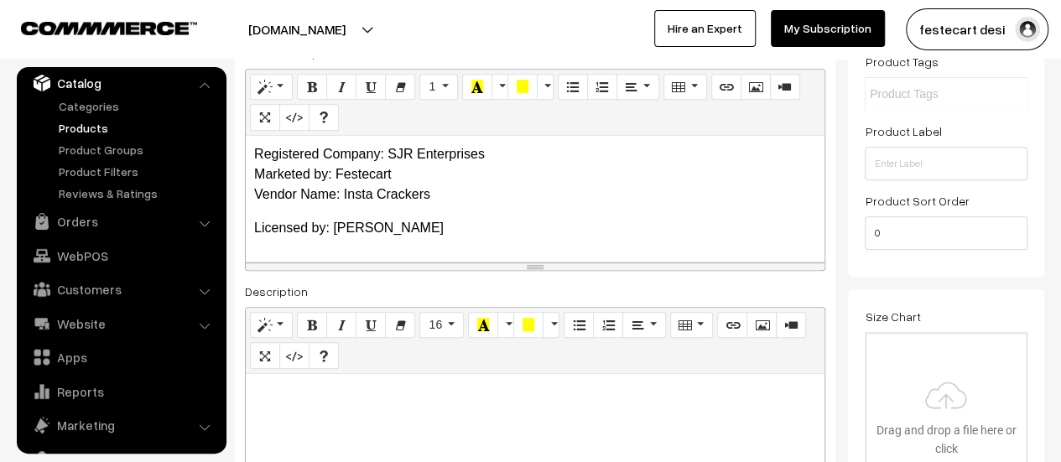
click at [251, 229] on div "Registered Company: SJR Enterprises Marketed by: Festecart Vendor Name: Insta C…" at bounding box center [535, 199] width 579 height 126
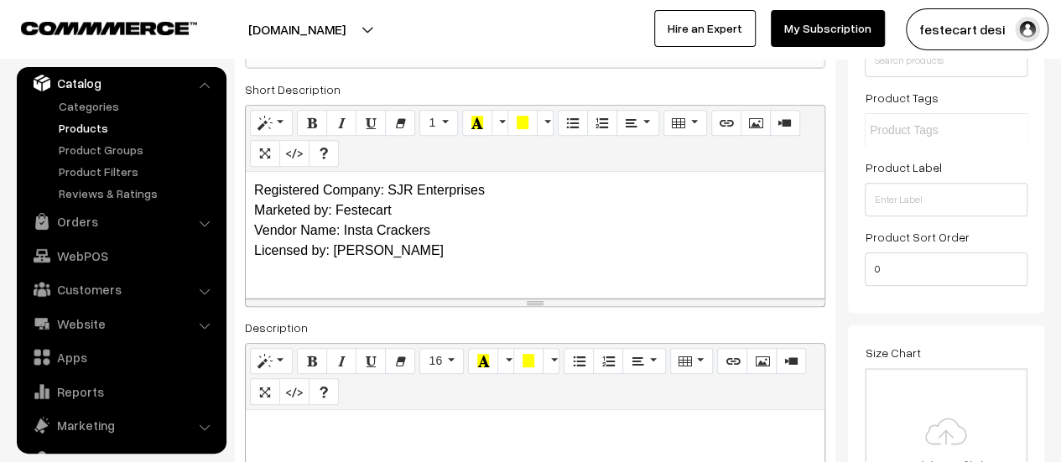
scroll to position [0, 0]
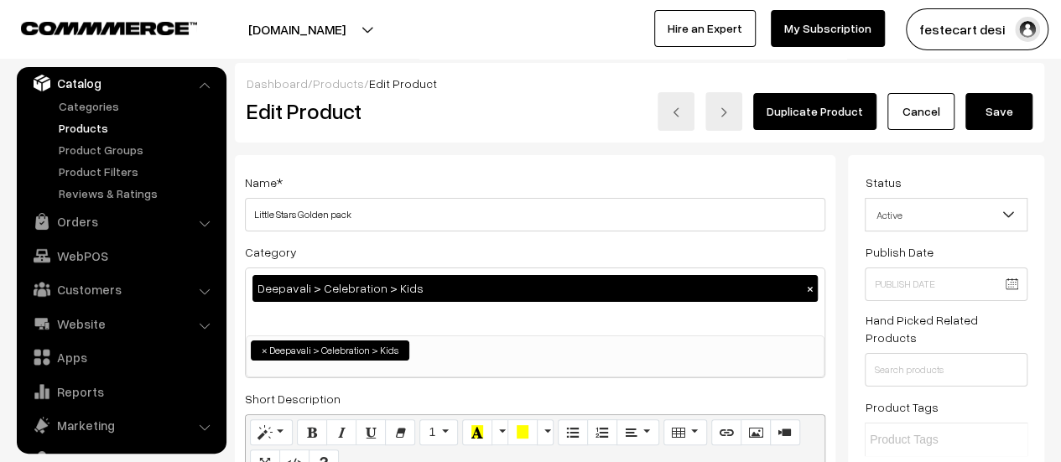
click at [998, 125] on button "Save" at bounding box center [998, 111] width 67 height 37
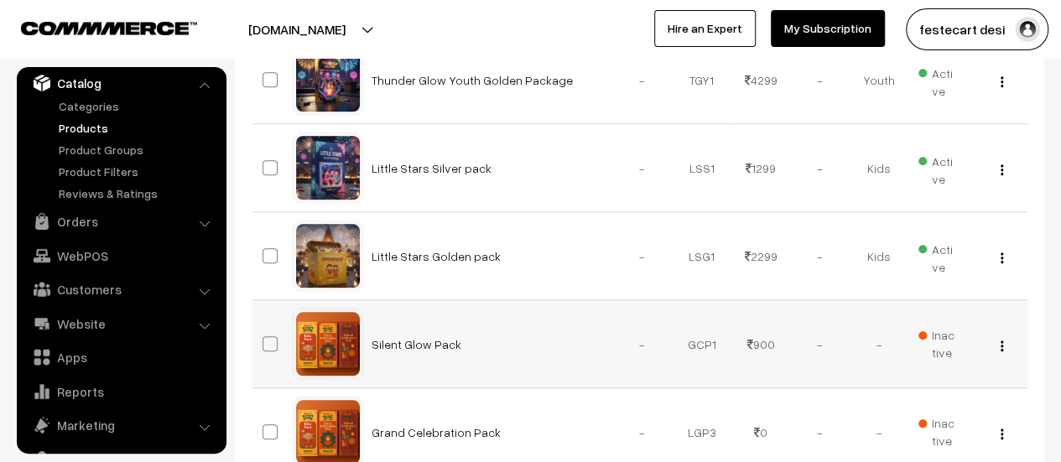
scroll to position [753, 0]
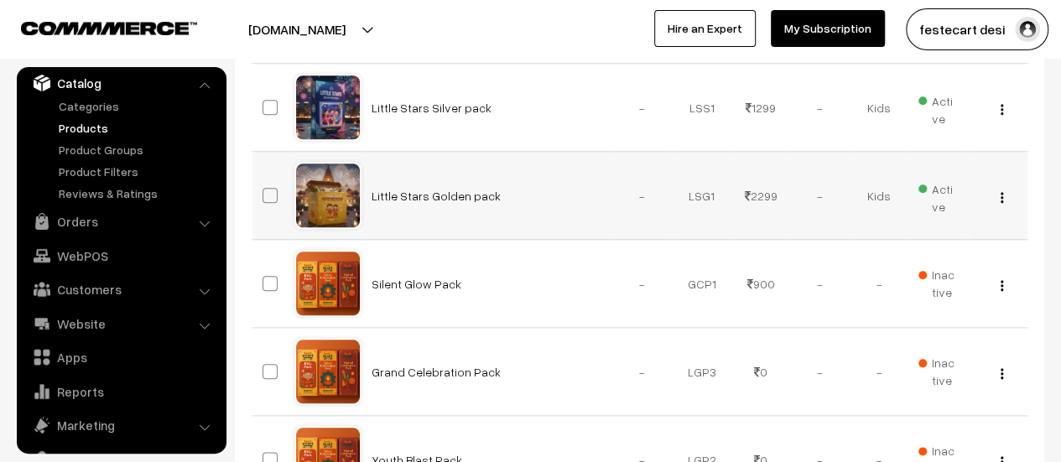
click at [1001, 193] on img "button" at bounding box center [1001, 197] width 3 height 11
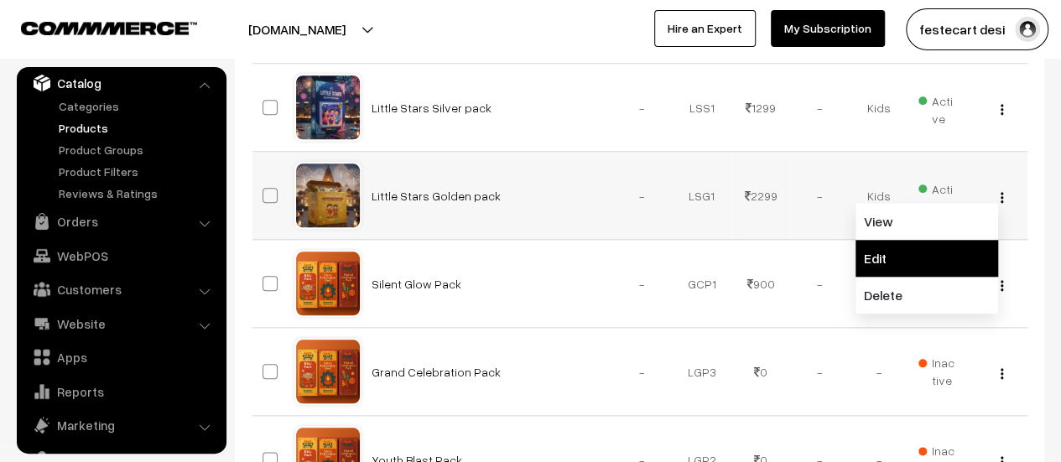
click at [924, 253] on link "Edit" at bounding box center [926, 258] width 143 height 37
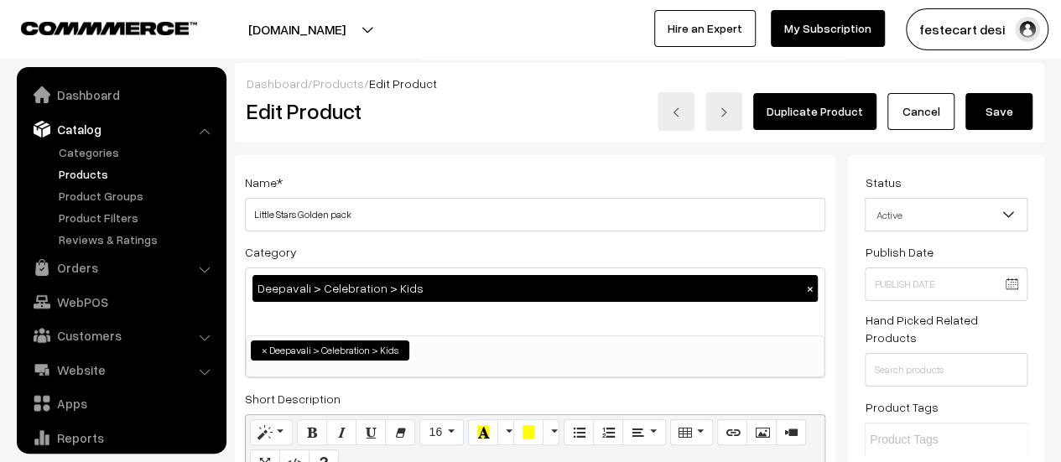
click at [981, 117] on button "Save" at bounding box center [998, 111] width 67 height 37
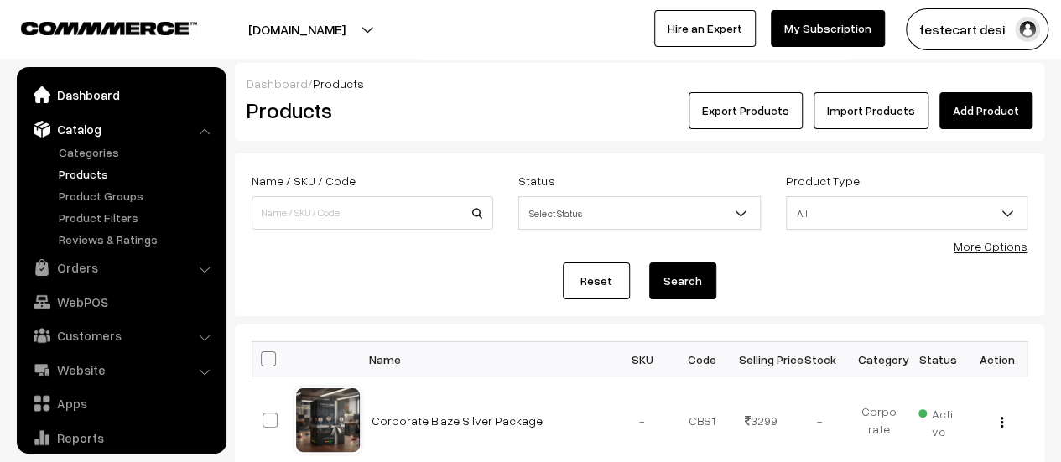
click at [80, 101] on link "Dashboard" at bounding box center [121, 95] width 200 height 30
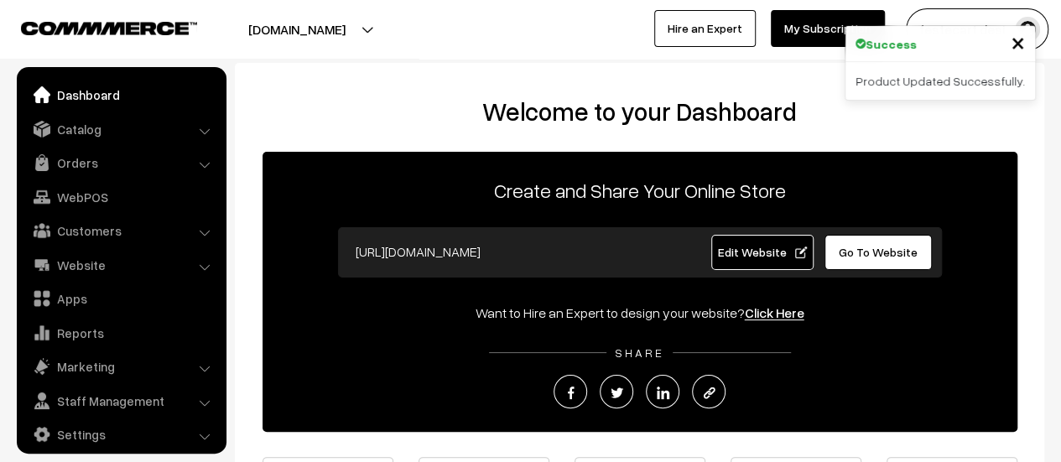
scroll to position [12, 0]
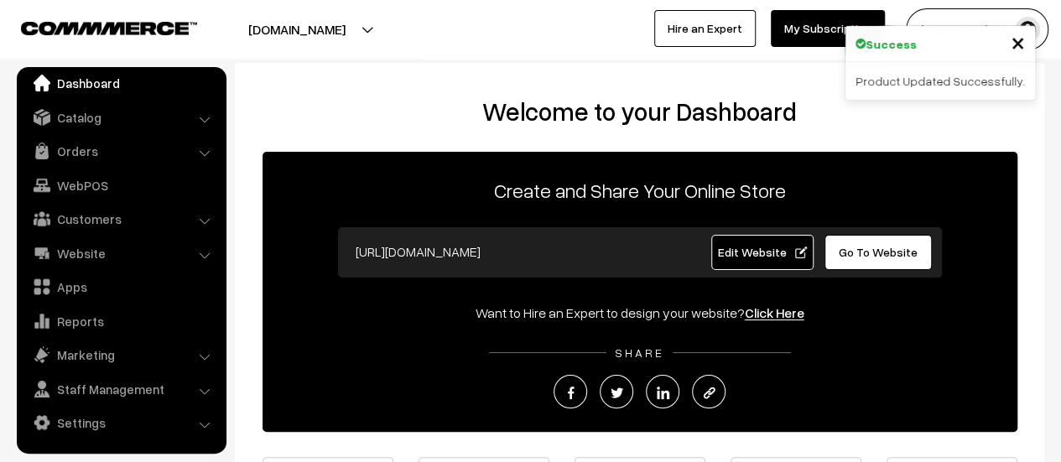
click at [758, 257] on span "Edit Website" at bounding box center [762, 252] width 90 height 14
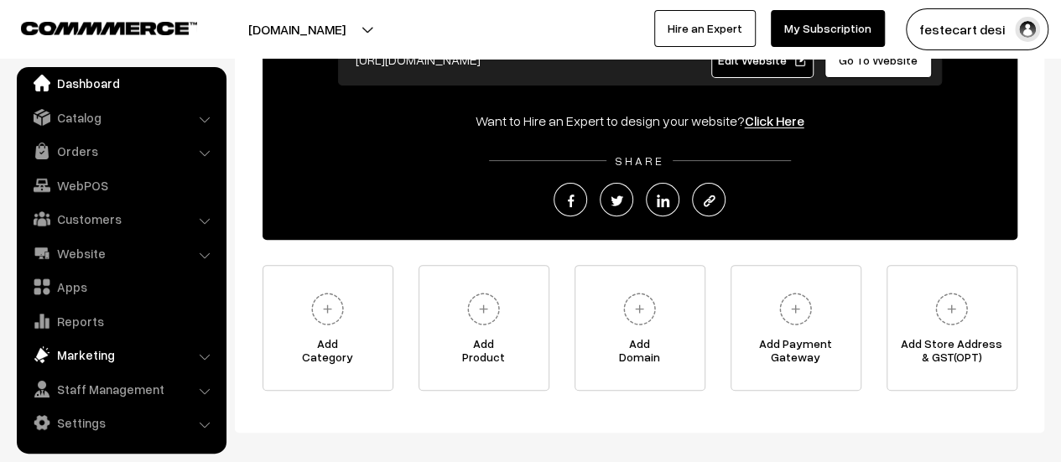
scroll to position [270, 0]
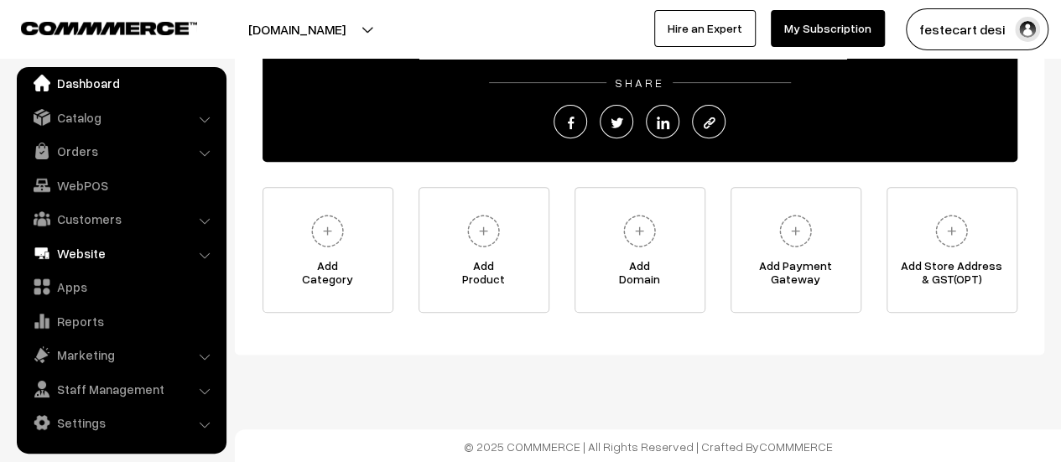
click at [158, 252] on link "Website" at bounding box center [121, 253] width 200 height 30
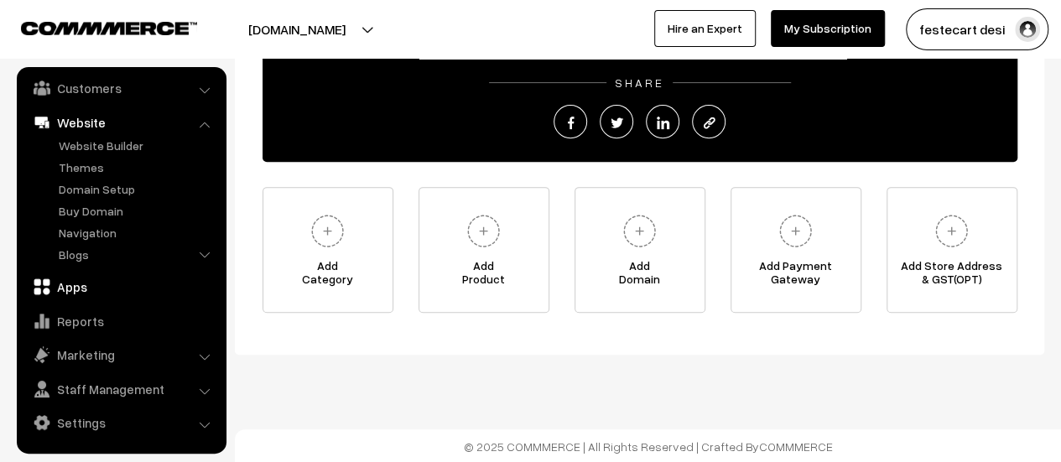
click at [84, 293] on link "Apps" at bounding box center [121, 287] width 200 height 30
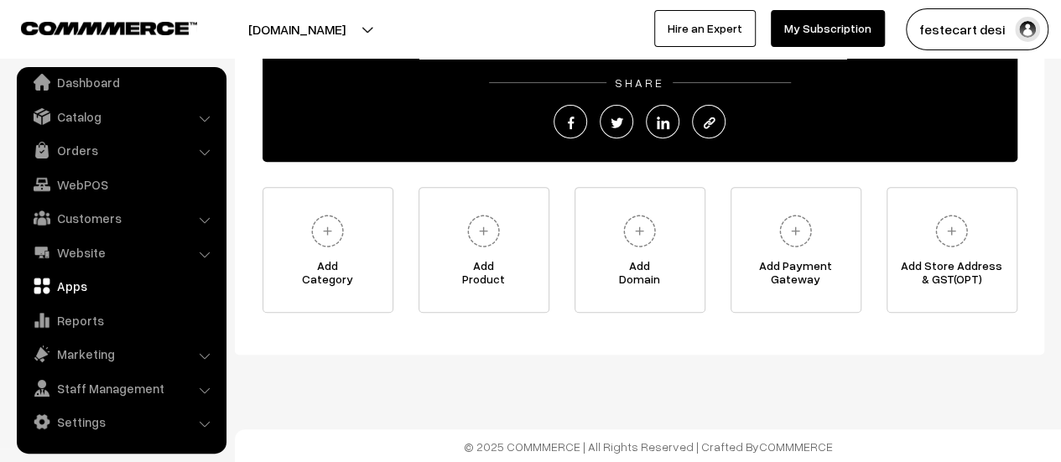
scroll to position [12, 0]
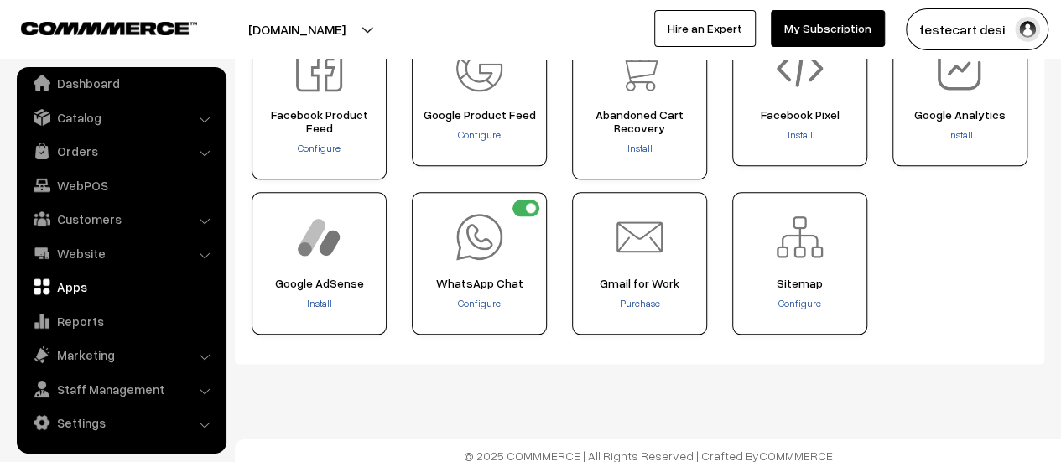
scroll to position [864, 0]
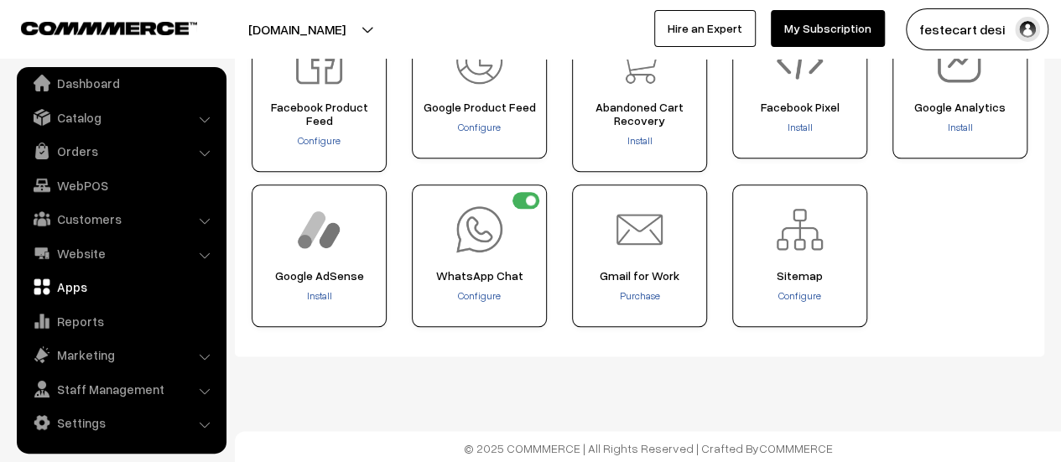
click at [464, 224] on img at bounding box center [479, 229] width 46 height 46
click at [496, 301] on div "Configure" at bounding box center [479, 296] width 123 height 17
click at [488, 295] on span "Configure" at bounding box center [479, 295] width 43 height 13
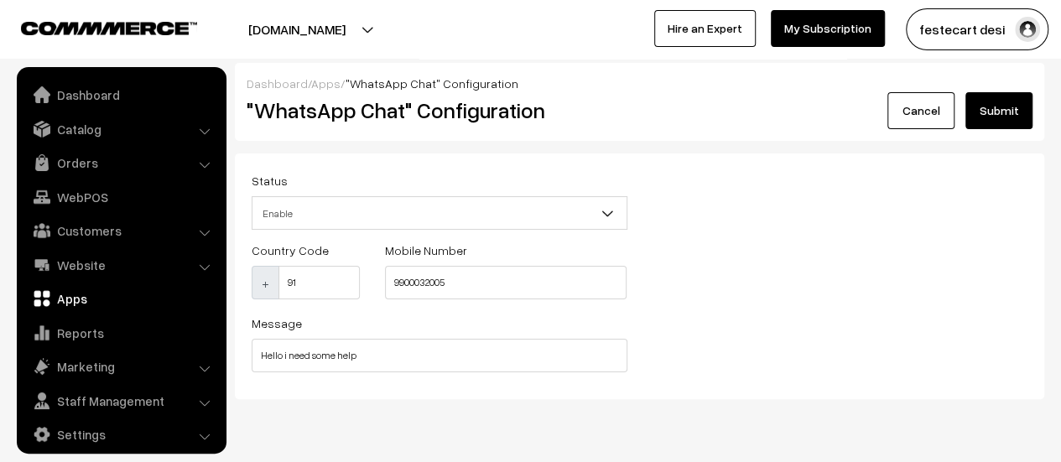
scroll to position [12, 0]
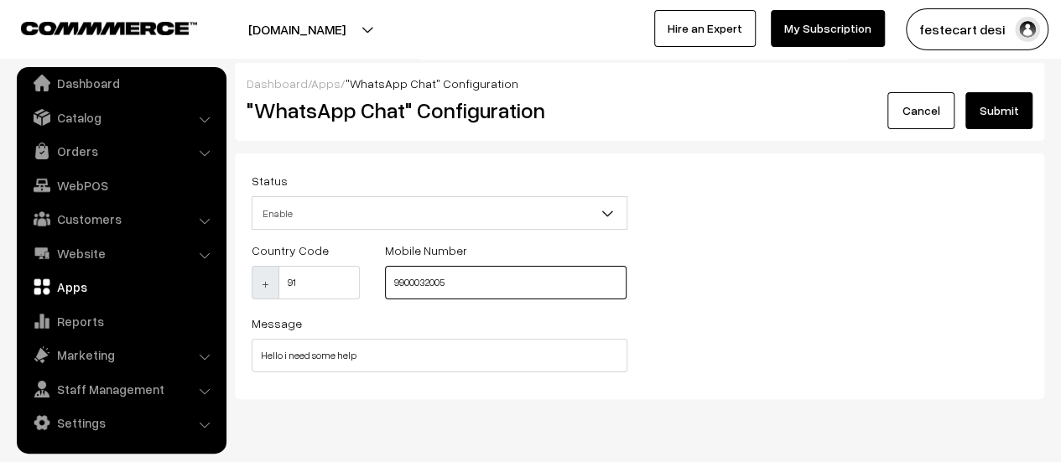
click at [464, 278] on input "9900032005" at bounding box center [505, 283] width 241 height 34
paste input "7795065652"
type input "7795065652"
click at [980, 103] on button "Submit" at bounding box center [998, 110] width 67 height 37
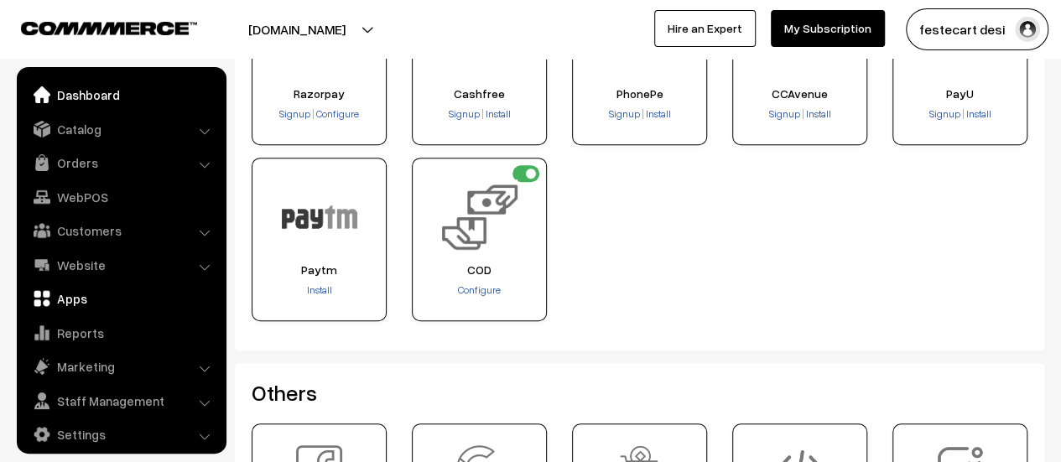
click at [91, 100] on link "Dashboard" at bounding box center [121, 95] width 200 height 30
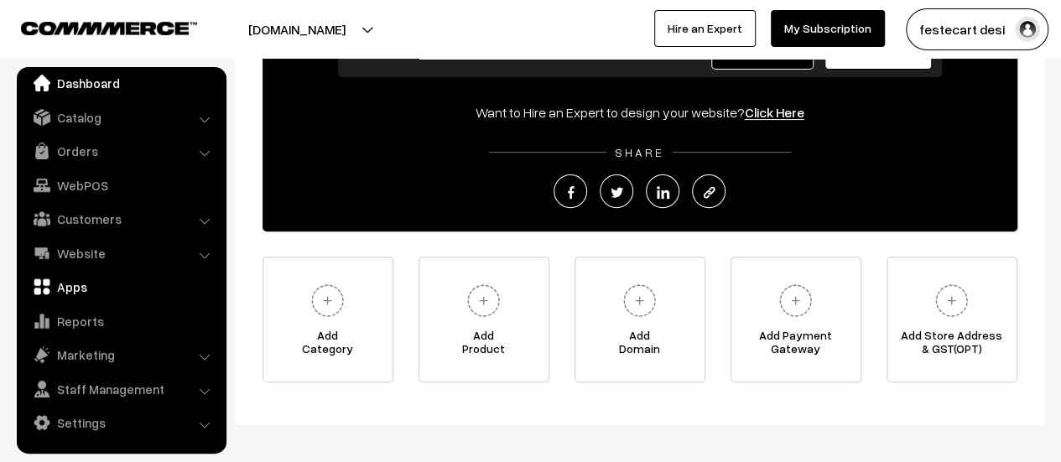
scroll to position [270, 0]
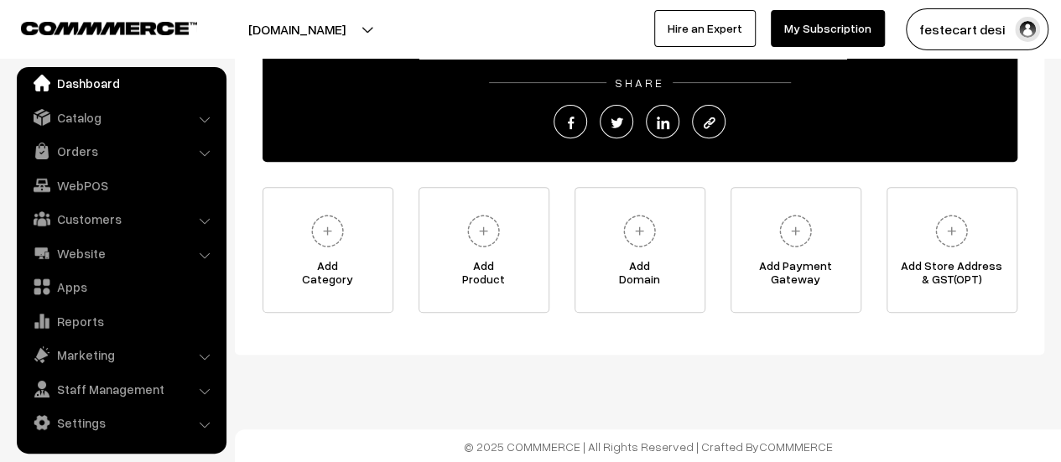
click at [206, 252] on li "Website Website Builder Authors" at bounding box center [121, 253] width 201 height 30
click at [101, 259] on link "Website" at bounding box center [121, 253] width 200 height 30
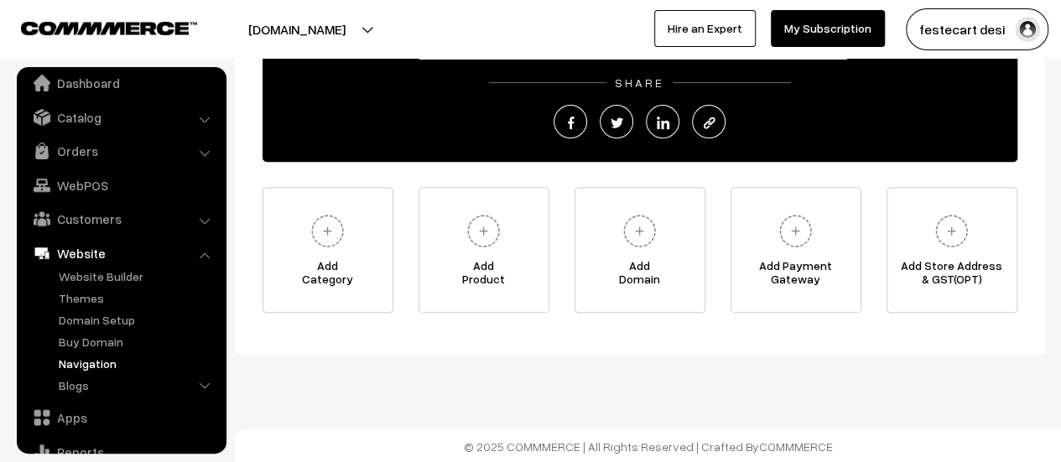
click at [97, 367] on link "Navigation" at bounding box center [137, 364] width 166 height 18
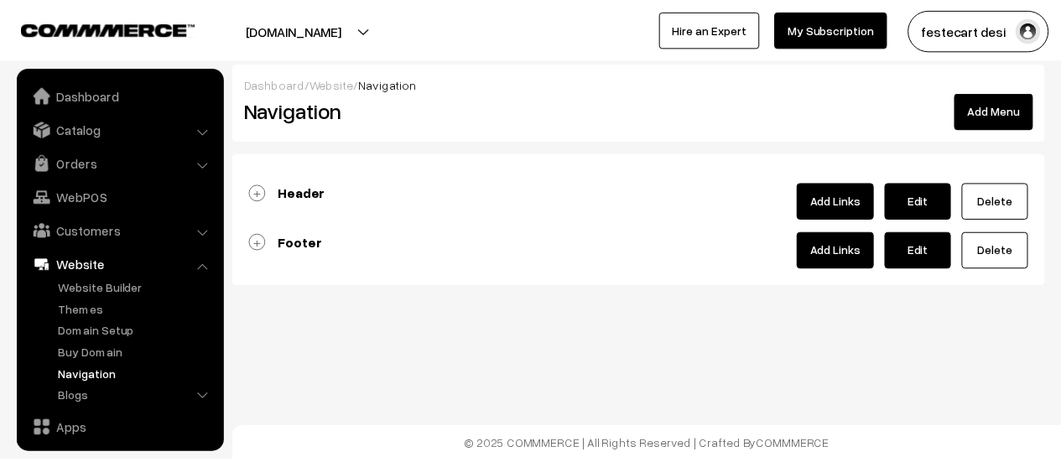
scroll to position [143, 0]
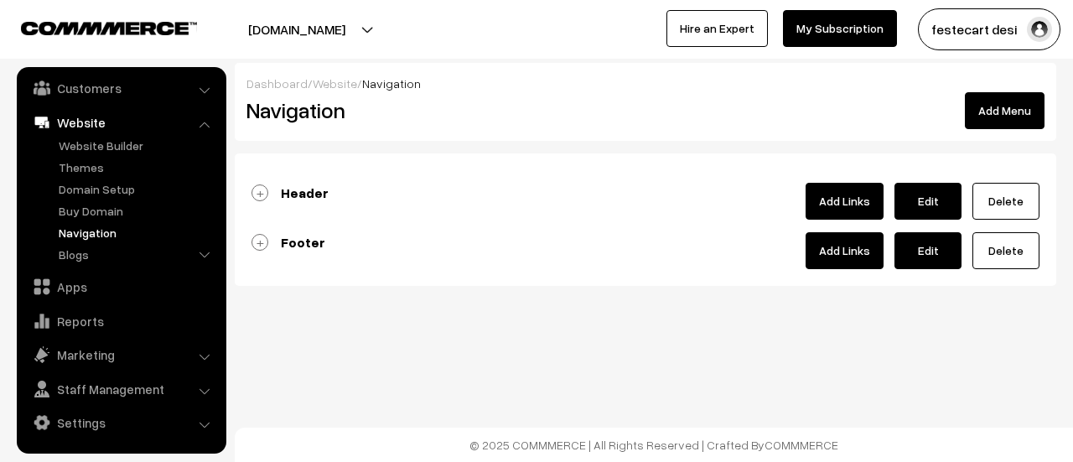
click at [264, 244] on link "Footer" at bounding box center [289, 242] width 74 height 17
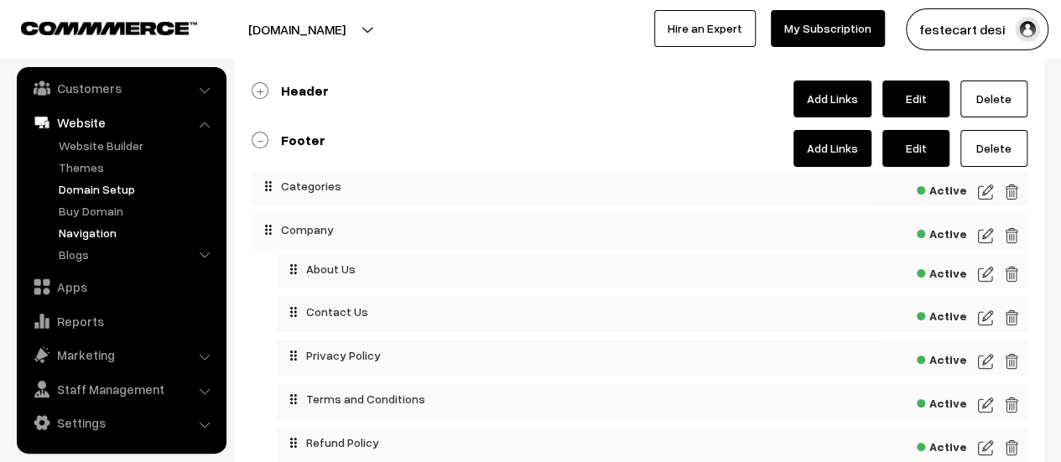
scroll to position [0, 0]
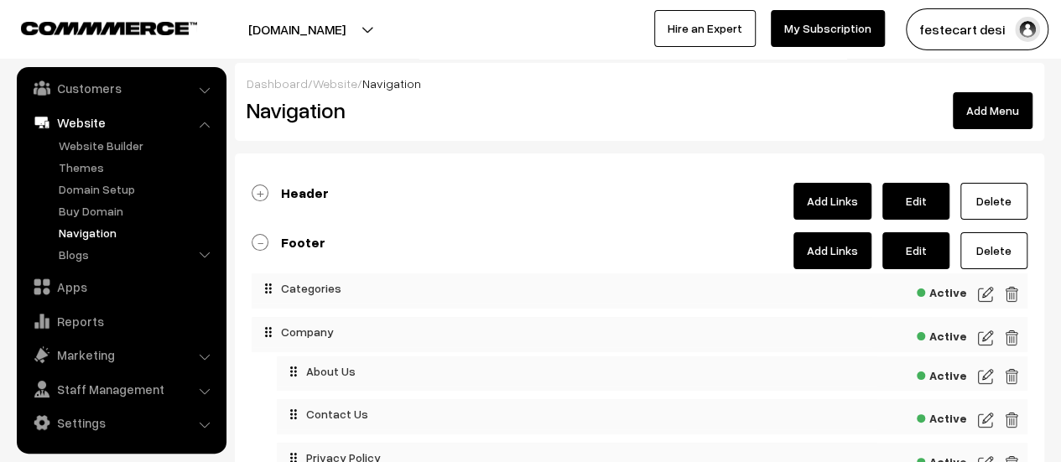
click at [72, 94] on link "Customers" at bounding box center [121, 88] width 200 height 30
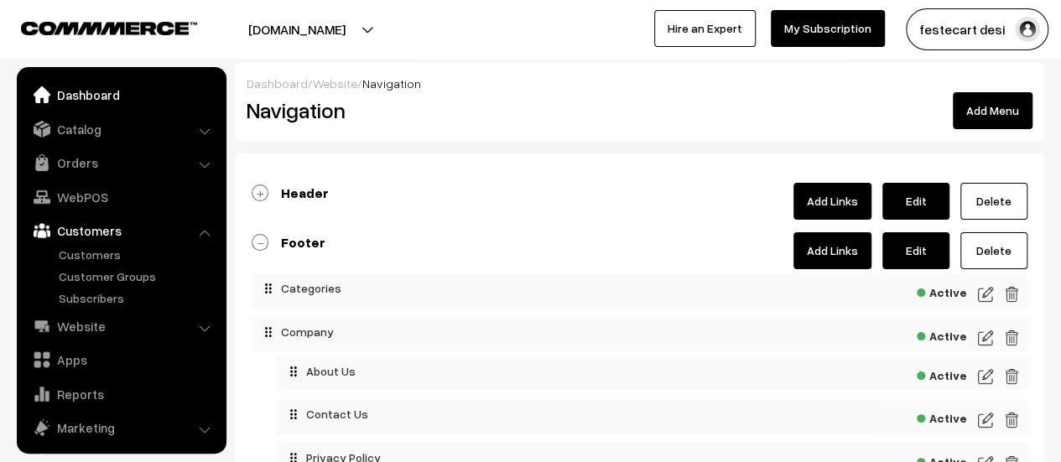
click at [96, 97] on link "Dashboard" at bounding box center [121, 95] width 200 height 30
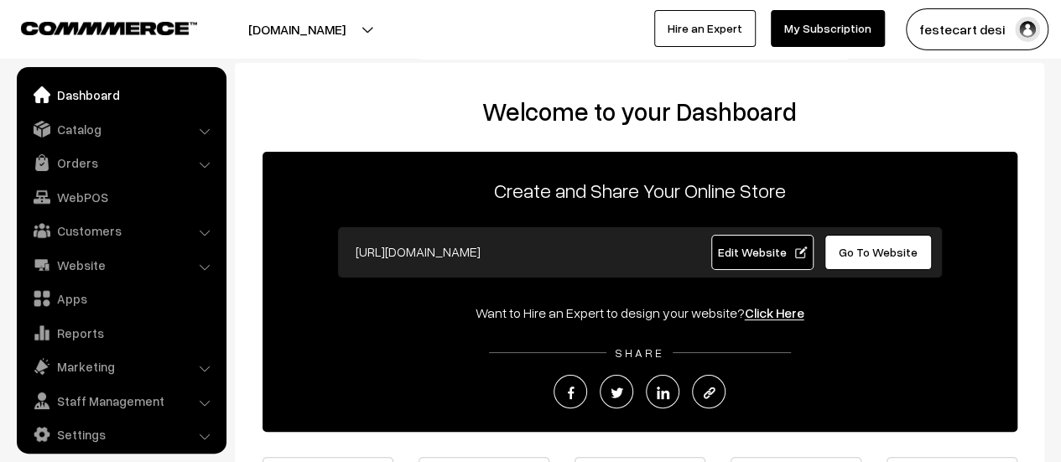
scroll to position [12, 0]
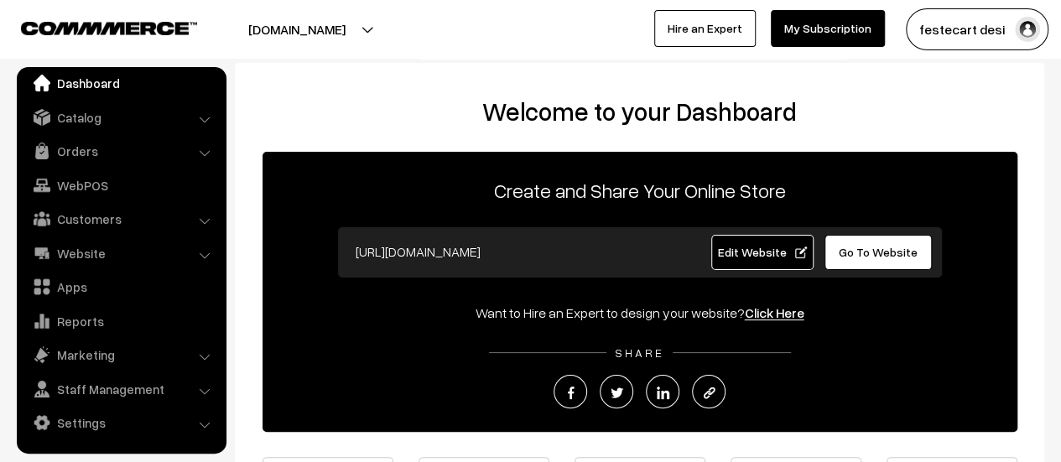
click at [756, 262] on link "Edit Website" at bounding box center [762, 252] width 102 height 35
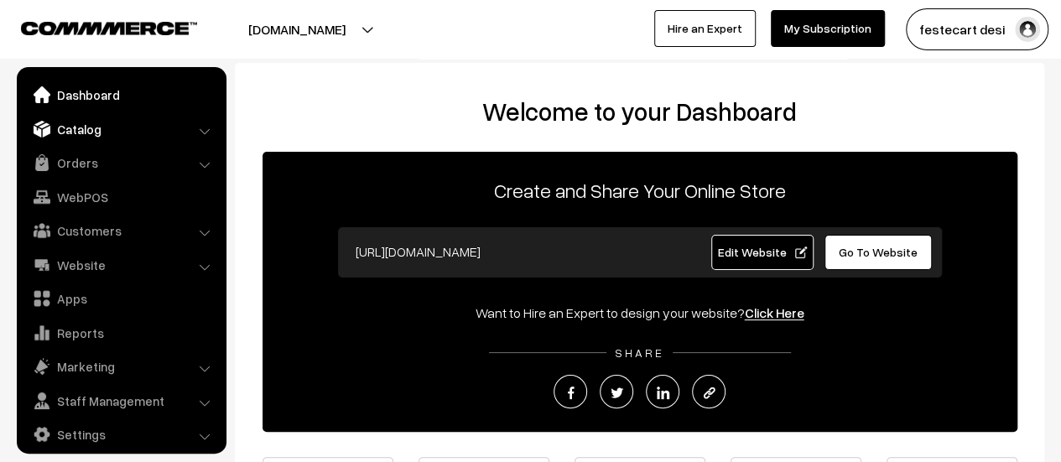
click at [89, 130] on link "Catalog" at bounding box center [121, 129] width 200 height 30
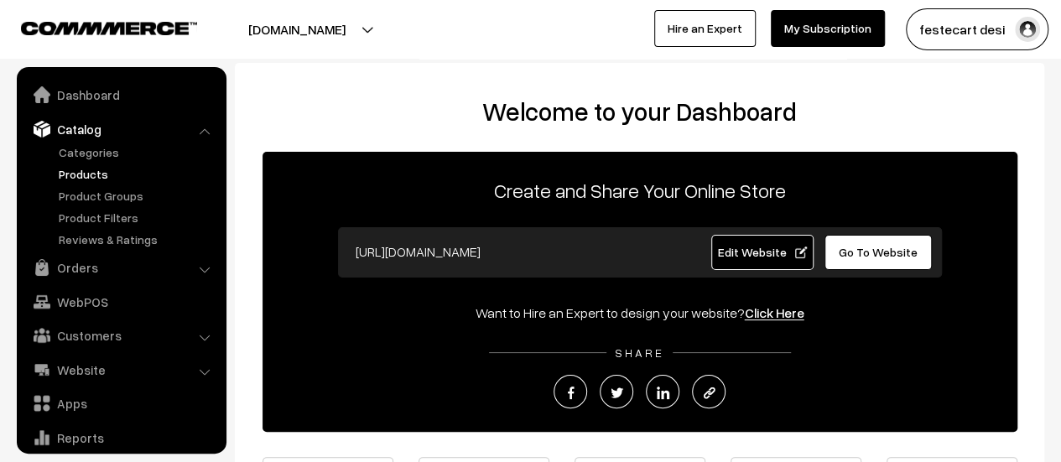
click at [92, 175] on link "Products" at bounding box center [137, 174] width 166 height 18
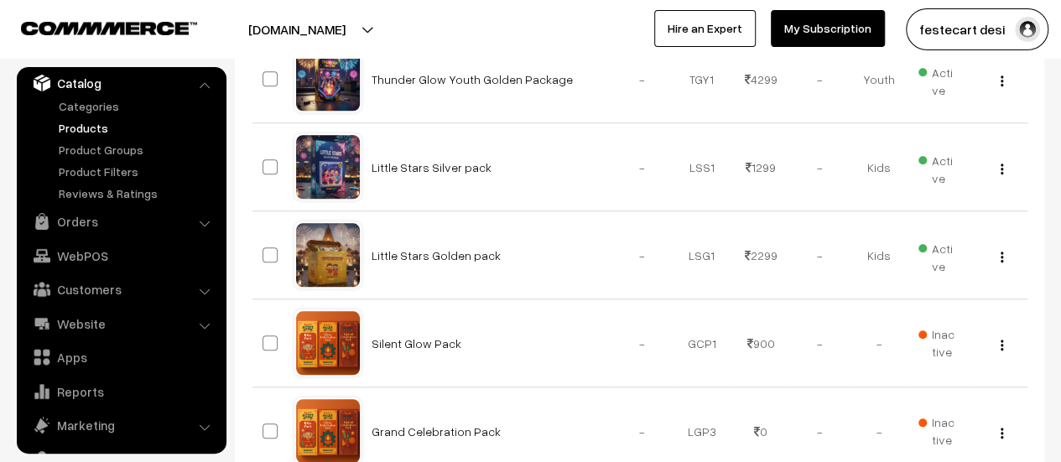
scroll to position [689, 0]
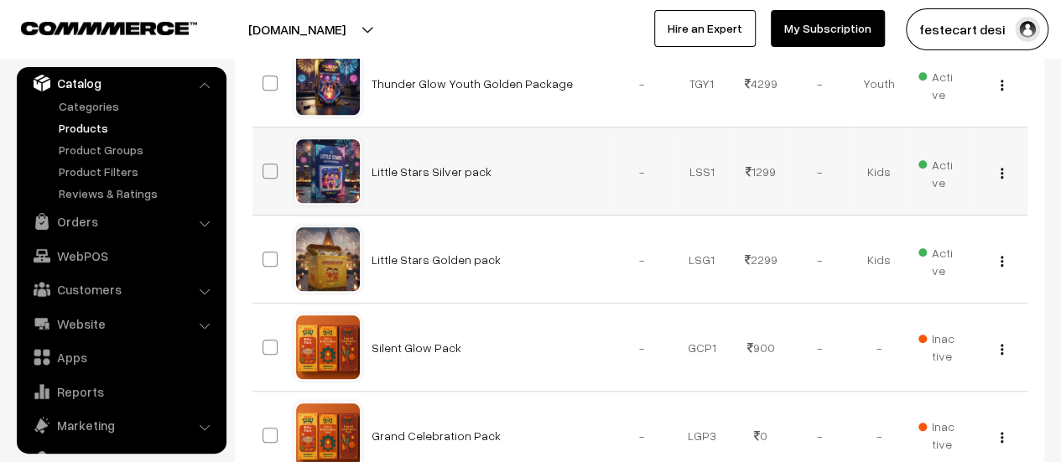
click at [1002, 173] on img "button" at bounding box center [1001, 173] width 3 height 11
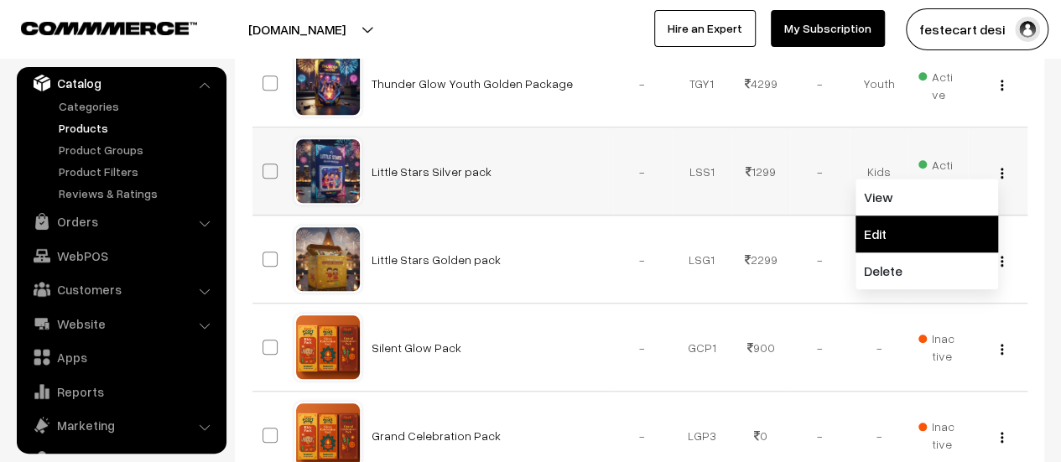
click at [932, 219] on link "Edit" at bounding box center [926, 233] width 143 height 37
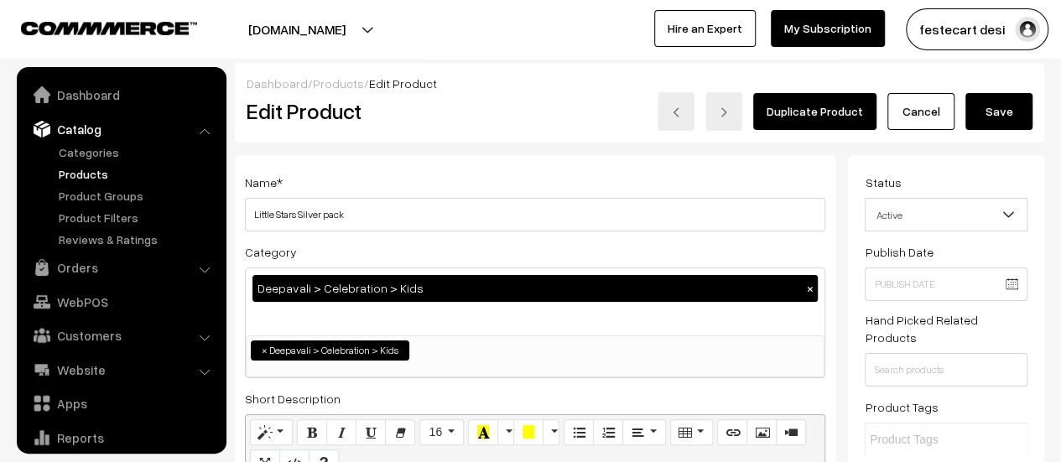
scroll to position [272, 0]
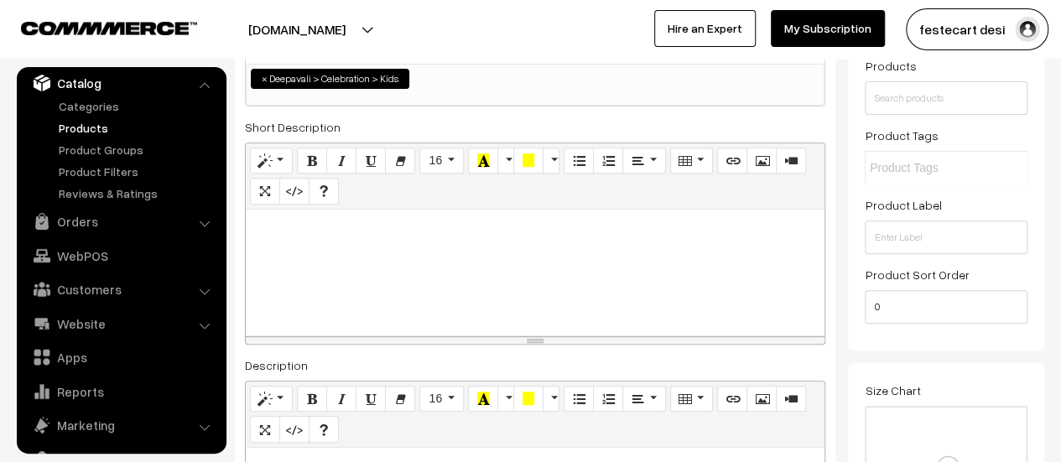
click at [348, 255] on div at bounding box center [535, 273] width 579 height 126
paste div
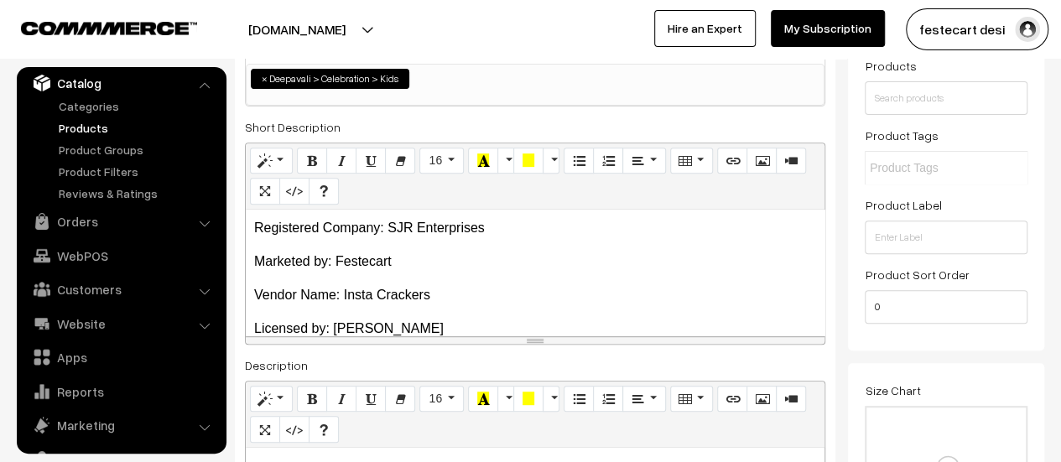
click at [255, 265] on p "Marketed by: Festecart" at bounding box center [535, 262] width 562 height 20
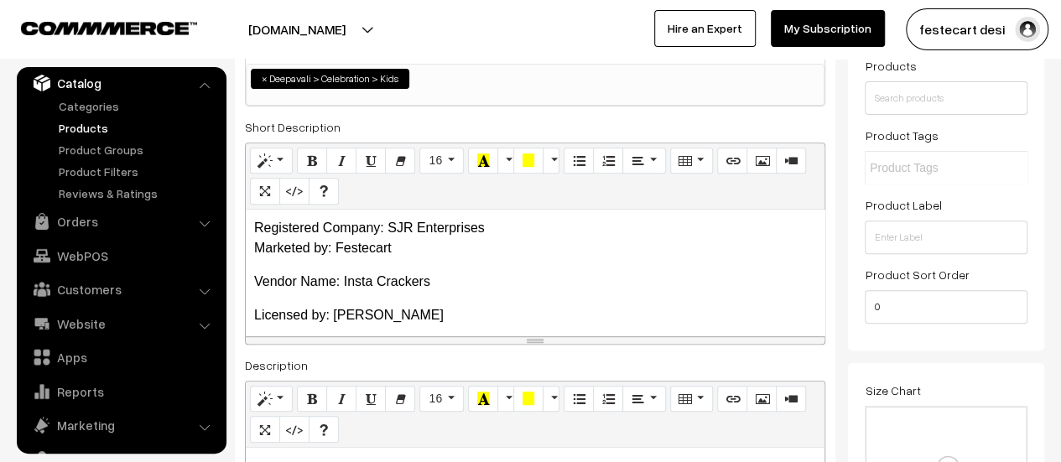
click at [254, 281] on p "Vendor Name: Insta Crackers" at bounding box center [535, 282] width 562 height 20
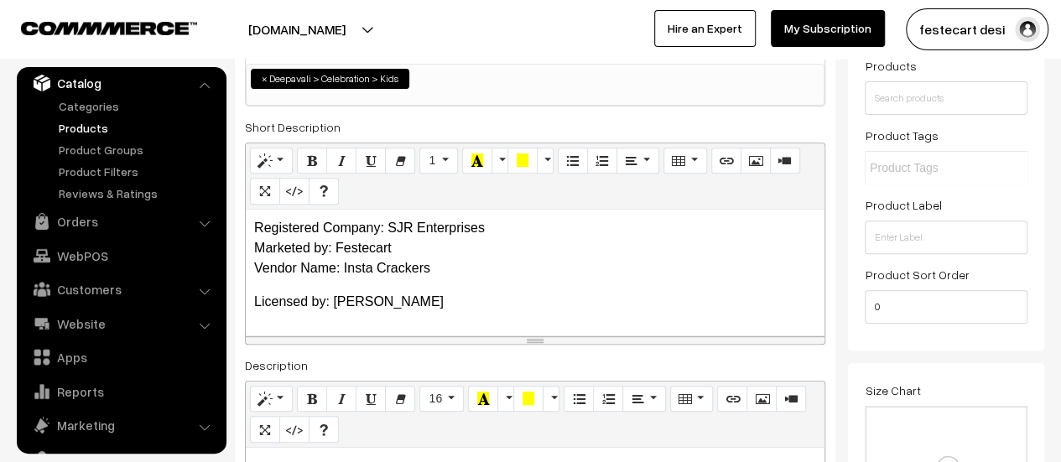
click at [255, 309] on p "Licensed by: Guru Krupa" at bounding box center [535, 302] width 562 height 20
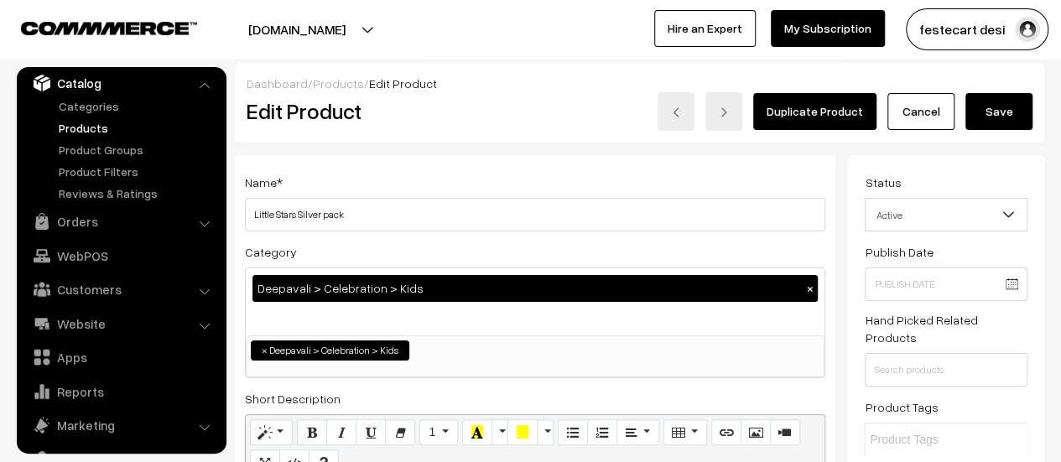
click at [999, 108] on button "Save" at bounding box center [998, 111] width 67 height 37
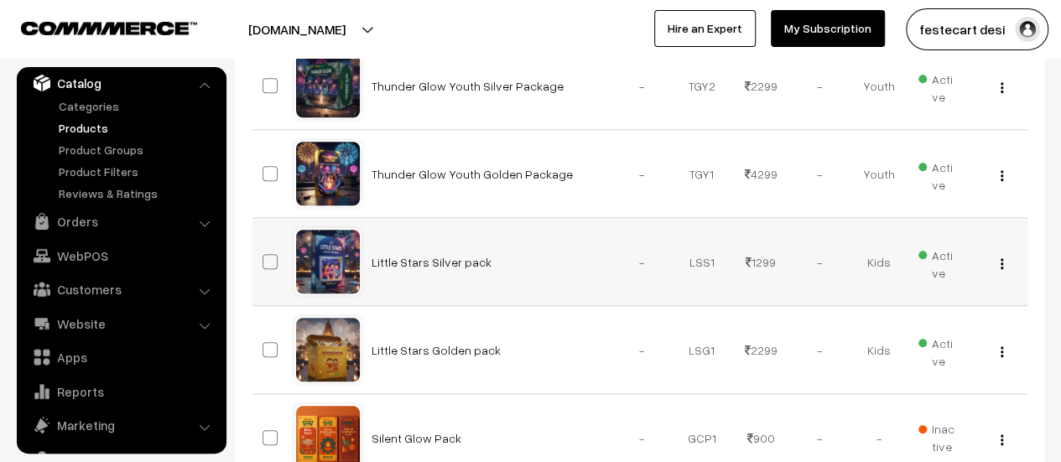
scroll to position [598, 0]
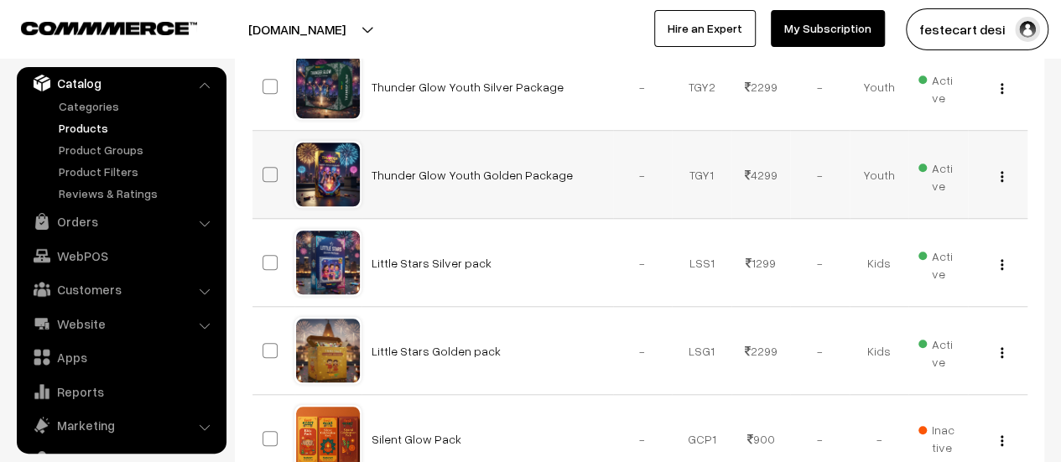
click at [1001, 174] on img "button" at bounding box center [1001, 176] width 3 height 11
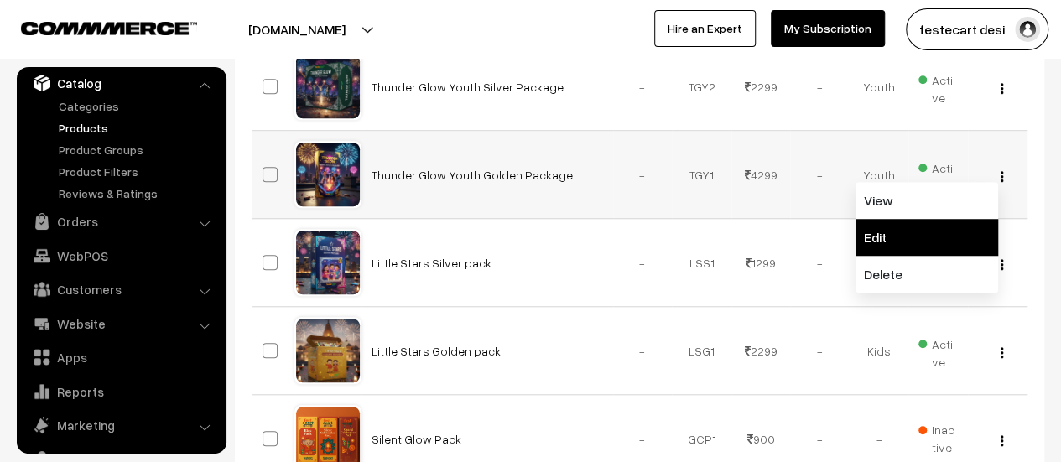
click at [959, 225] on link "Edit" at bounding box center [926, 237] width 143 height 37
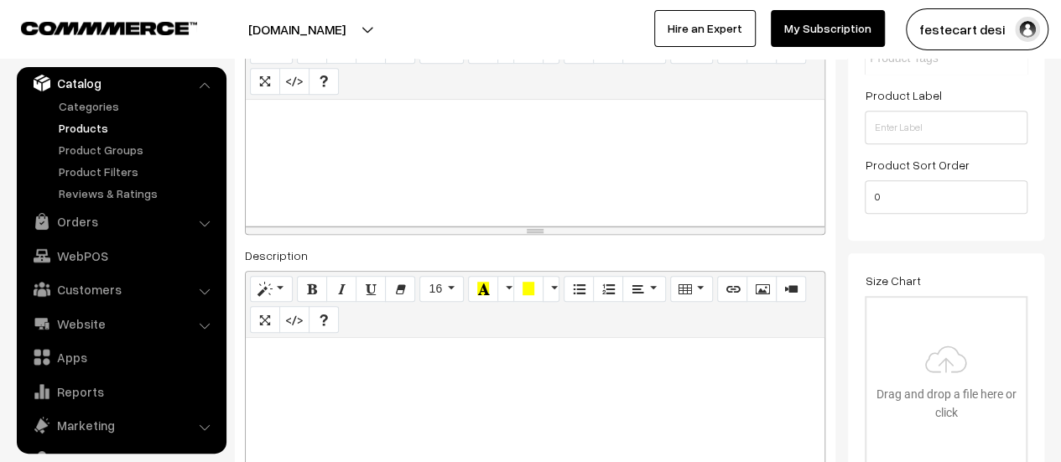
scroll to position [360, 0]
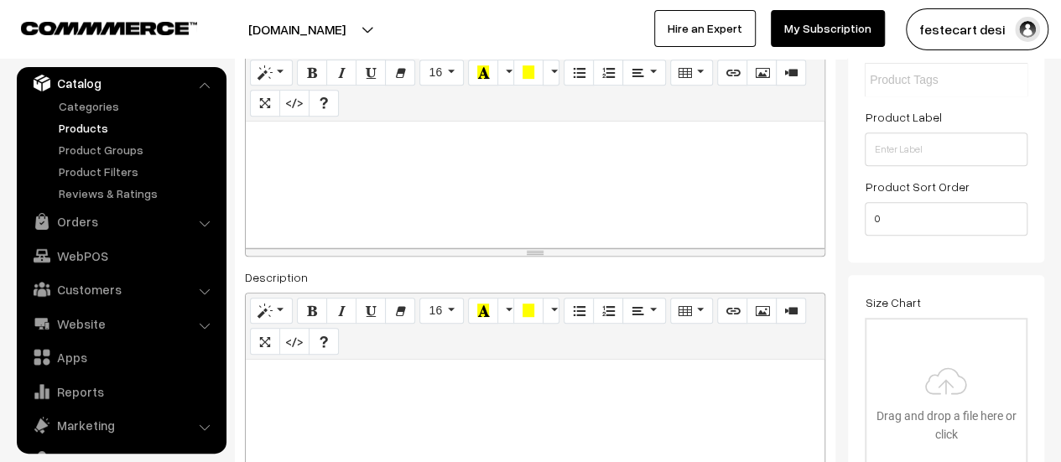
click at [315, 180] on div at bounding box center [535, 185] width 579 height 126
paste div
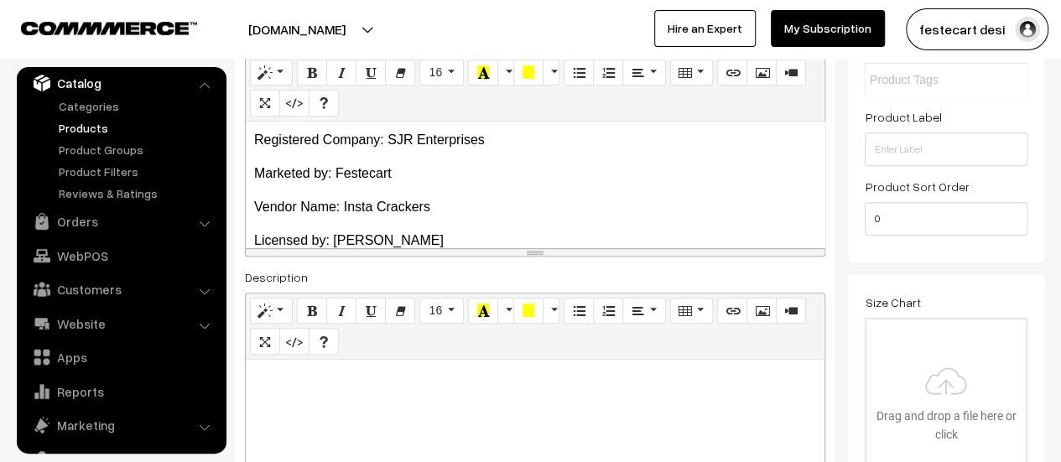
click at [257, 172] on p "Marketed by: Festecart" at bounding box center [535, 173] width 562 height 20
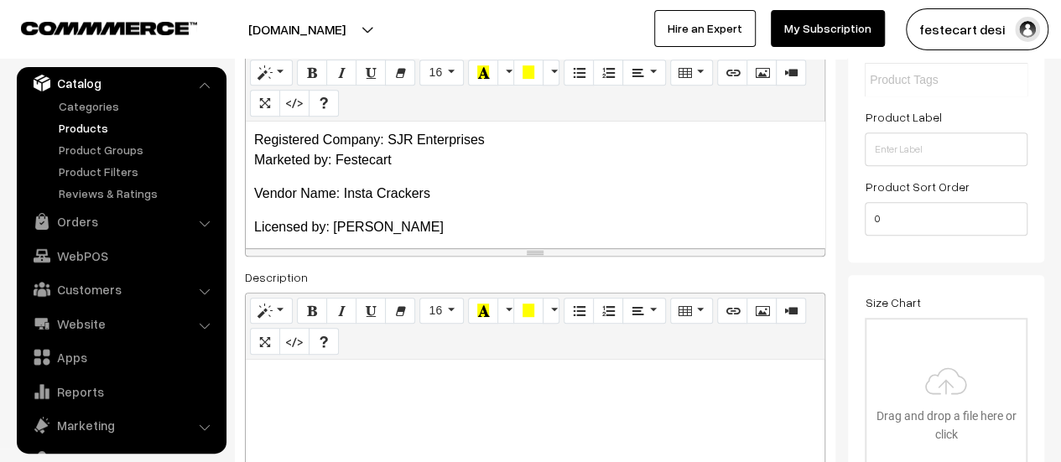
click at [252, 193] on div "Registered Company: SJR Enterprises Marketed by: Festecart Vendor Name: Insta C…" at bounding box center [535, 185] width 579 height 126
click at [259, 193] on p "Vendor Name: Insta Crackers" at bounding box center [535, 194] width 562 height 20
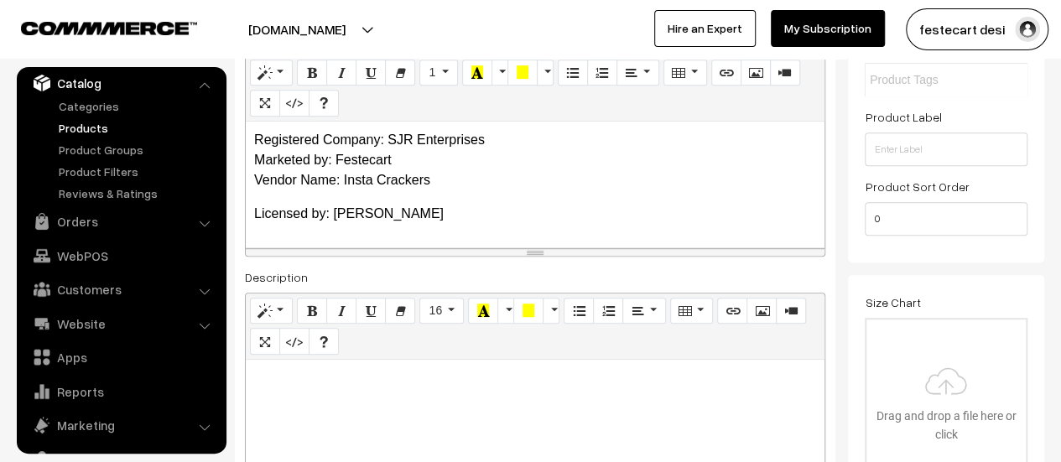
click at [253, 215] on div "Registered Company: SJR Enterprises Marketed by: Festecart Vendor Name: Insta C…" at bounding box center [535, 185] width 579 height 126
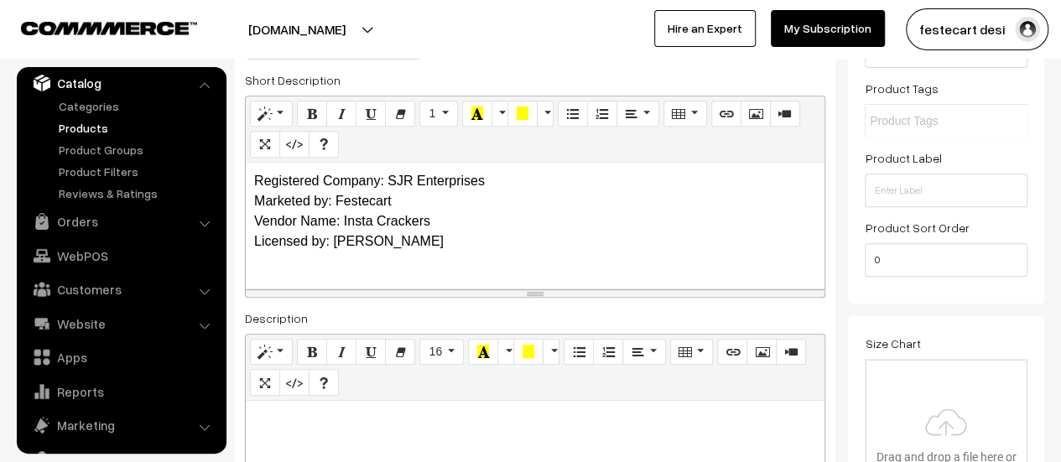
scroll to position [0, 0]
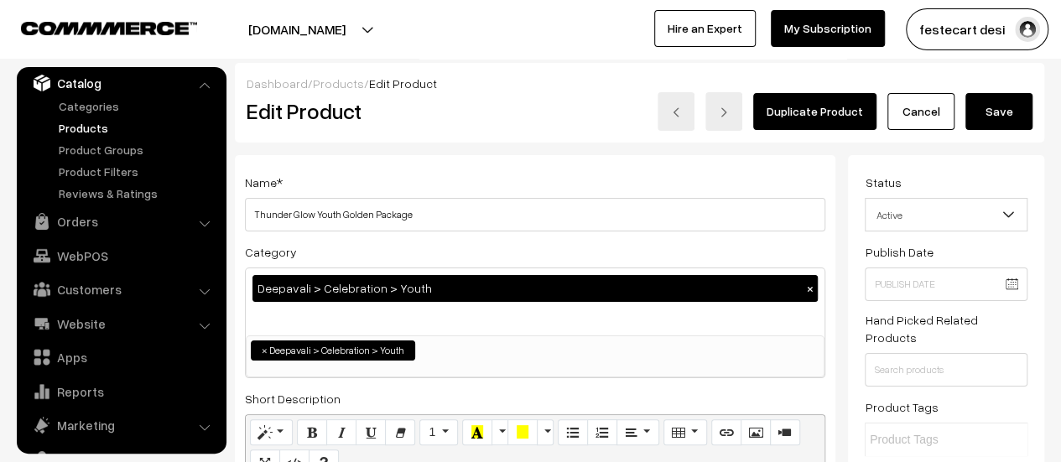
click at [993, 102] on button "Save" at bounding box center [998, 111] width 67 height 37
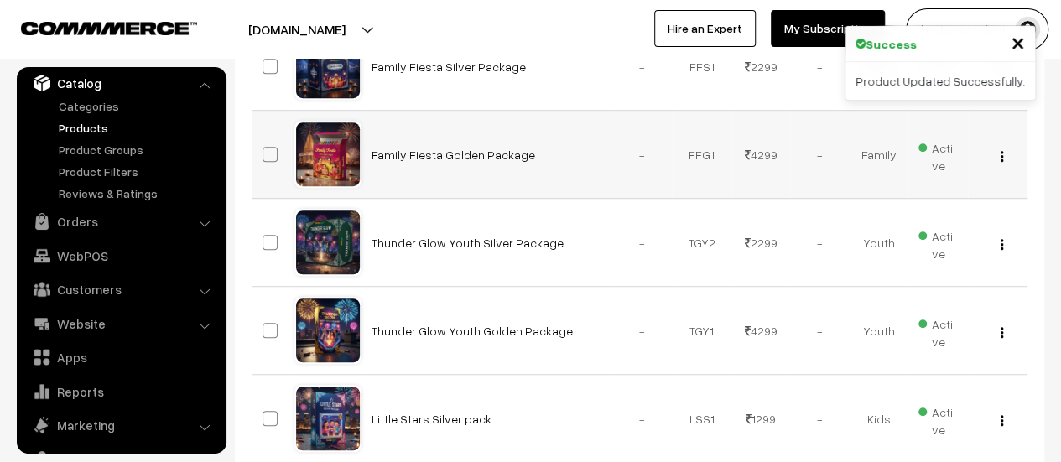
scroll to position [450, 0]
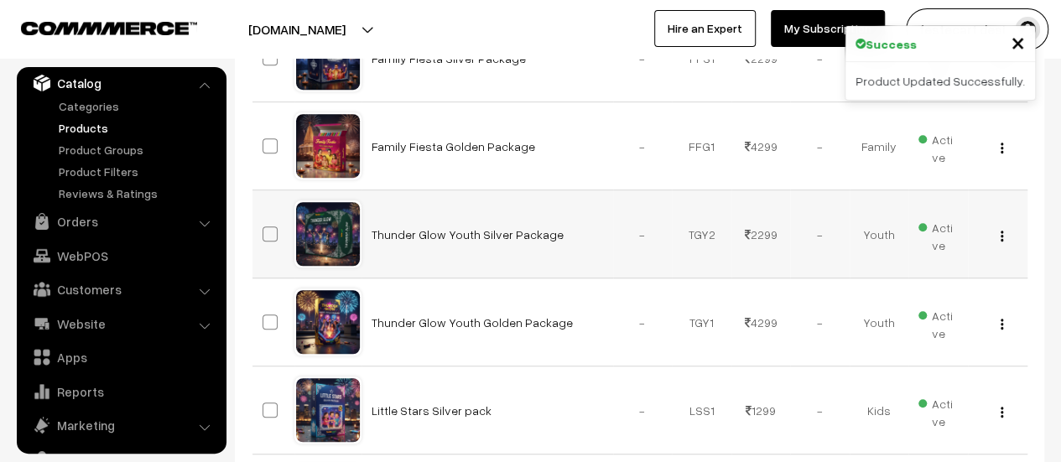
click at [1000, 231] on img "button" at bounding box center [1001, 236] width 3 height 11
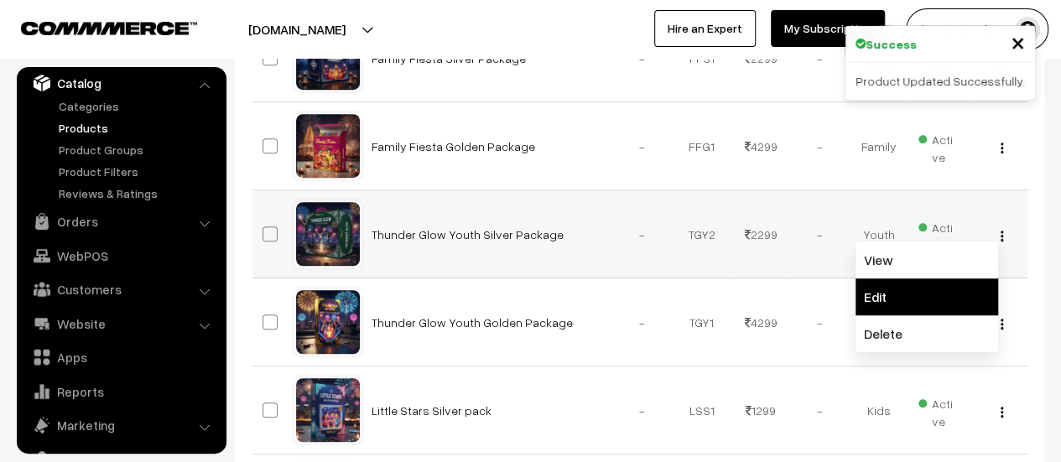
click at [911, 292] on link "Edit" at bounding box center [926, 296] width 143 height 37
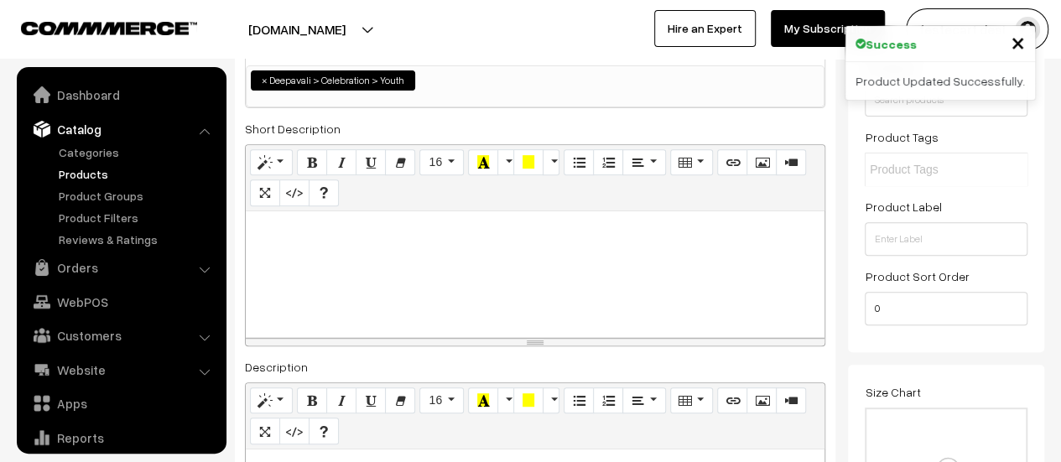
scroll to position [46, 0]
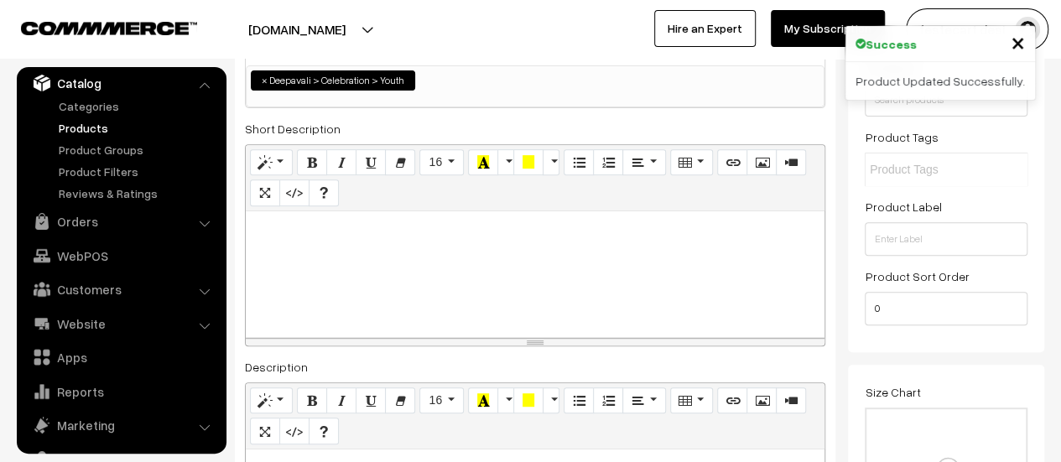
click at [357, 247] on div at bounding box center [535, 274] width 579 height 126
paste div
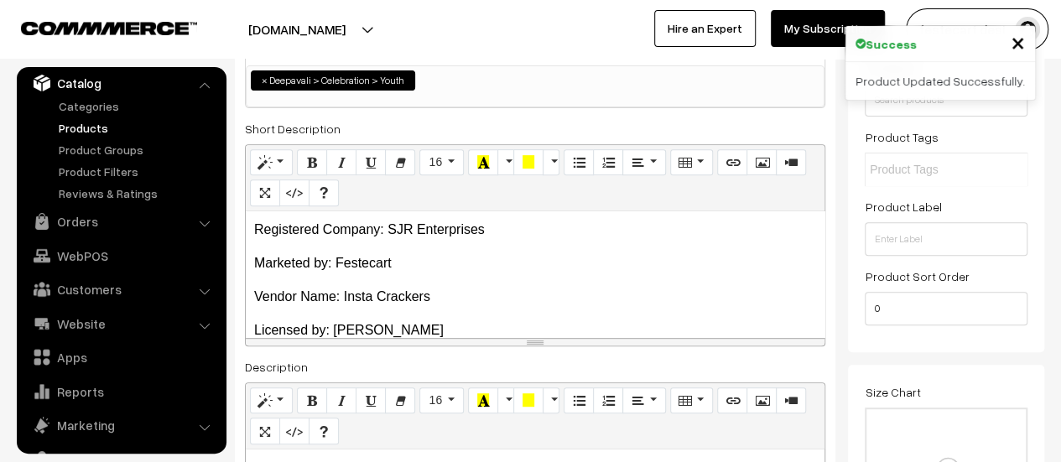
click at [260, 267] on p "Marketed by: Festecart" at bounding box center [535, 263] width 562 height 20
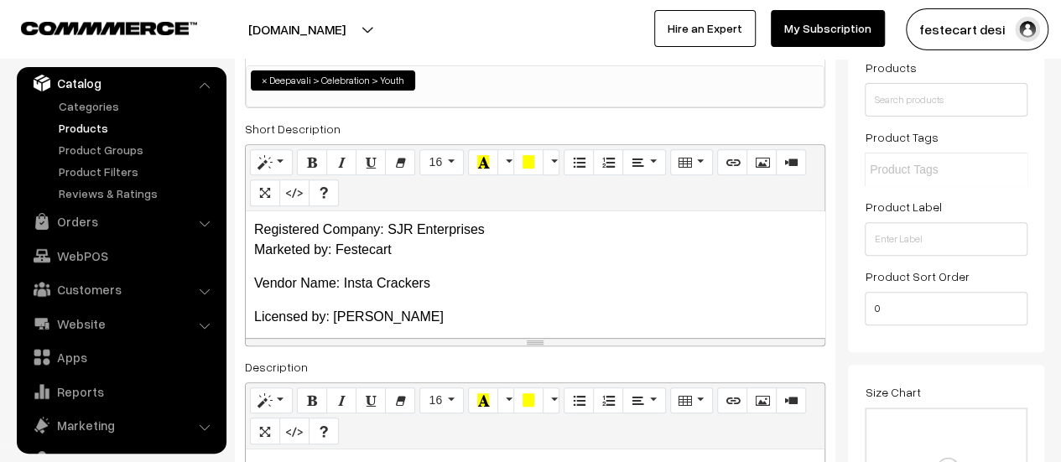
click at [257, 285] on p "Vendor Name: Insta Crackers" at bounding box center [535, 283] width 562 height 20
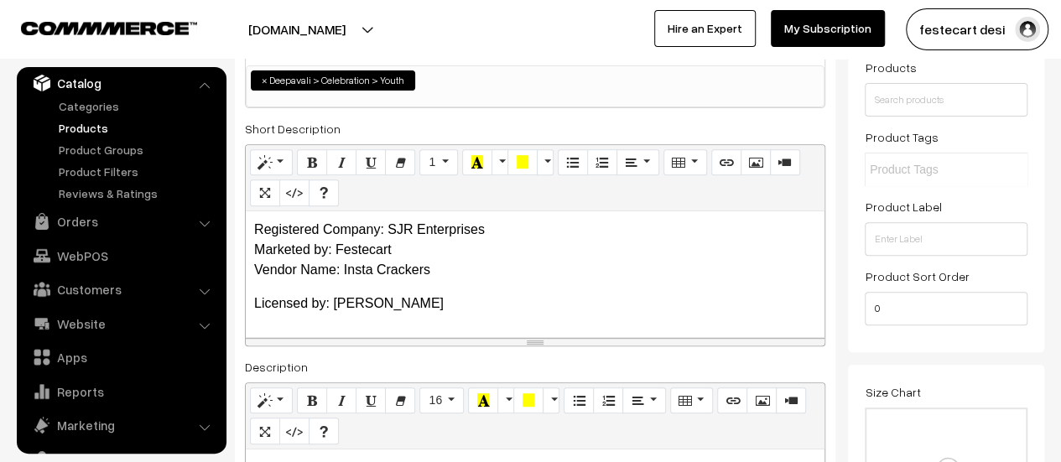
click at [262, 306] on p "Licensed by: Guru Krupa" at bounding box center [535, 303] width 562 height 20
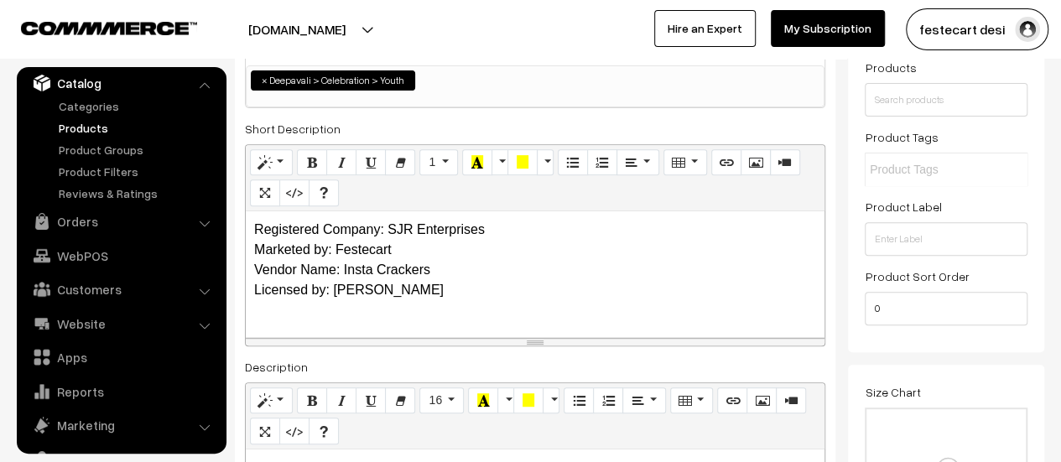
scroll to position [0, 0]
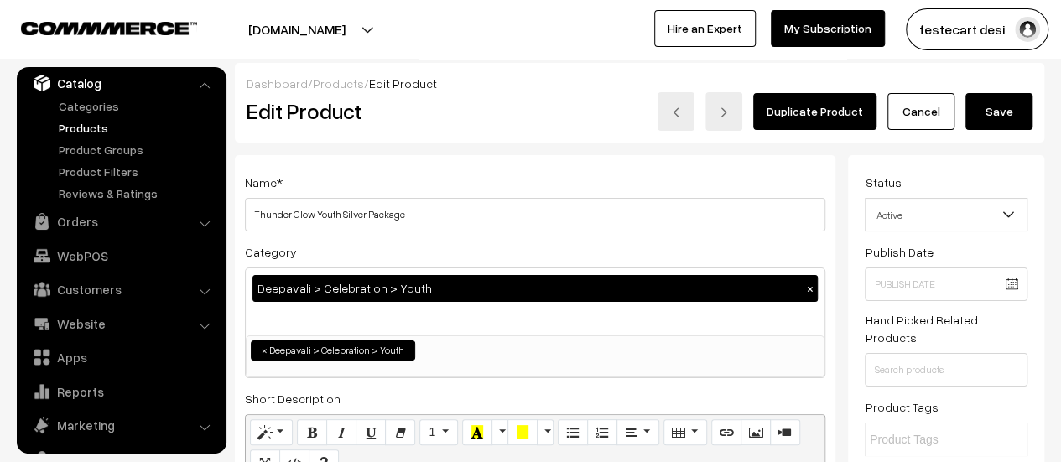
click at [1009, 105] on button "Save" at bounding box center [998, 111] width 67 height 37
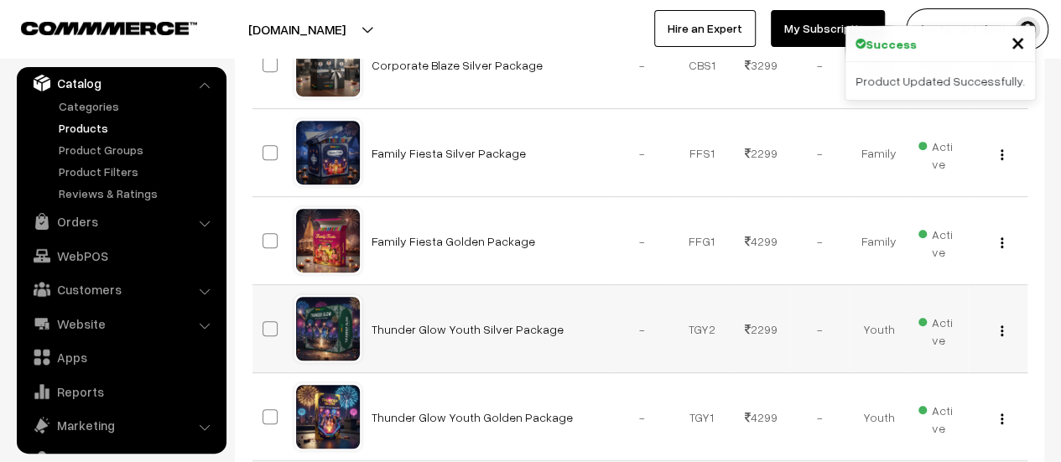
scroll to position [357, 0]
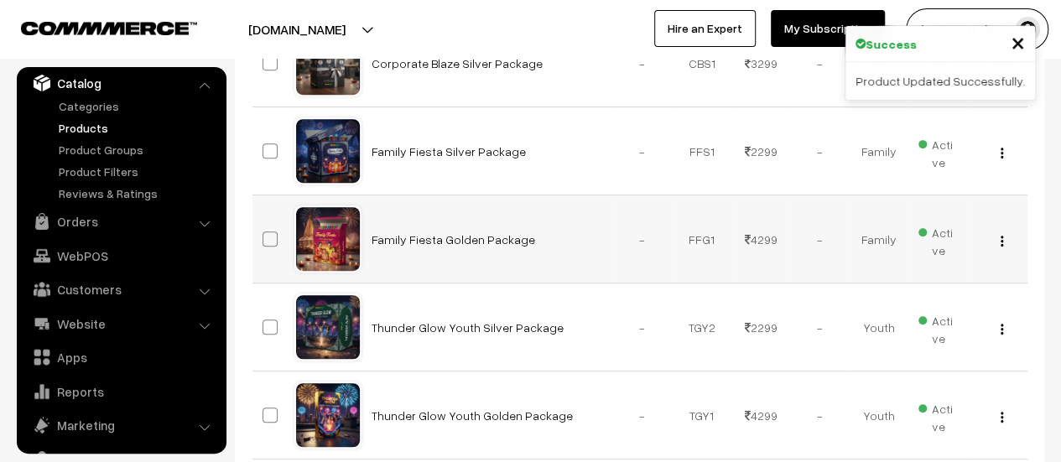
click at [1000, 239] on img "button" at bounding box center [1001, 241] width 3 height 11
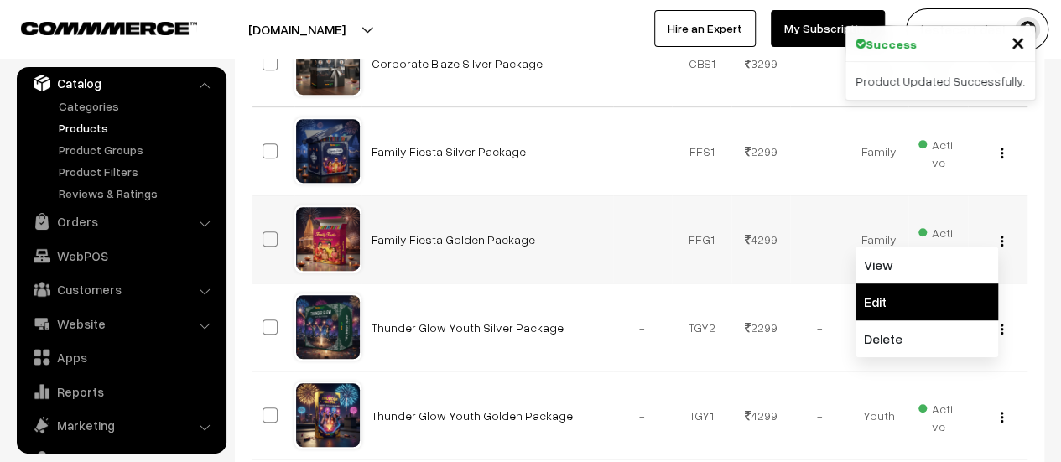
click at [917, 291] on link "Edit" at bounding box center [926, 301] width 143 height 37
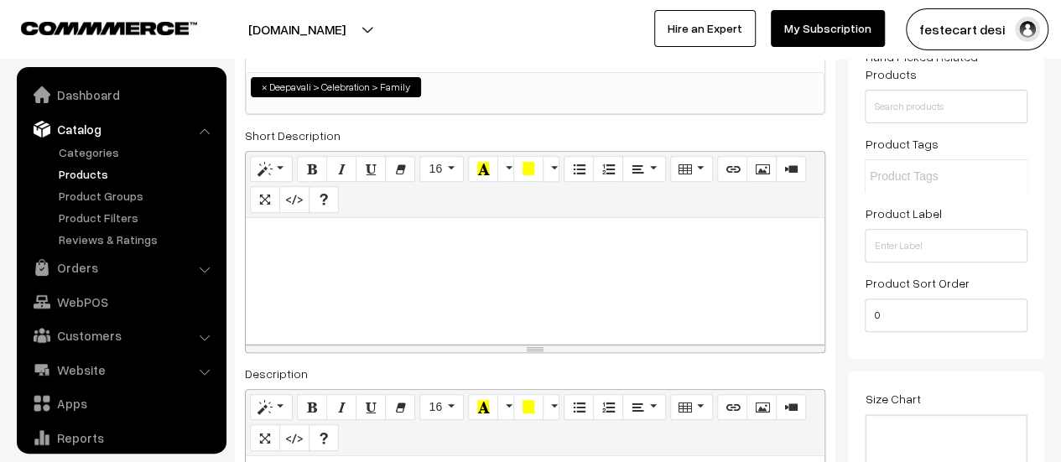
scroll to position [46, 0]
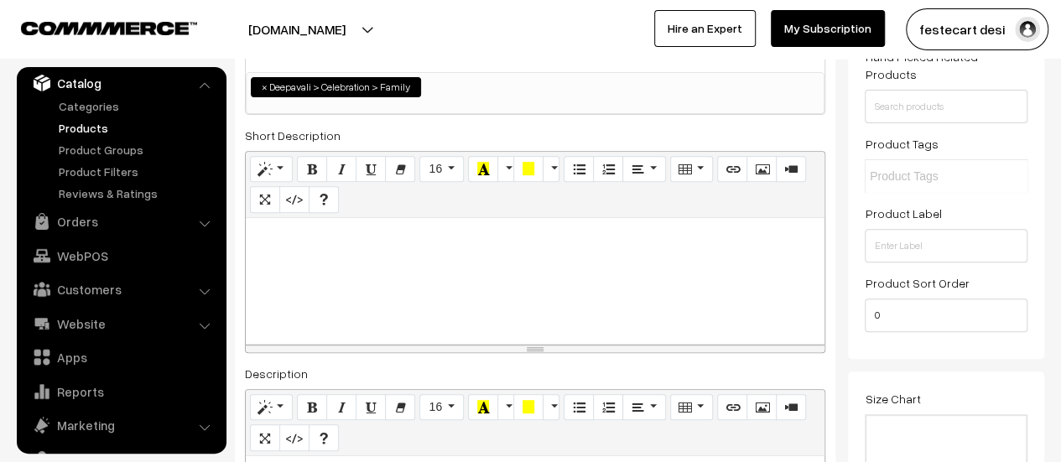
paste div
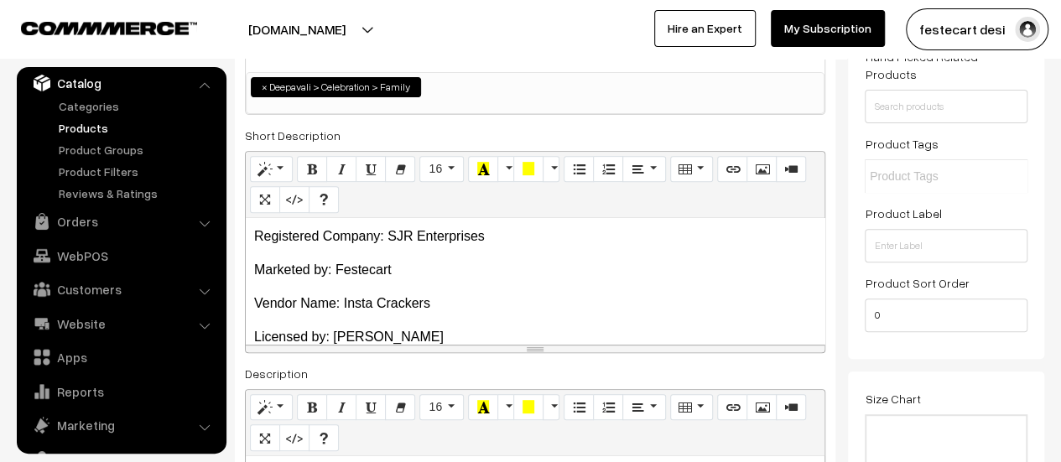
click at [254, 269] on p "Marketed by: Festecart" at bounding box center [535, 270] width 562 height 20
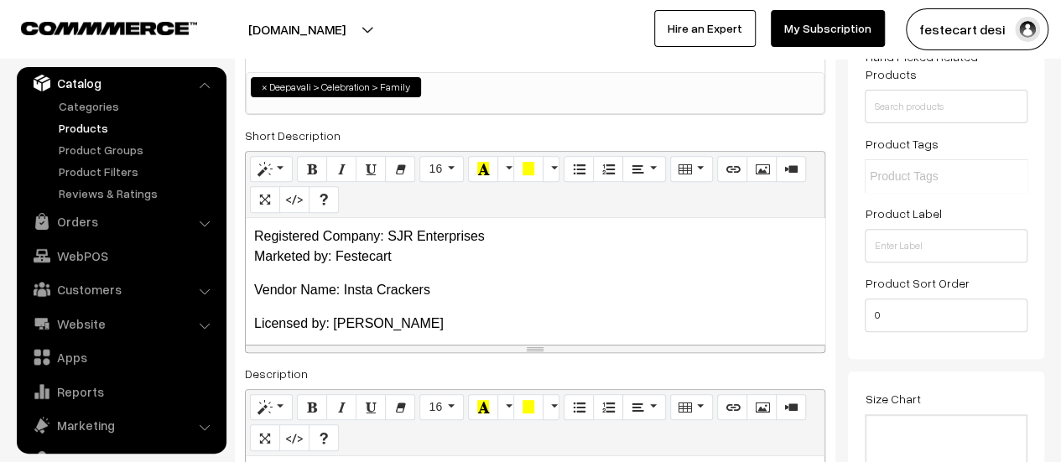
click at [255, 291] on p "Vendor Name: Insta Crackers" at bounding box center [535, 290] width 562 height 20
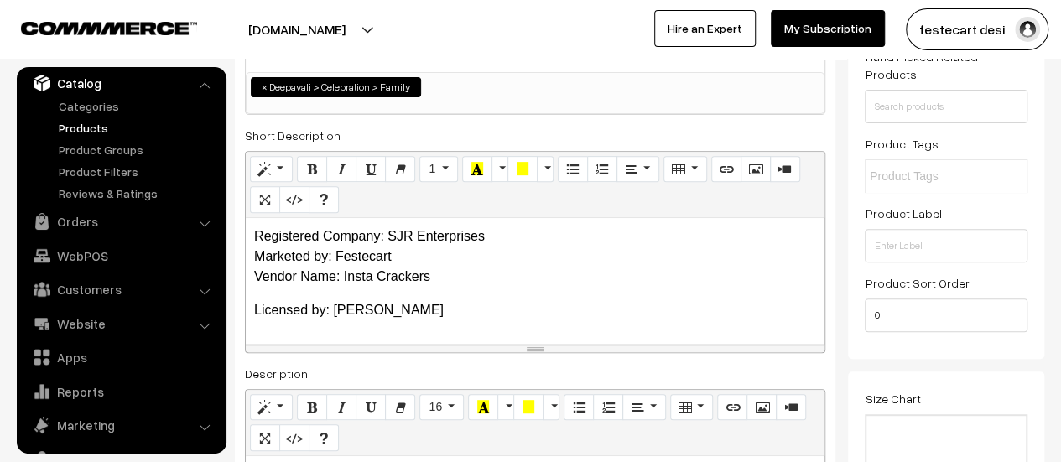
click at [255, 314] on p "Licensed by: [PERSON_NAME]" at bounding box center [535, 310] width 562 height 20
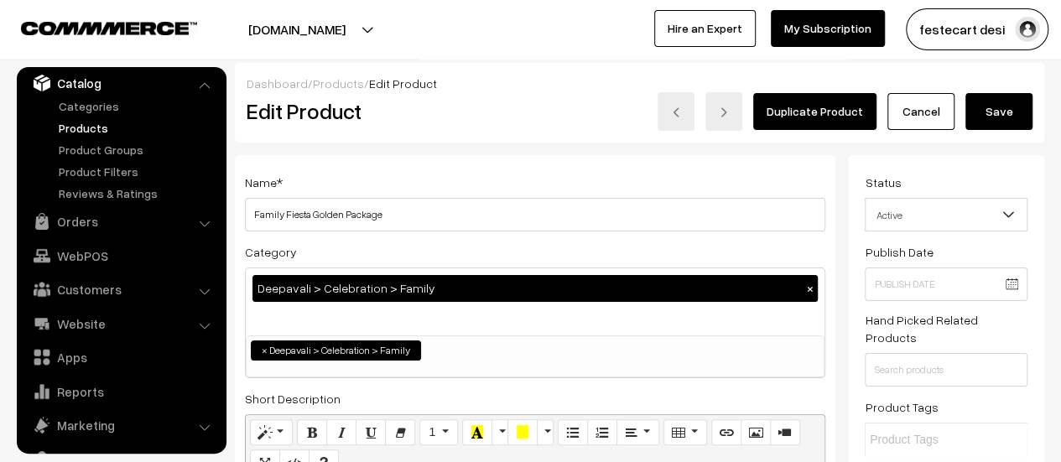
click at [999, 117] on button "Save" at bounding box center [998, 111] width 67 height 37
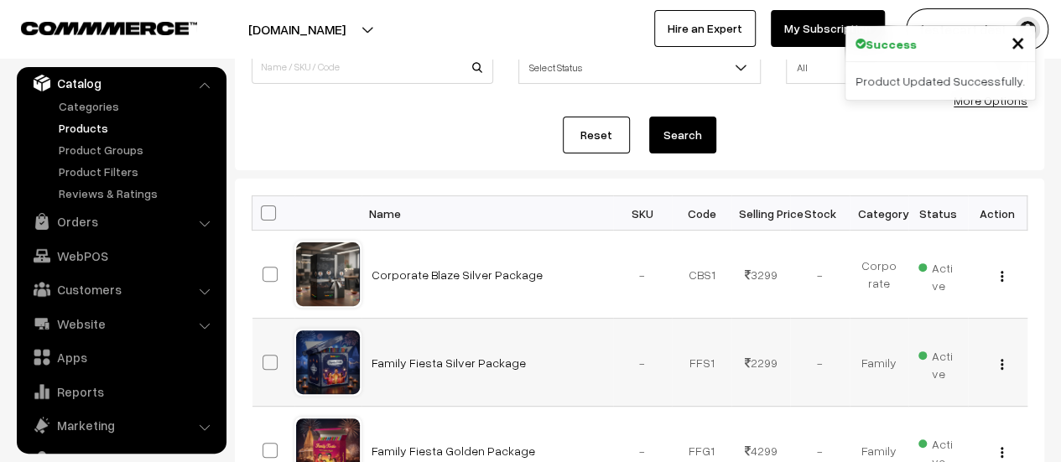
scroll to position [166, 0]
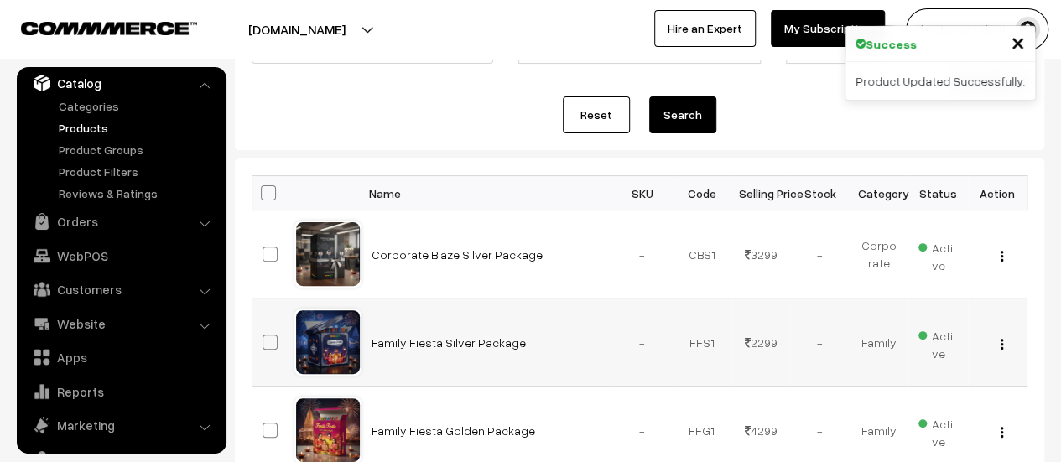
click at [1003, 343] on button "button" at bounding box center [1001, 343] width 4 height 13
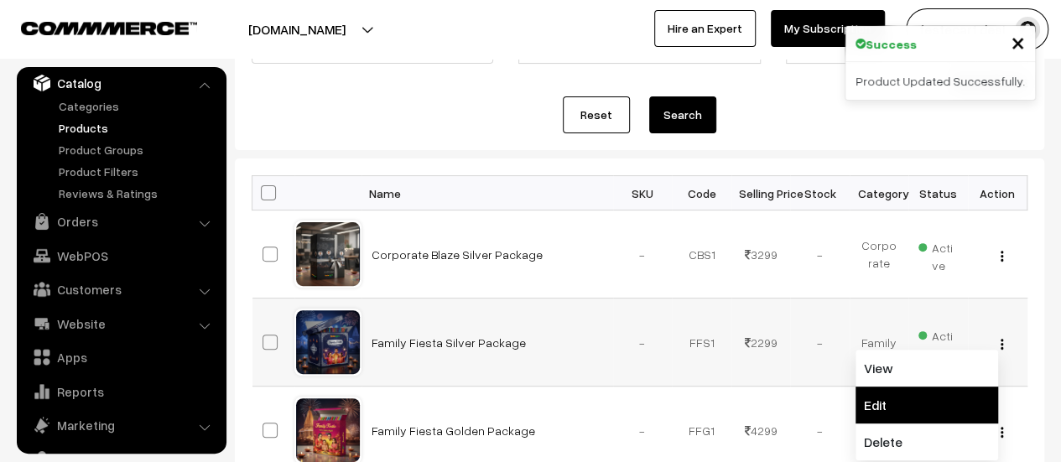
click at [901, 396] on link "Edit" at bounding box center [926, 405] width 143 height 37
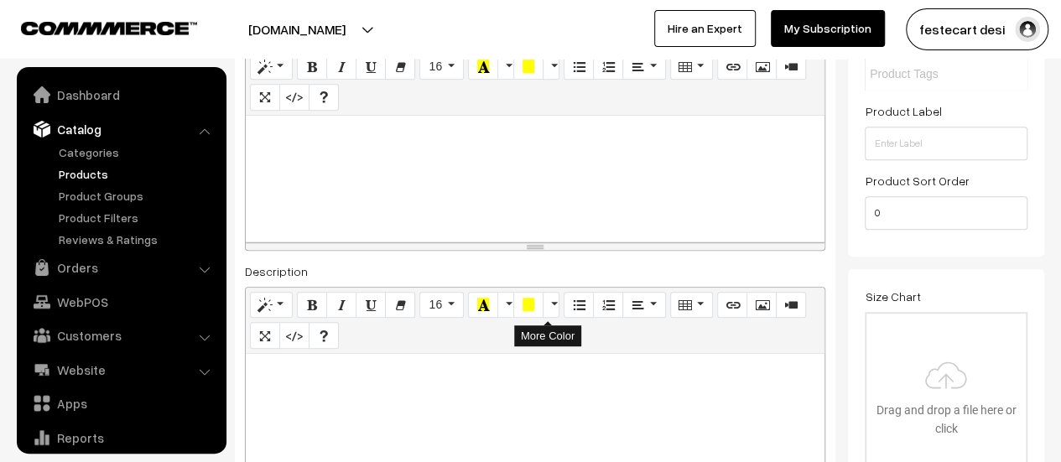
click at [314, 192] on div at bounding box center [535, 179] width 579 height 126
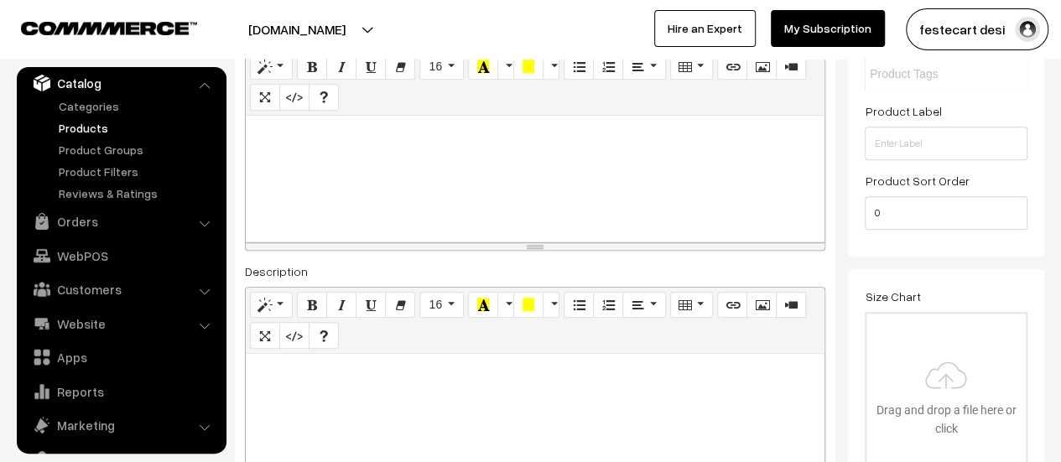
paste div
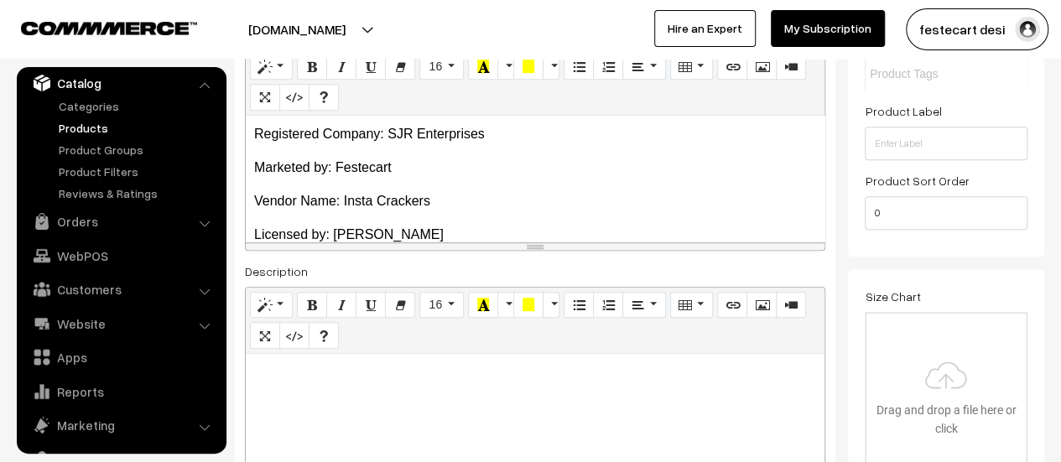
click at [253, 167] on div "Registered Company: SJR Enterprises Marketed by: Festecart Vendor Name: Insta…" at bounding box center [535, 179] width 579 height 126
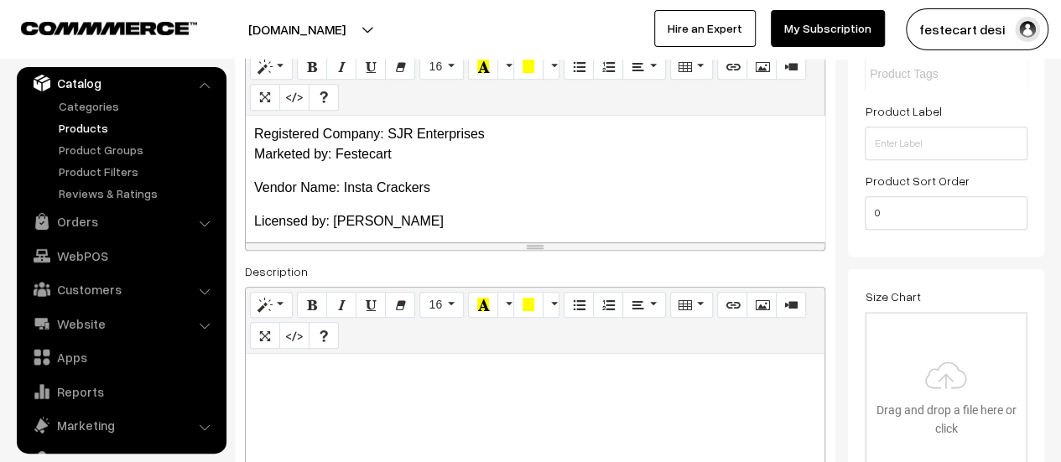
click at [253, 184] on div "Registered Company: SJR Enterprises Marketed by: Festecart Vendor Name: Insta C…" at bounding box center [535, 179] width 579 height 126
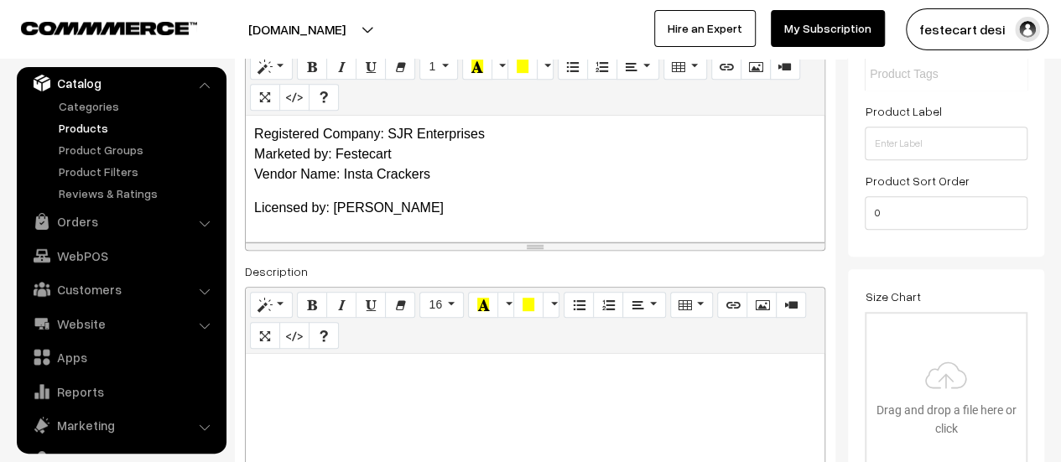
click at [253, 210] on div "Registered Company: SJR Enterprises Marketed by: Festecart Vendor Name: Insta C…" at bounding box center [535, 179] width 579 height 126
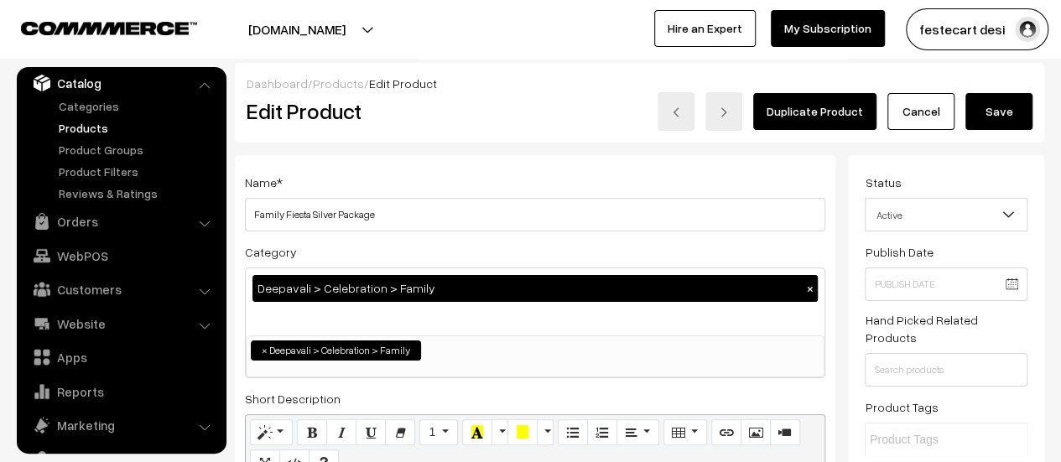
click at [999, 98] on button "Save" at bounding box center [998, 111] width 67 height 37
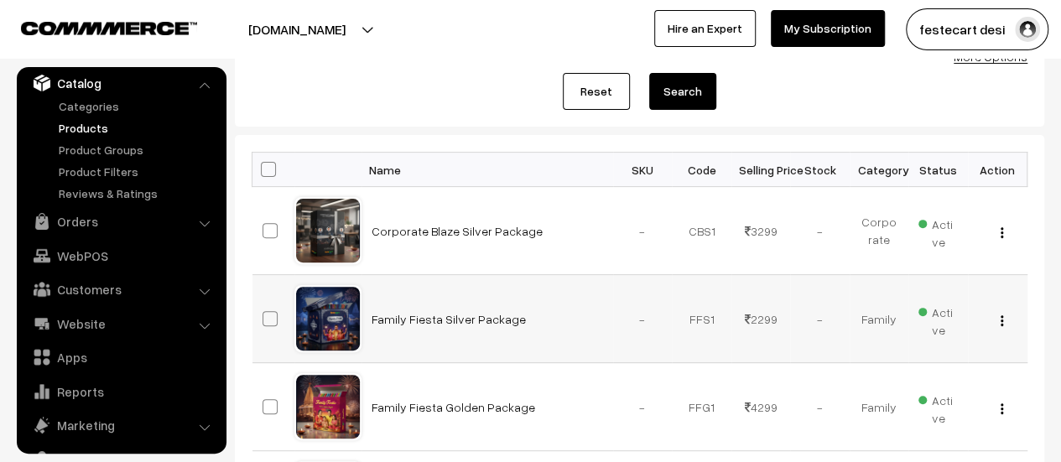
scroll to position [191, 0]
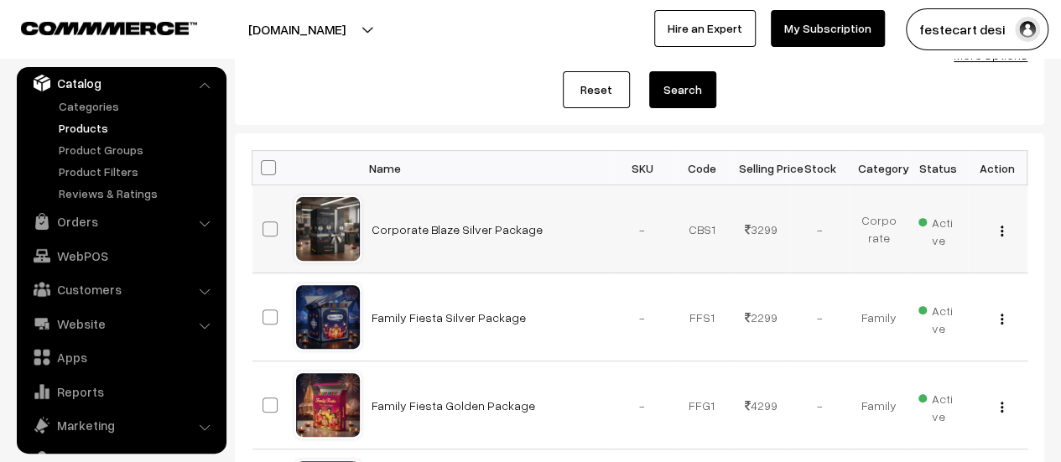
click at [1001, 227] on img "button" at bounding box center [1001, 231] width 3 height 11
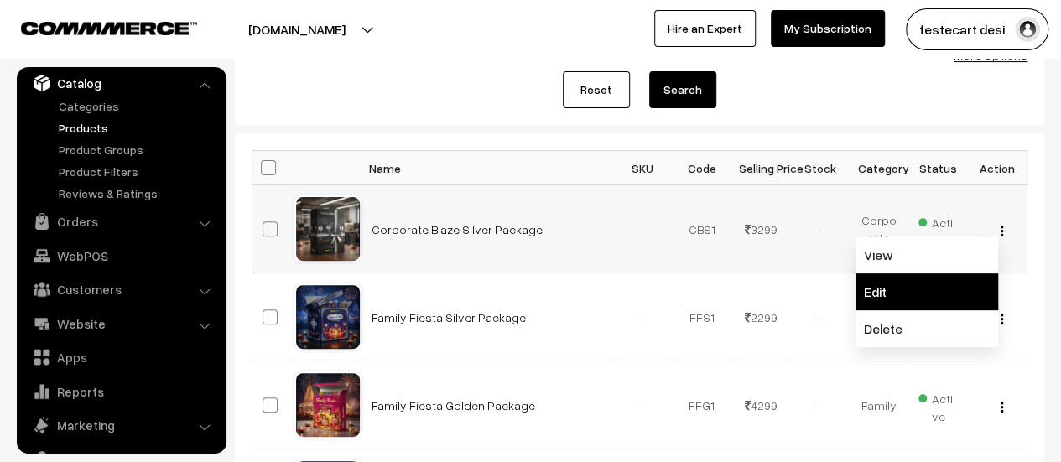
click at [927, 293] on link "Edit" at bounding box center [926, 291] width 143 height 37
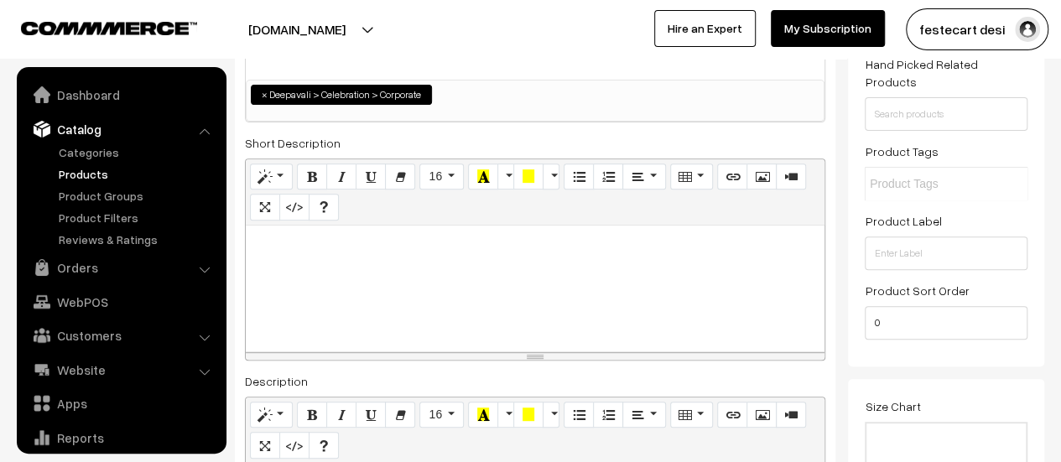
click at [345, 281] on div at bounding box center [535, 289] width 579 height 126
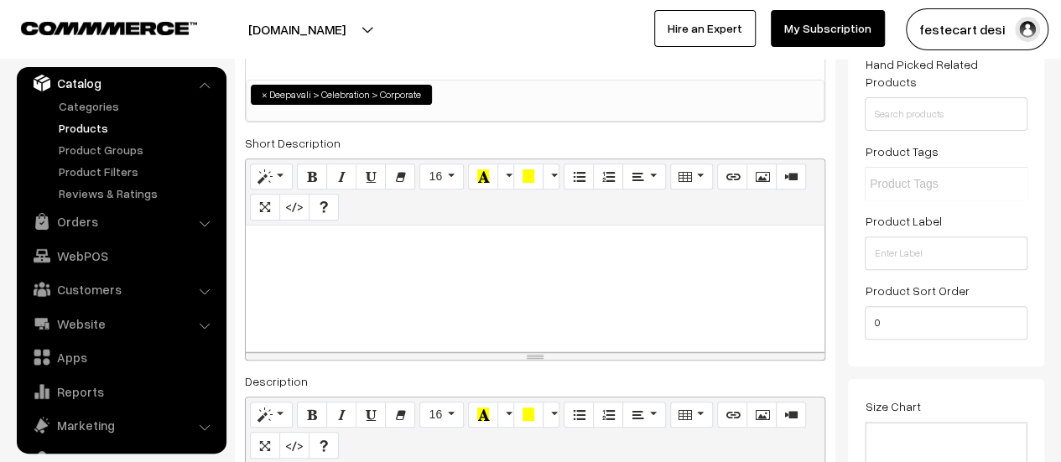
paste div
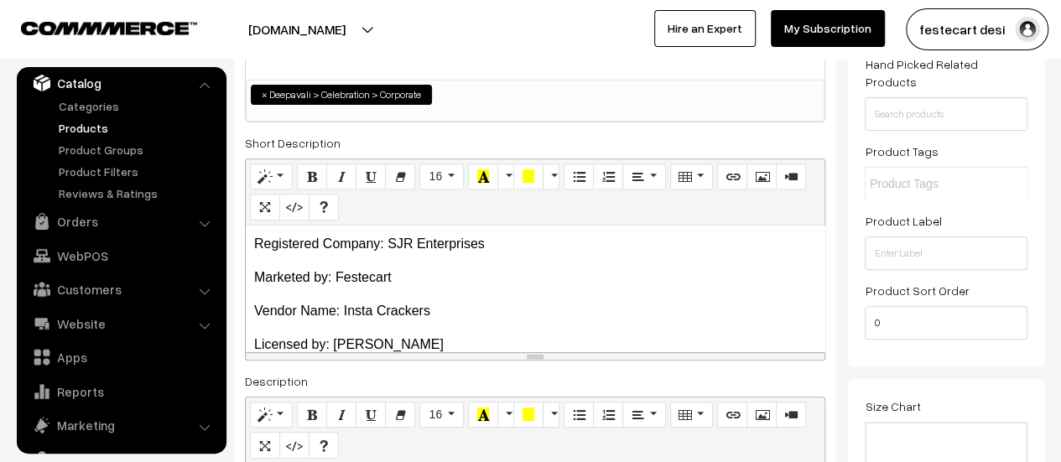
click at [310, 261] on div "Registered Company: SJR Enterprises Marketed by: Festecart Vendor Name: Insta…" at bounding box center [535, 289] width 579 height 126
click at [258, 278] on p "Marketed by: Festecart" at bounding box center [535, 277] width 562 height 20
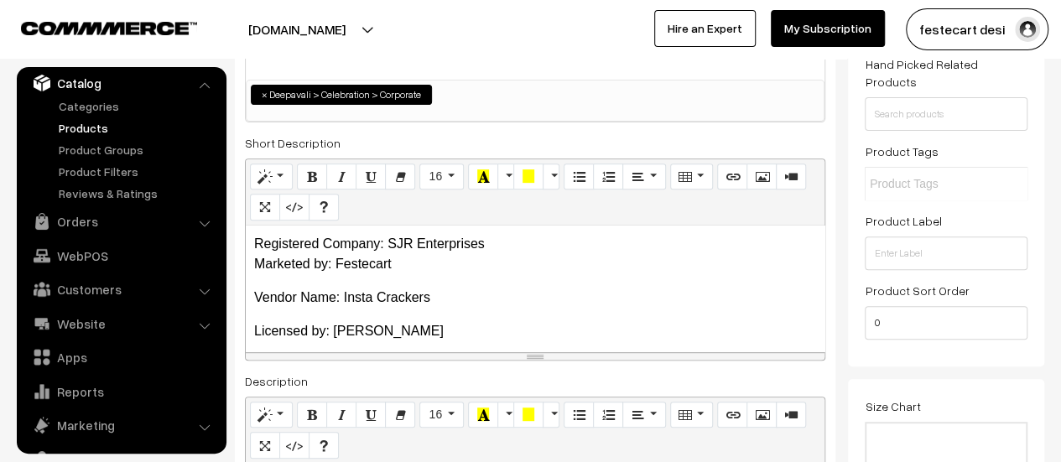
click at [247, 305] on div "Registered Company: SJR Enterprises Marketed by: Festecart Vendor Name: Insta C…" at bounding box center [535, 289] width 579 height 126
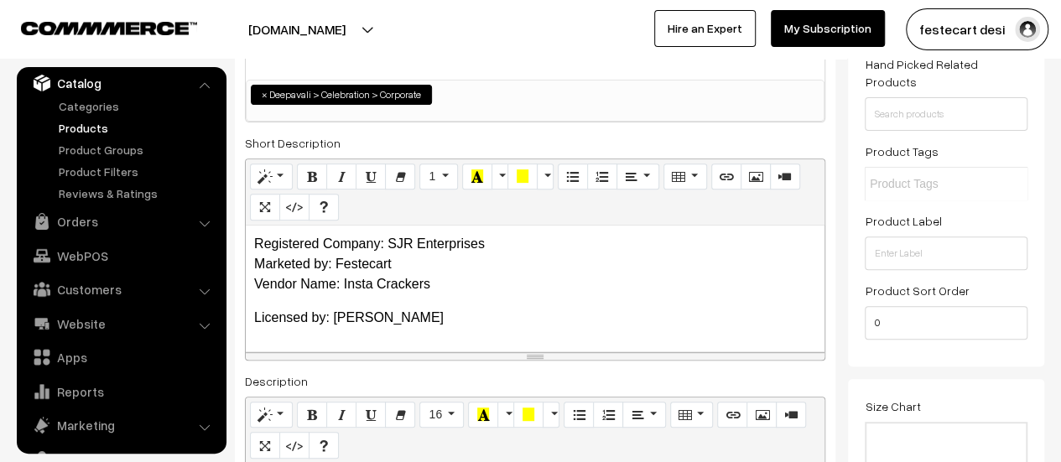
click at [254, 319] on p "Licensed by: [PERSON_NAME]" at bounding box center [535, 318] width 562 height 20
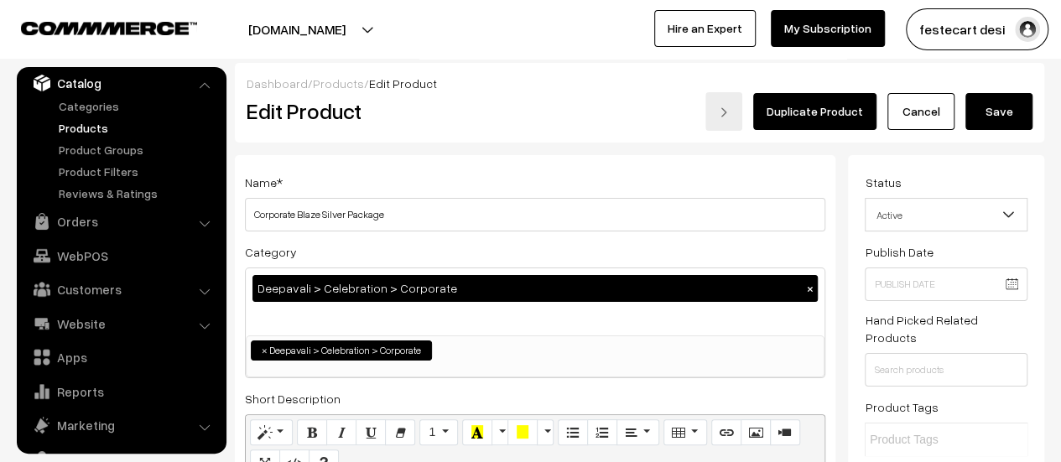
click at [994, 128] on button "Save" at bounding box center [998, 111] width 67 height 37
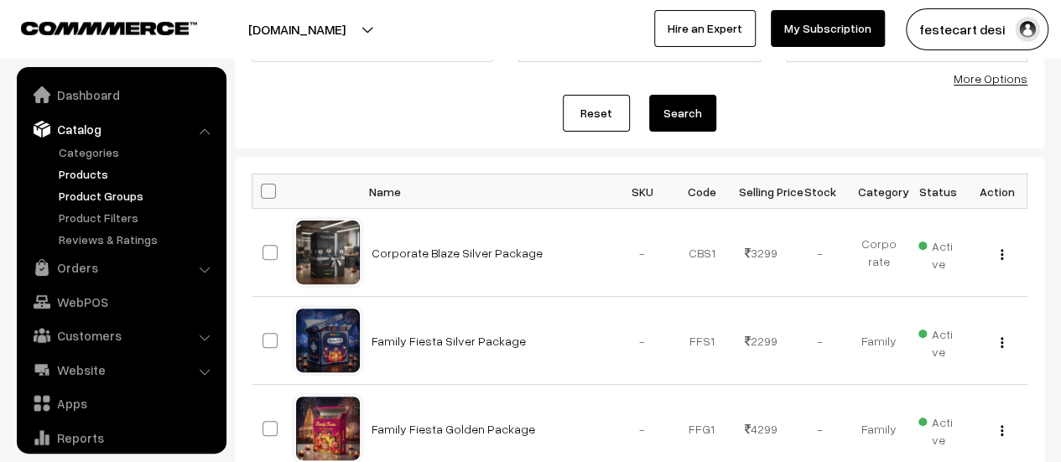
scroll to position [117, 0]
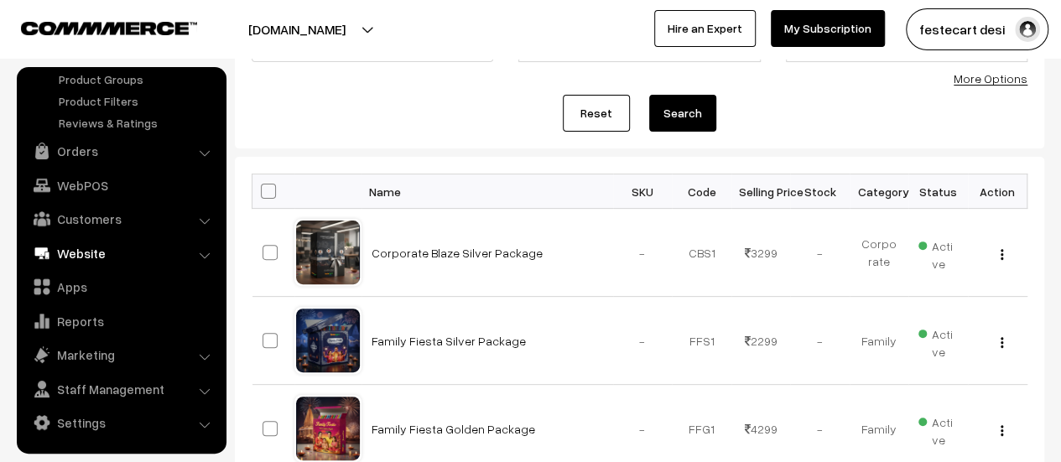
click at [101, 247] on link "Website" at bounding box center [121, 253] width 200 height 30
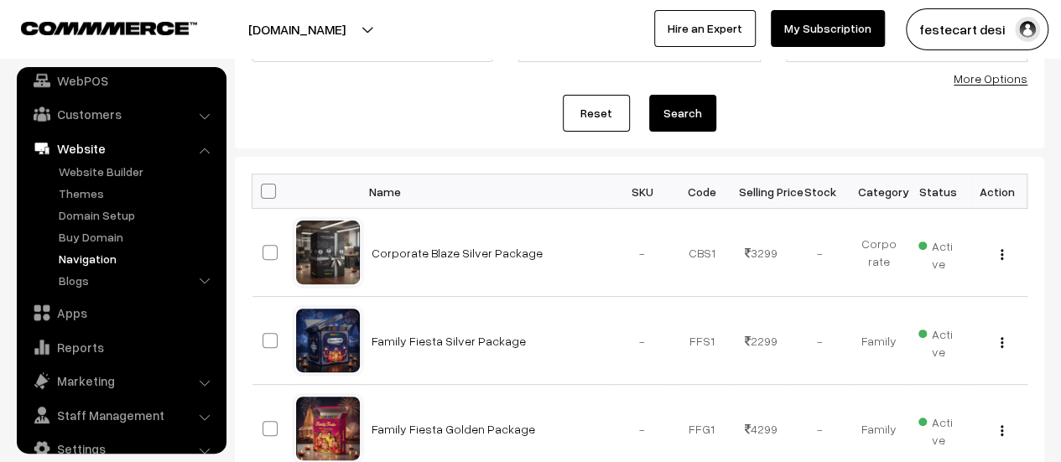
click at [94, 265] on link "Navigation" at bounding box center [137, 259] width 166 height 18
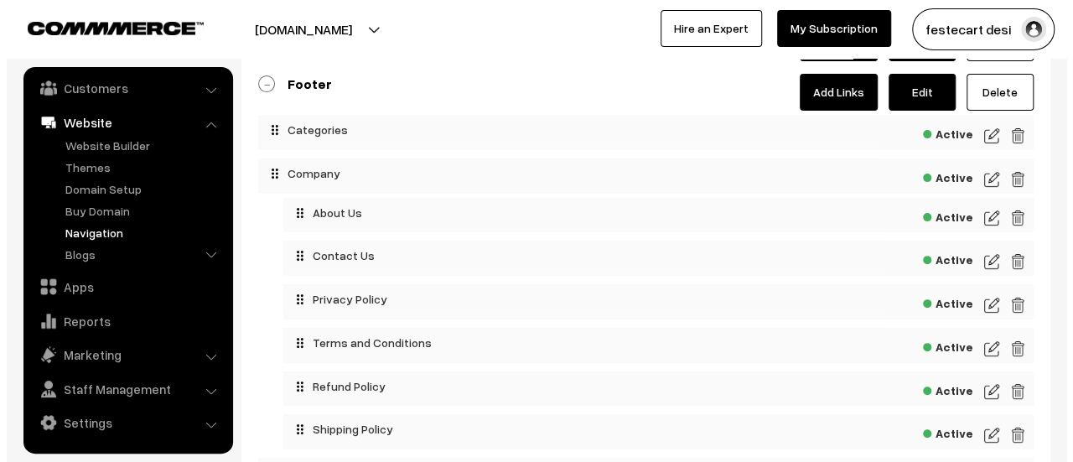
scroll to position [162, 0]
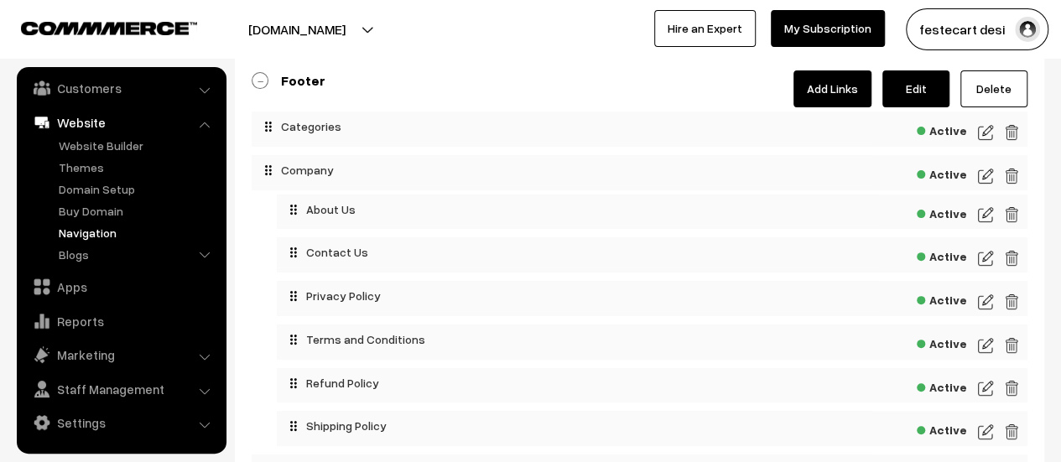
click at [941, 212] on span "Active" at bounding box center [941, 211] width 50 height 21
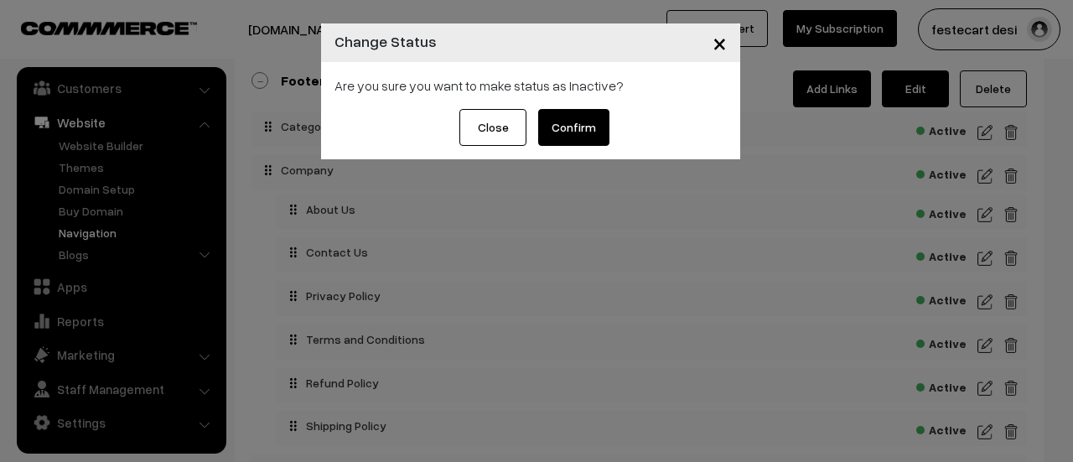
click at [567, 129] on button "Confirm" at bounding box center [573, 127] width 71 height 37
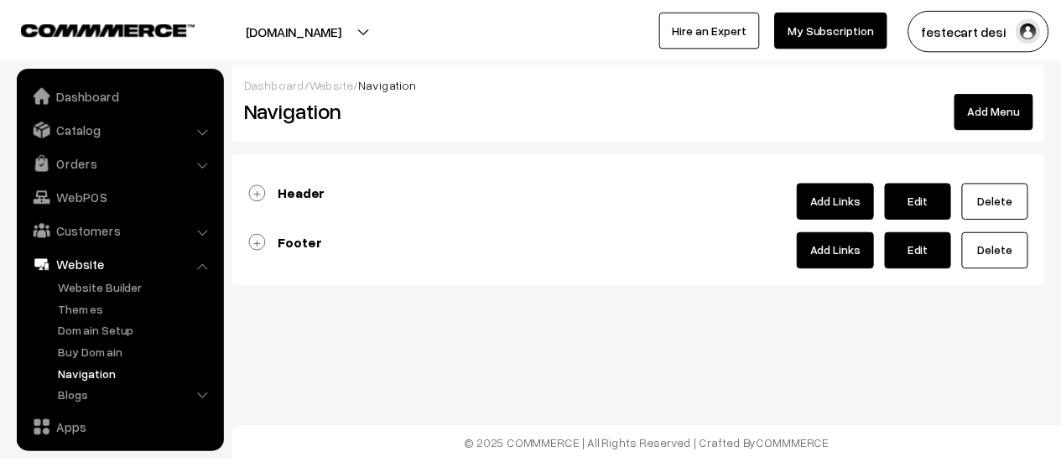
scroll to position [143, 0]
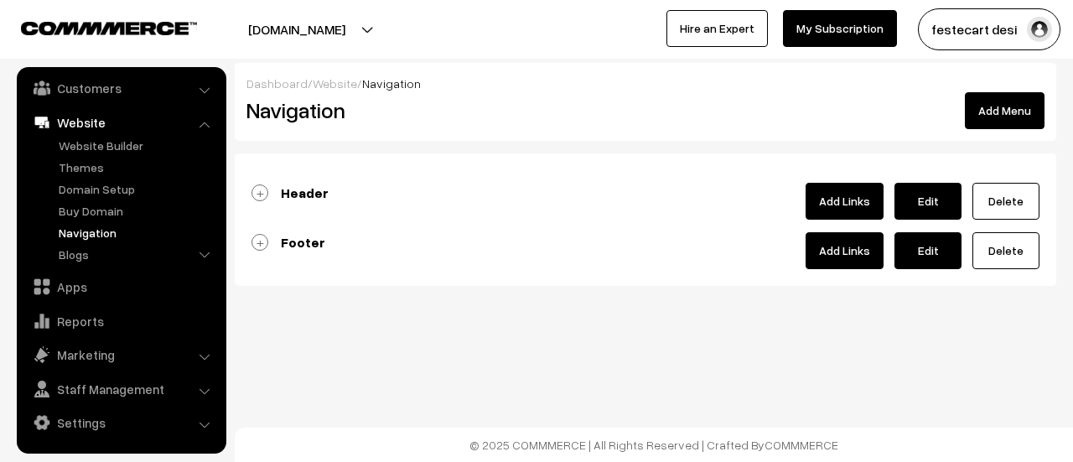
click at [263, 234] on link "Footer" at bounding box center [289, 242] width 74 height 17
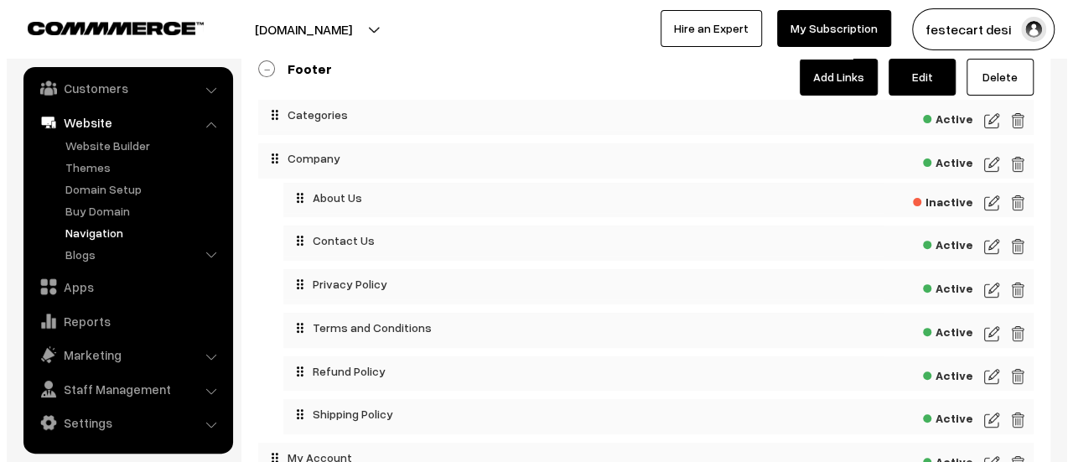
scroll to position [174, 0]
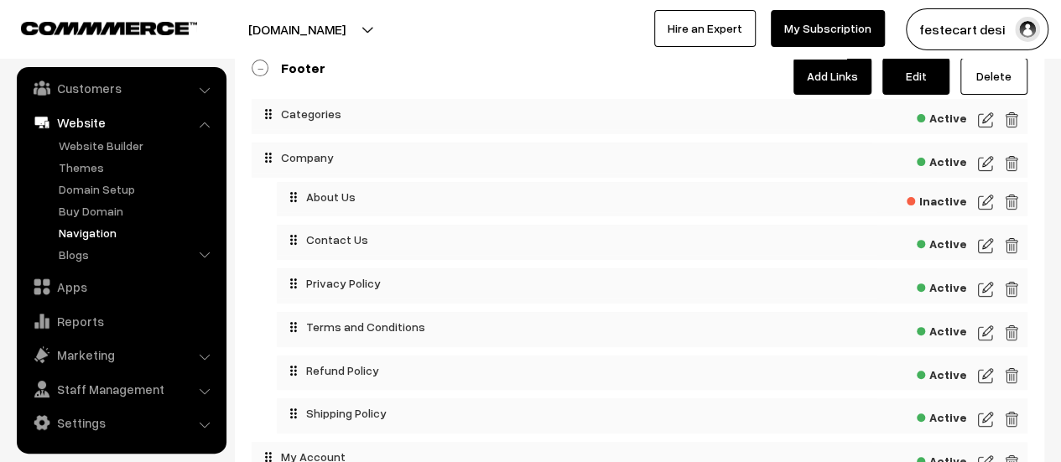
click at [952, 284] on span "Active" at bounding box center [941, 285] width 50 height 21
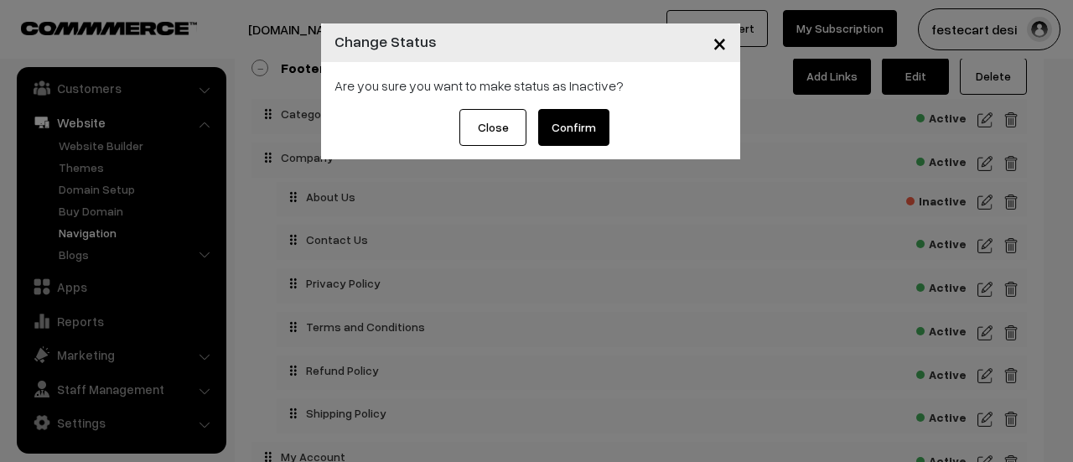
click at [571, 122] on button "Confirm" at bounding box center [573, 127] width 71 height 37
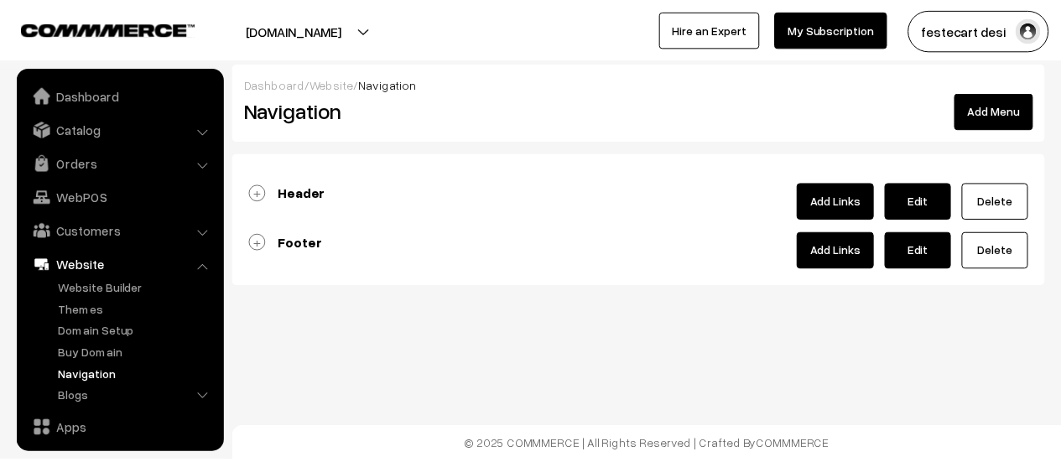
scroll to position [143, 0]
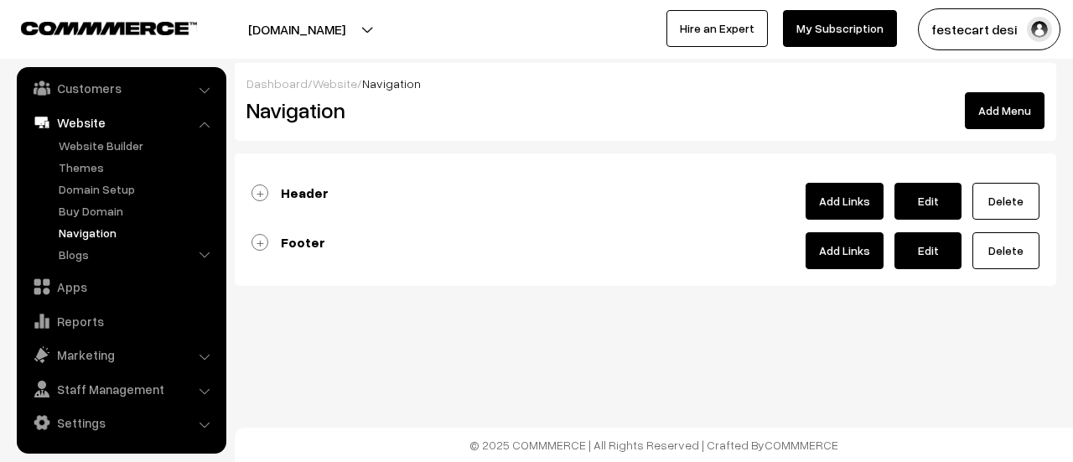
click at [255, 241] on link "Footer" at bounding box center [289, 242] width 74 height 17
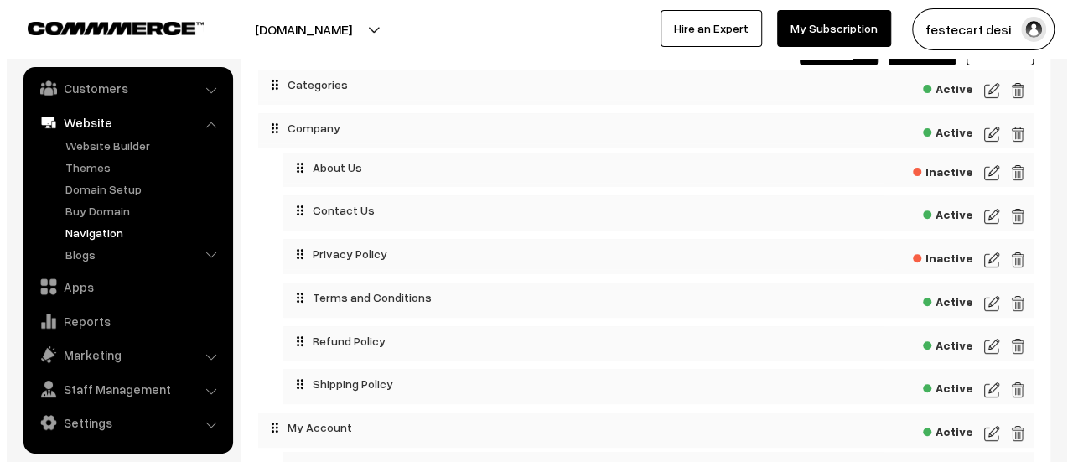
scroll to position [205, 0]
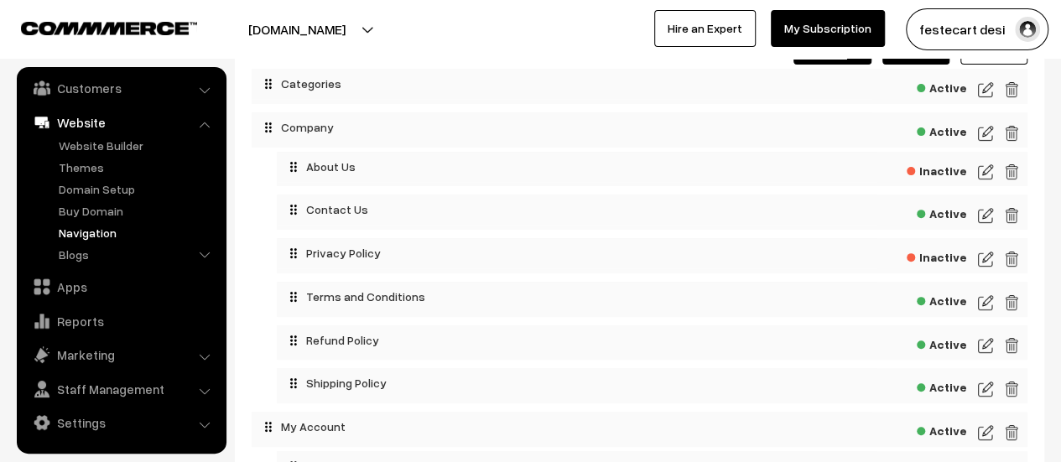
click at [947, 303] on span "Active" at bounding box center [941, 298] width 50 height 21
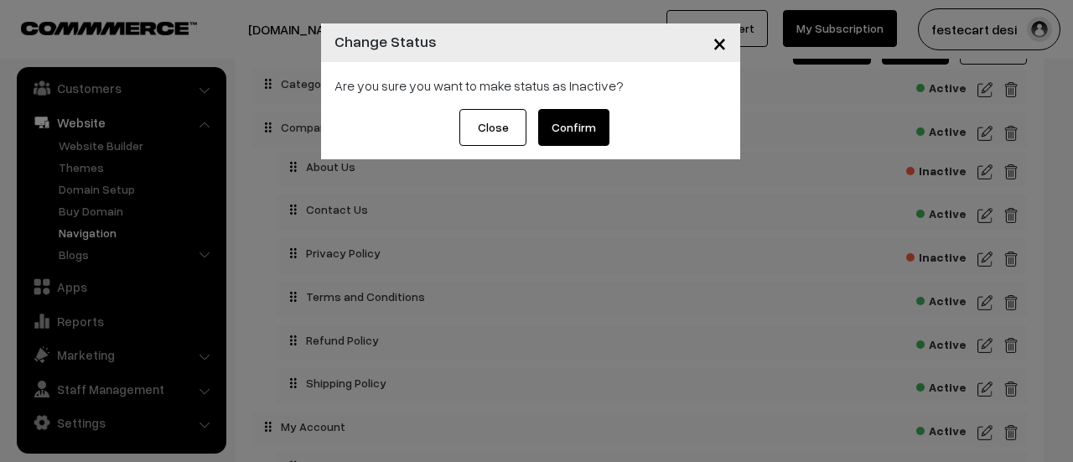
click at [579, 123] on button "Confirm" at bounding box center [573, 127] width 71 height 37
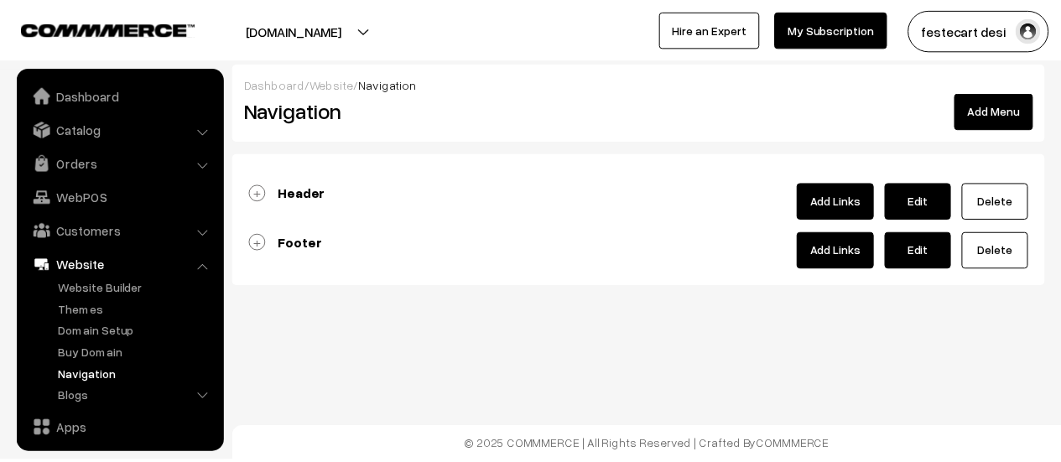
scroll to position [143, 0]
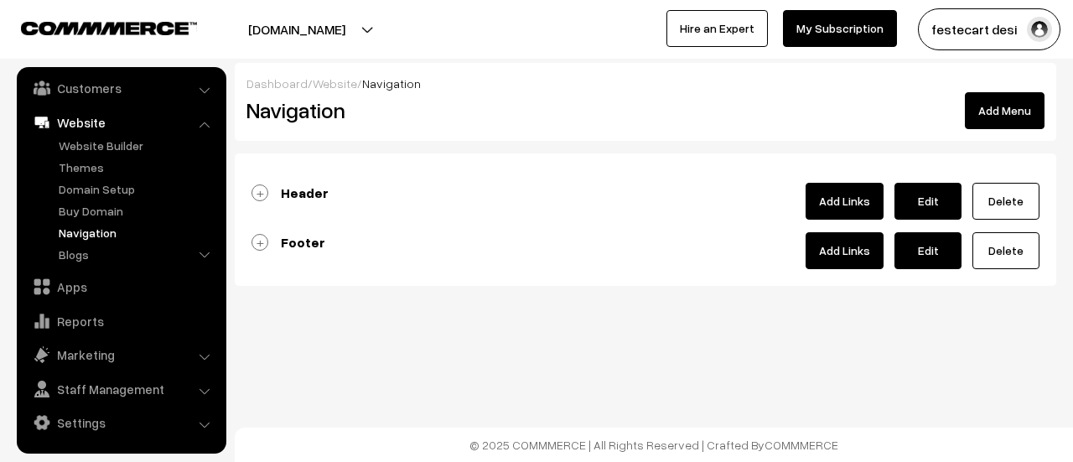
click at [268, 240] on link "Footer" at bounding box center [289, 242] width 74 height 17
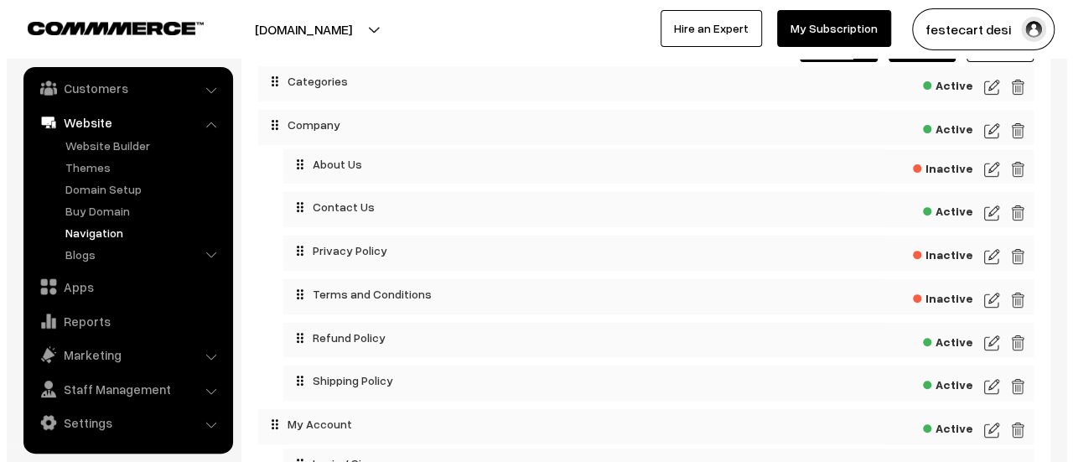
scroll to position [208, 0]
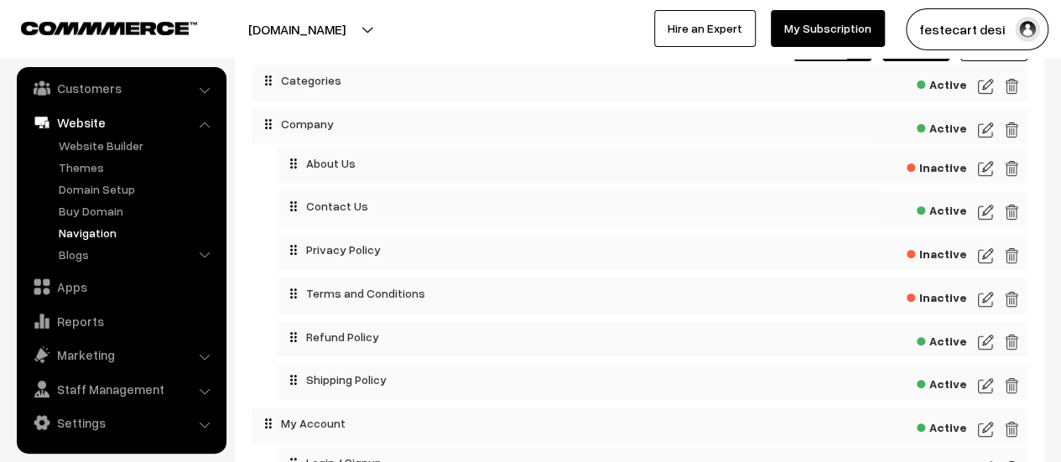
click at [962, 340] on span "Active" at bounding box center [941, 339] width 50 height 21
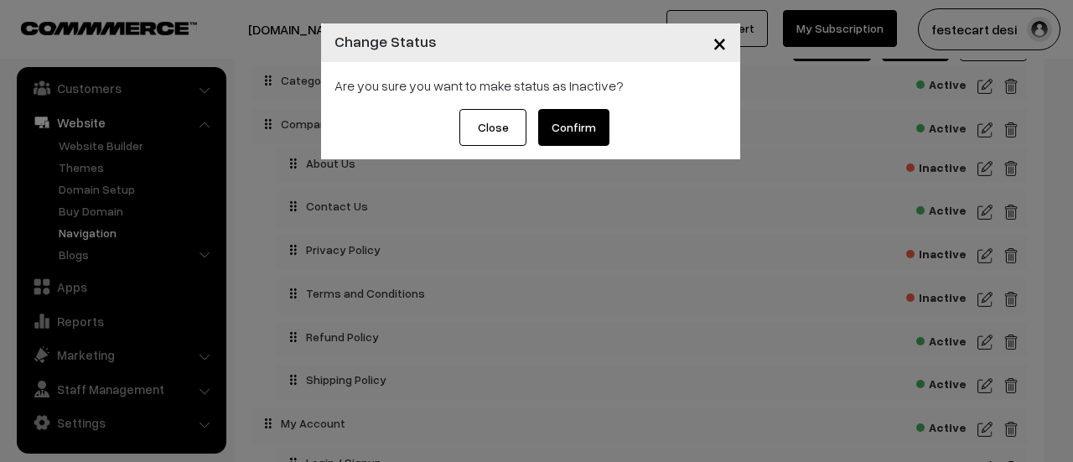
click at [570, 118] on button "Confirm" at bounding box center [573, 127] width 71 height 37
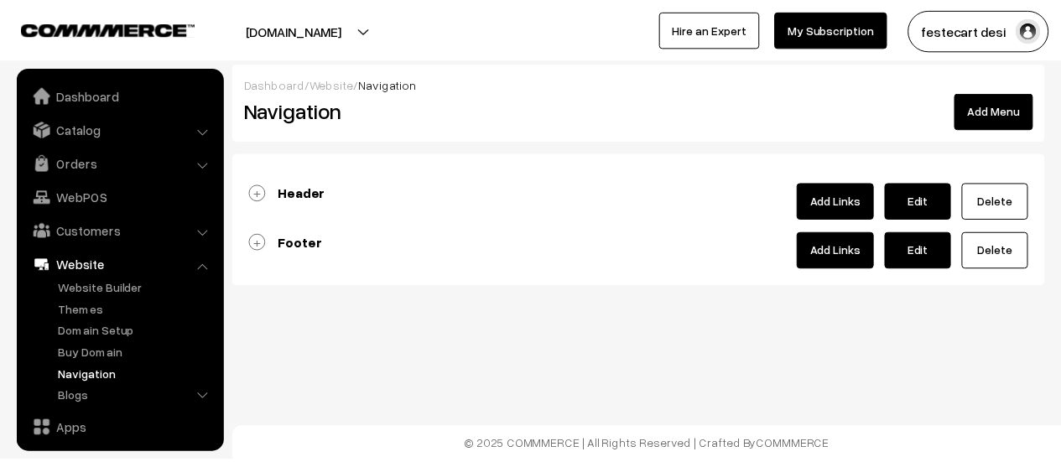
scroll to position [143, 0]
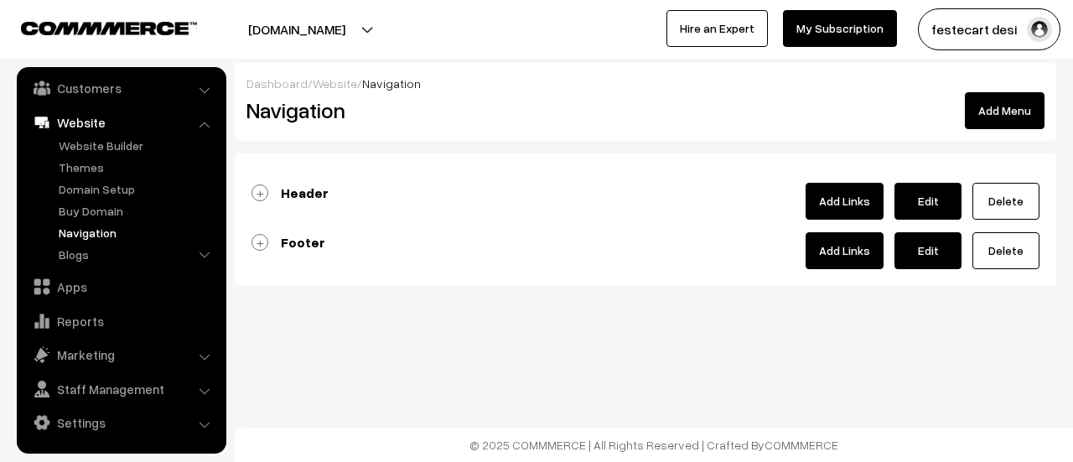
click at [257, 248] on link "Footer" at bounding box center [289, 242] width 74 height 17
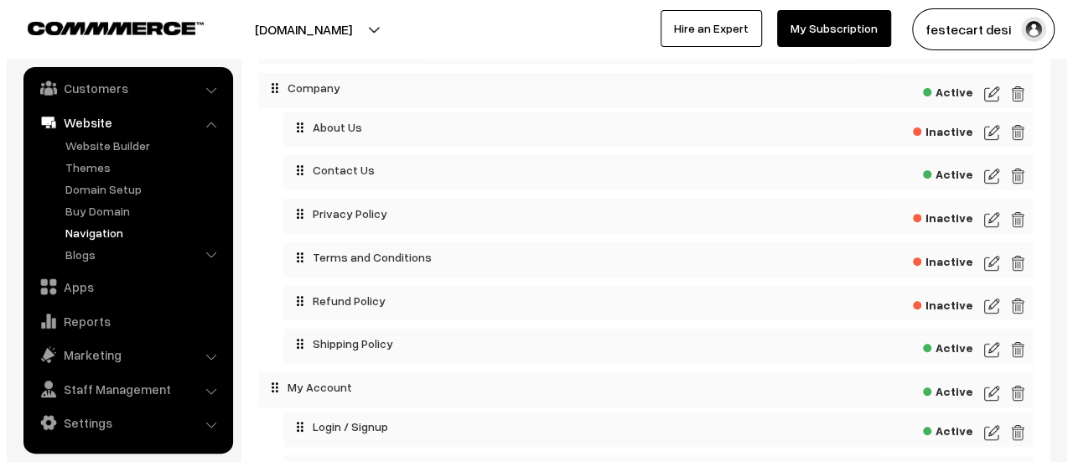
scroll to position [247, 0]
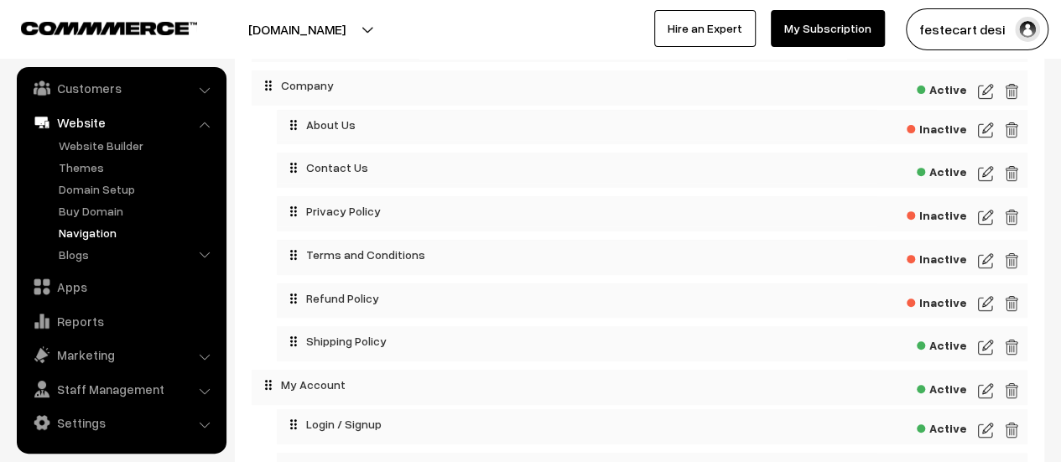
click at [946, 348] on span "Active" at bounding box center [941, 343] width 50 height 21
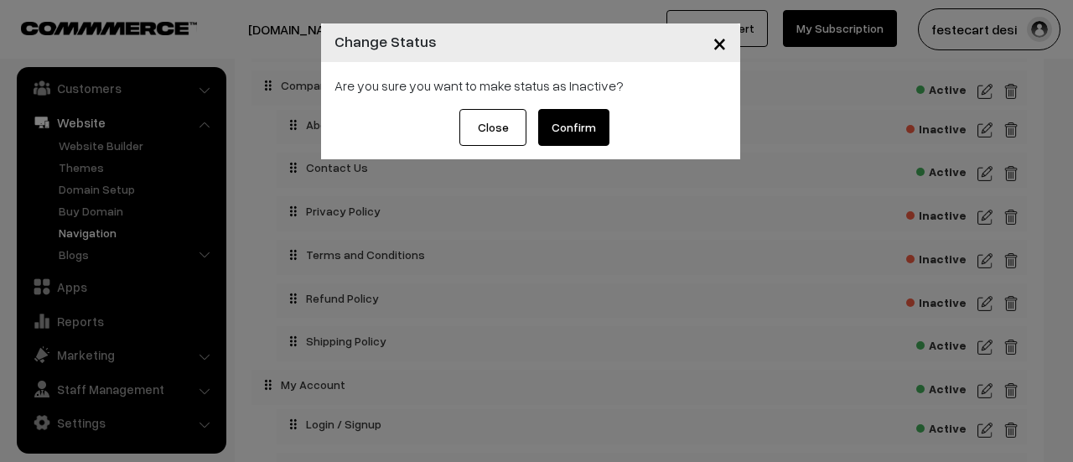
click at [566, 133] on button "Confirm" at bounding box center [573, 127] width 71 height 37
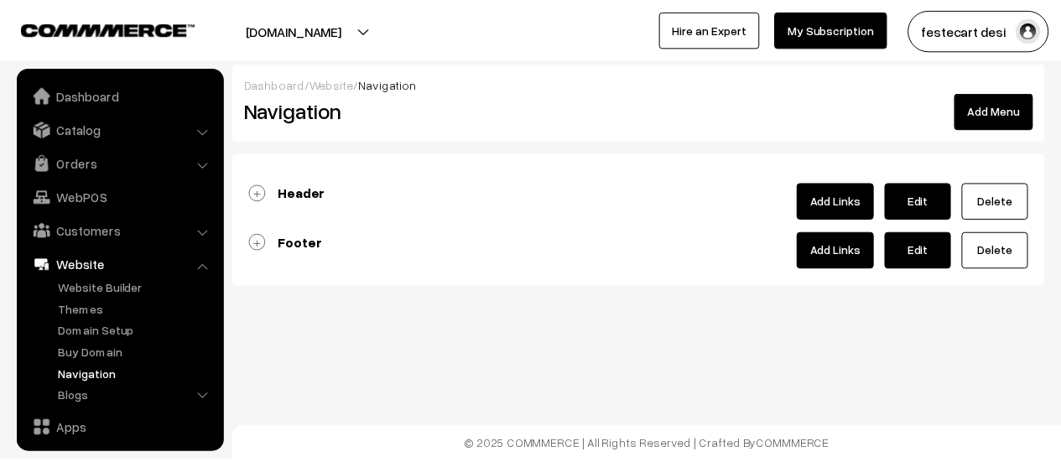
scroll to position [143, 0]
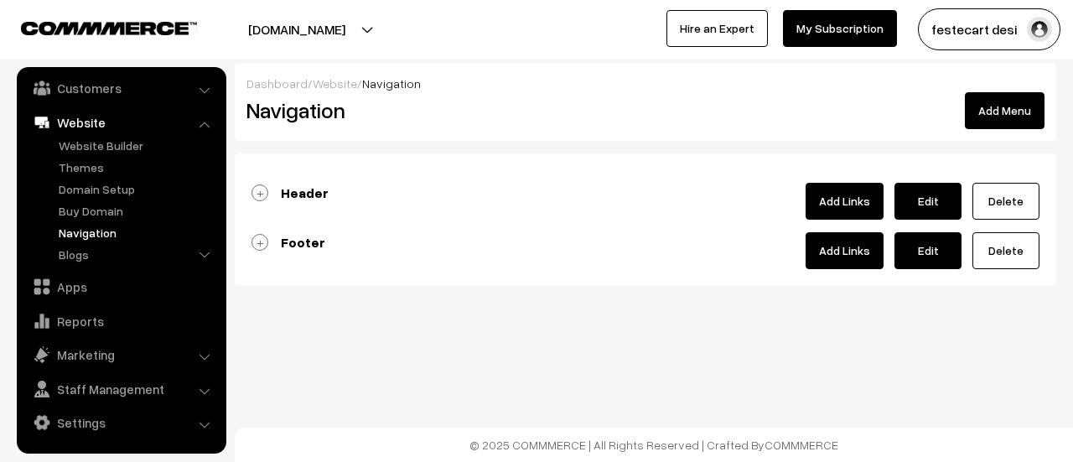
click at [265, 244] on link "Footer" at bounding box center [289, 242] width 74 height 17
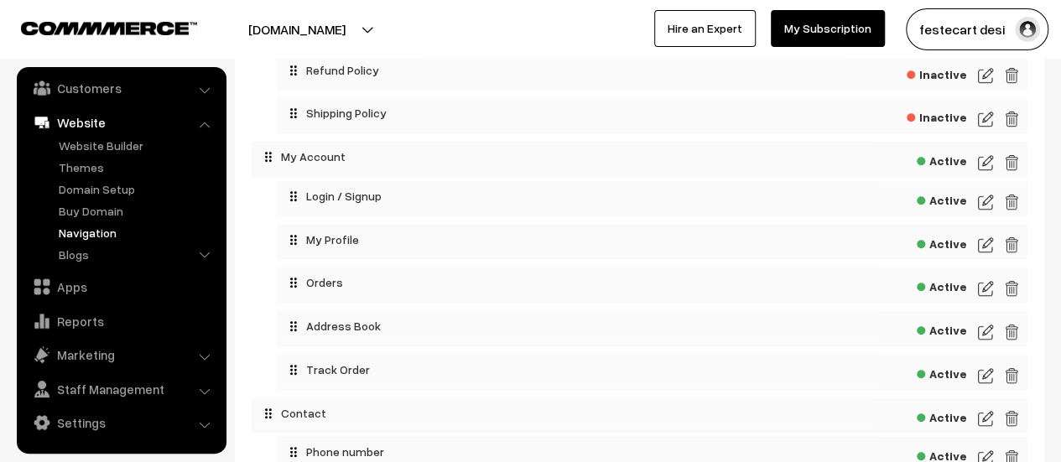
scroll to position [0, 0]
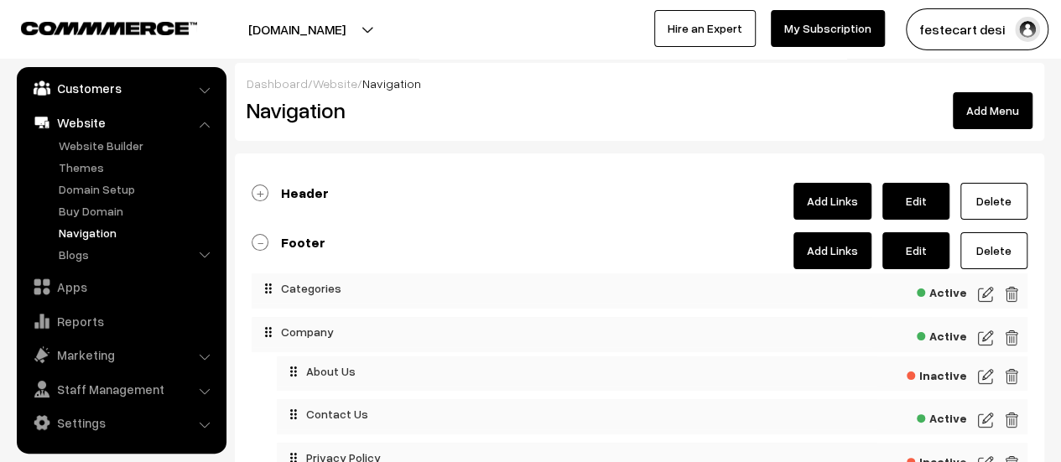
click at [107, 95] on link "Customers" at bounding box center [121, 88] width 200 height 30
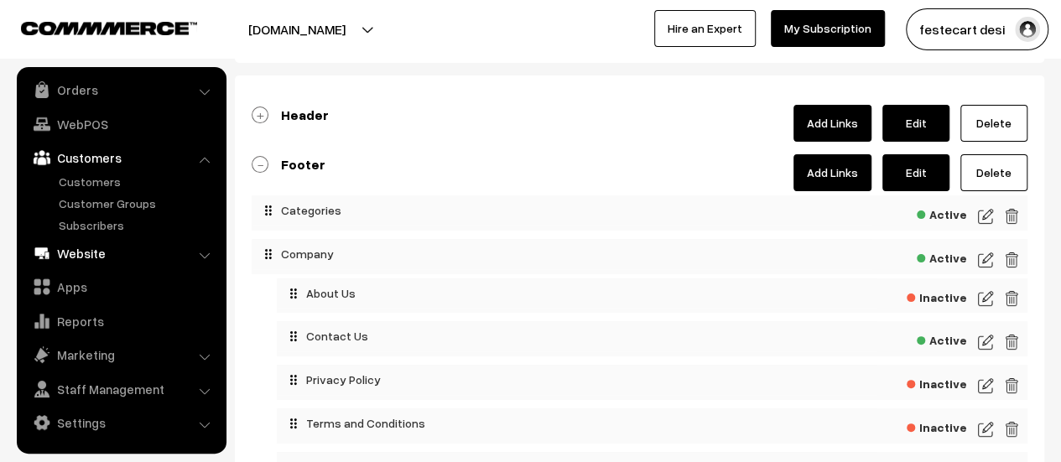
scroll to position [79, 0]
click at [118, 252] on link "Website" at bounding box center [121, 253] width 200 height 30
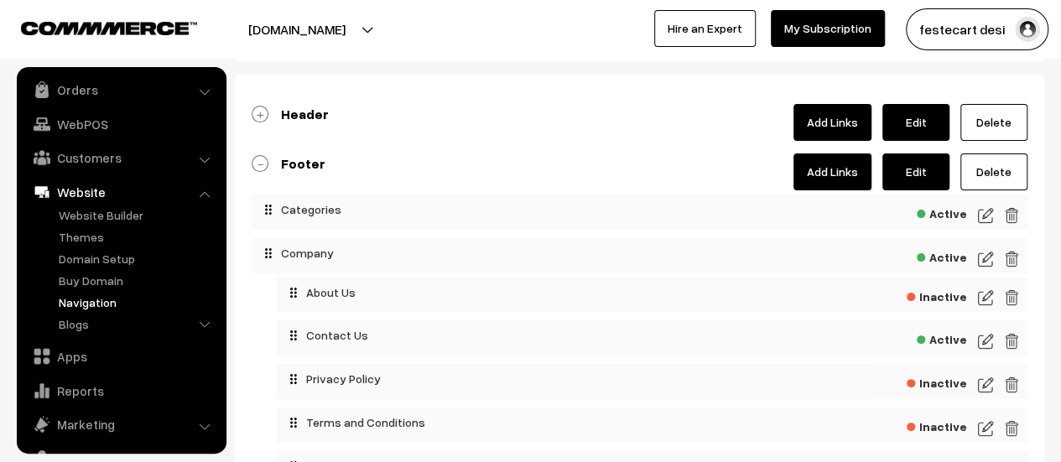
scroll to position [0, 0]
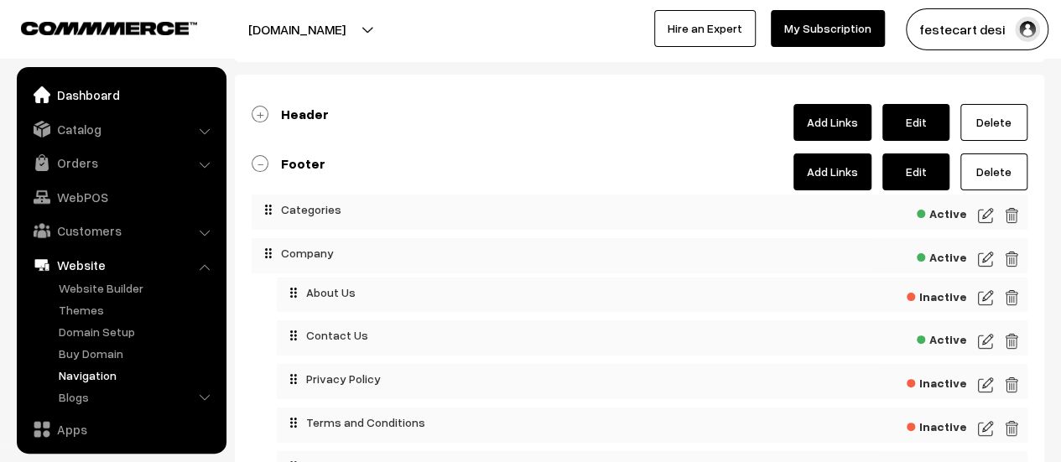
click at [82, 90] on link "Dashboard" at bounding box center [121, 95] width 200 height 30
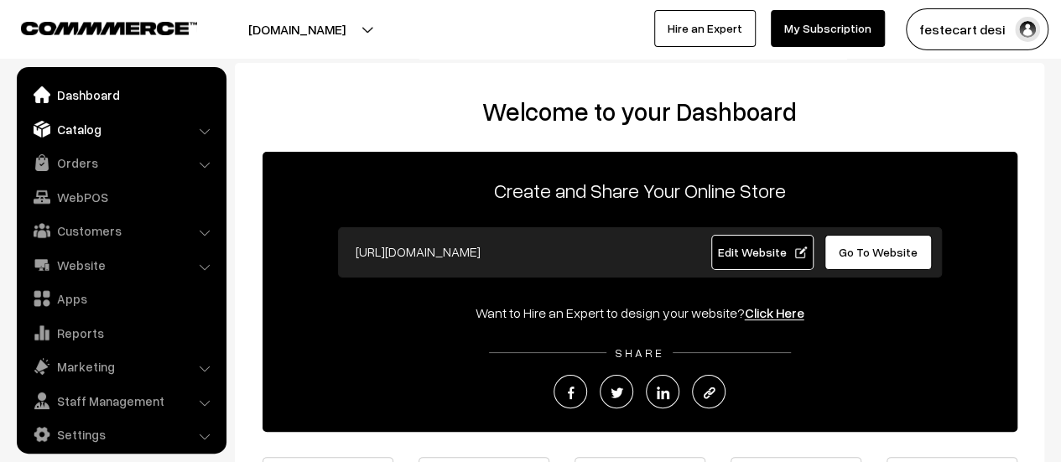
scroll to position [12, 0]
